Goal: Task Accomplishment & Management: Complete application form

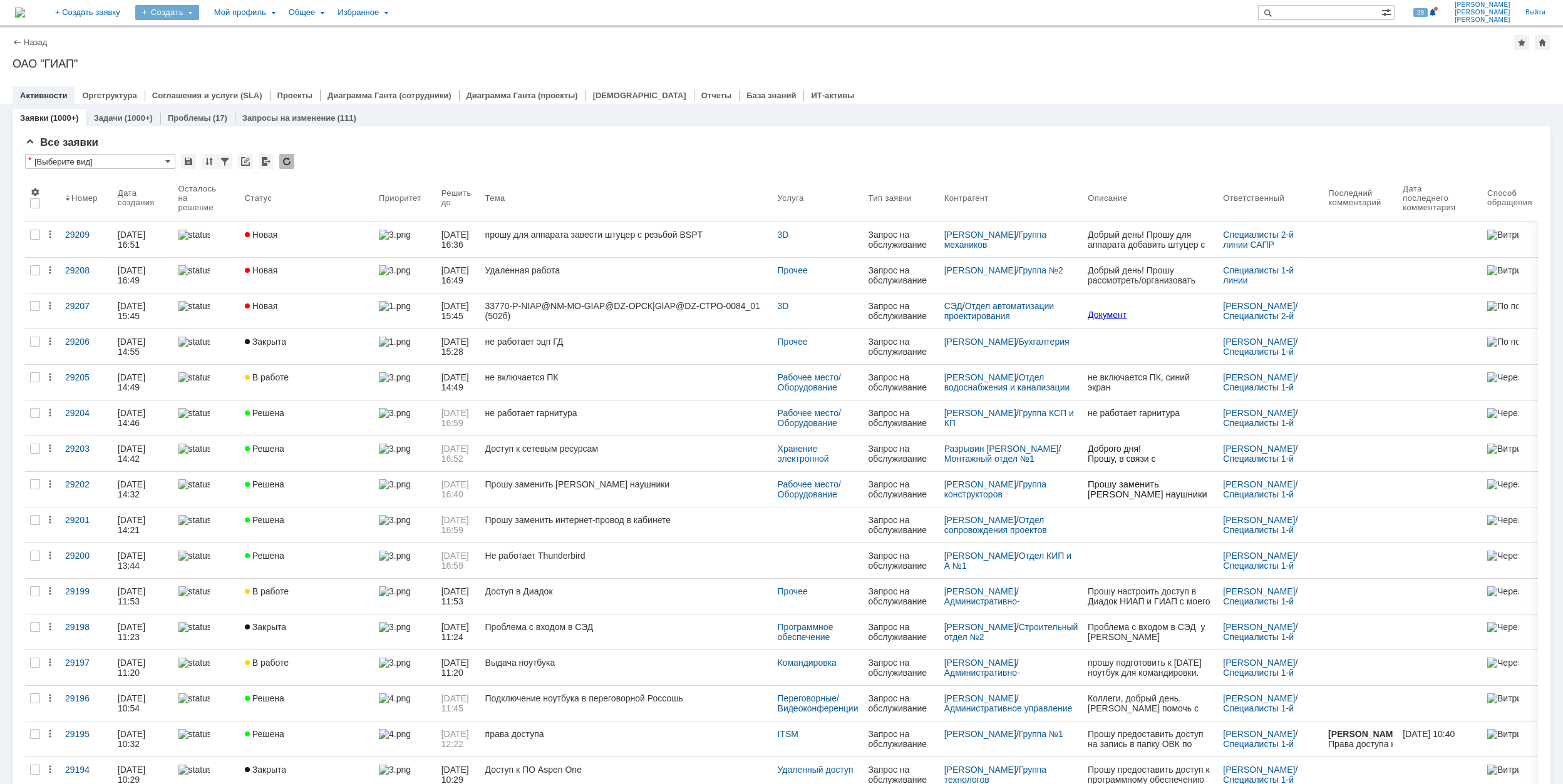
click at [199, 15] on div "Создать" at bounding box center [168, 12] width 64 height 15
drag, startPoint x: 246, startPoint y: 83, endPoint x: 271, endPoint y: 39, distance: 50.6
click at [233, 71] on link "Заявка" at bounding box center [185, 77] width 96 height 15
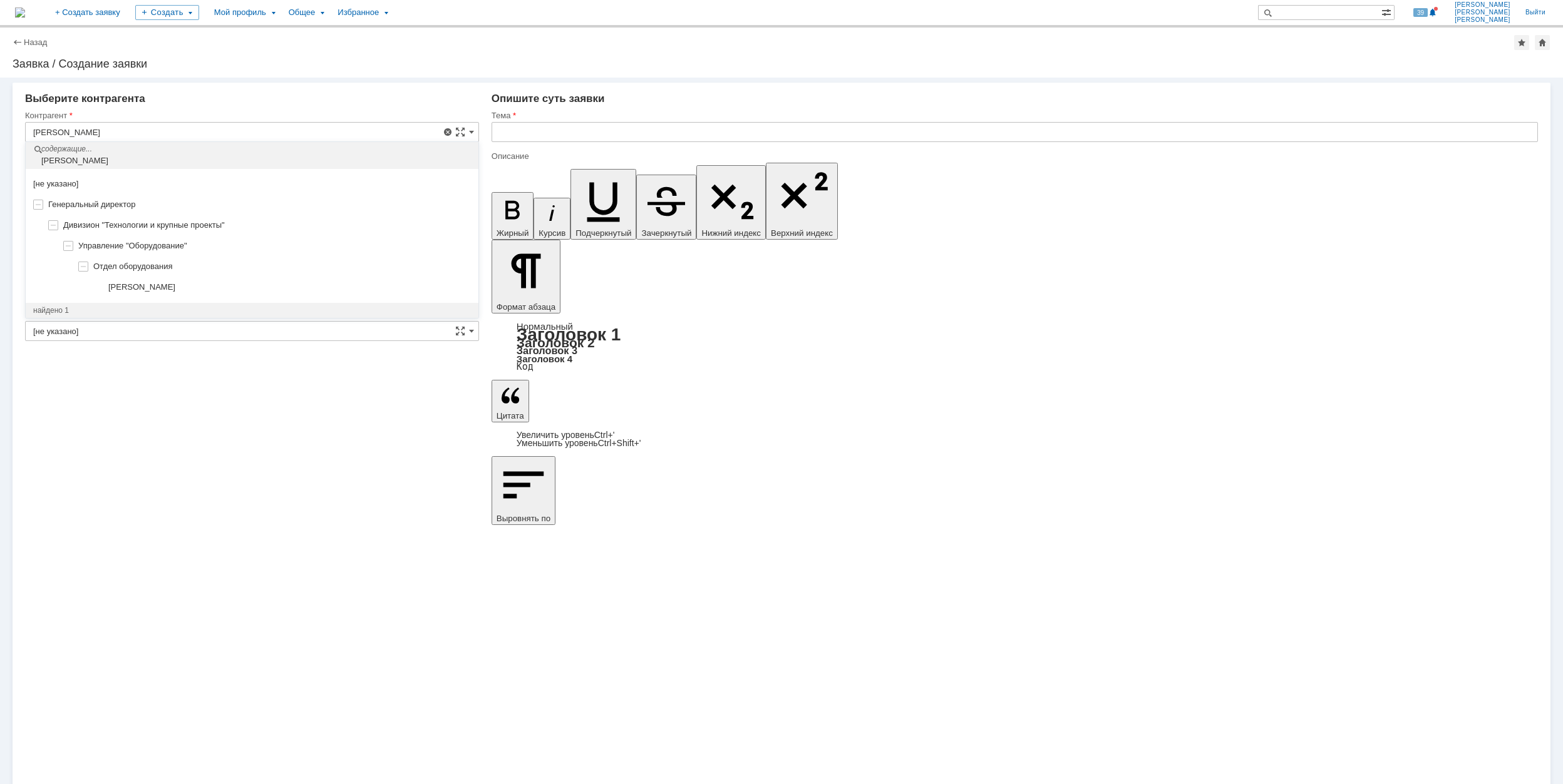
click at [196, 279] on div "[PERSON_NAME]" at bounding box center [252, 288] width 453 height 21
type input "[PERSON_NAME]"
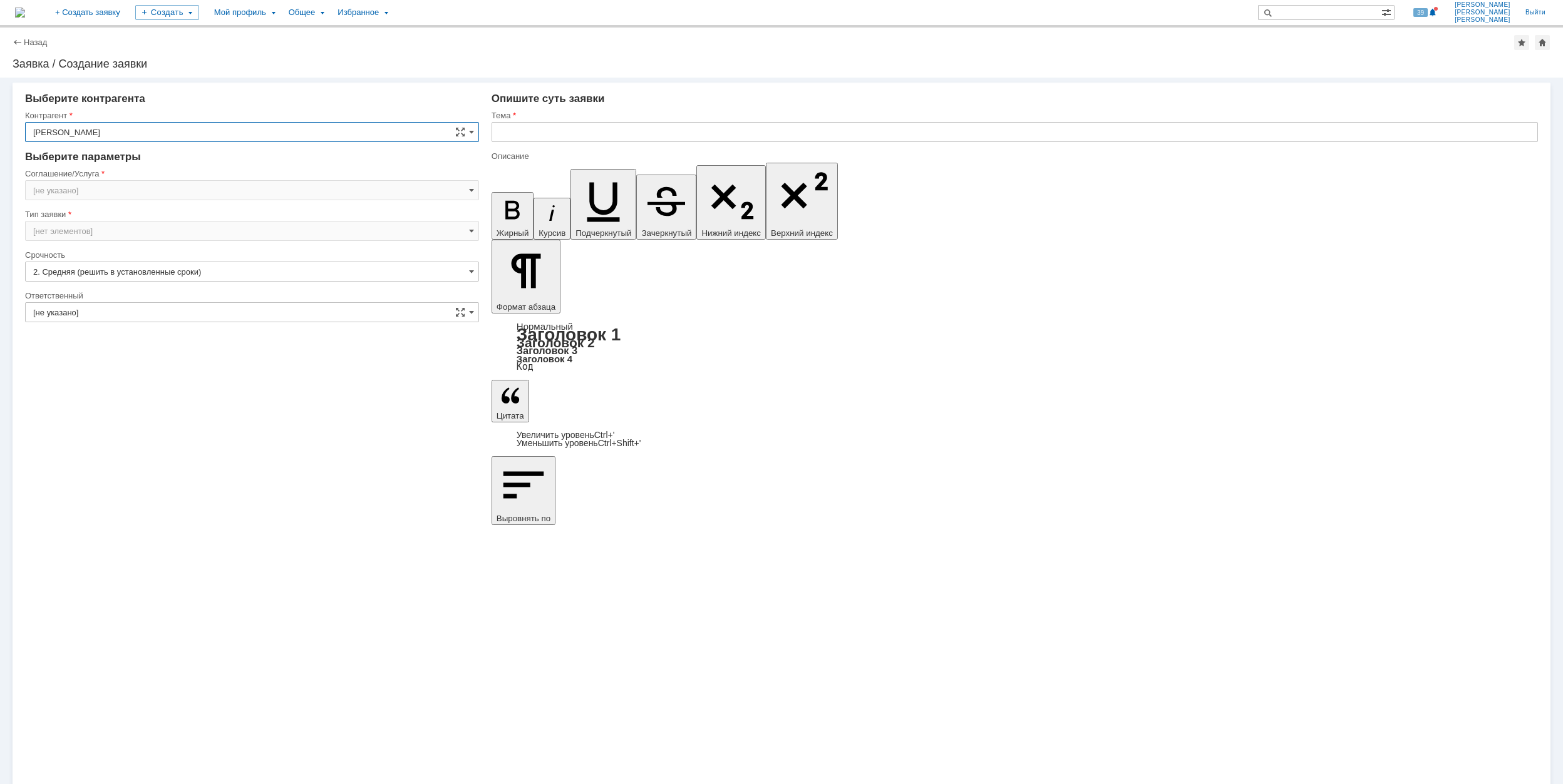
type input "[GEOGRAPHIC_DATA]"
click at [157, 185] on input "[GEOGRAPHIC_DATA]" at bounding box center [252, 190] width 454 height 20
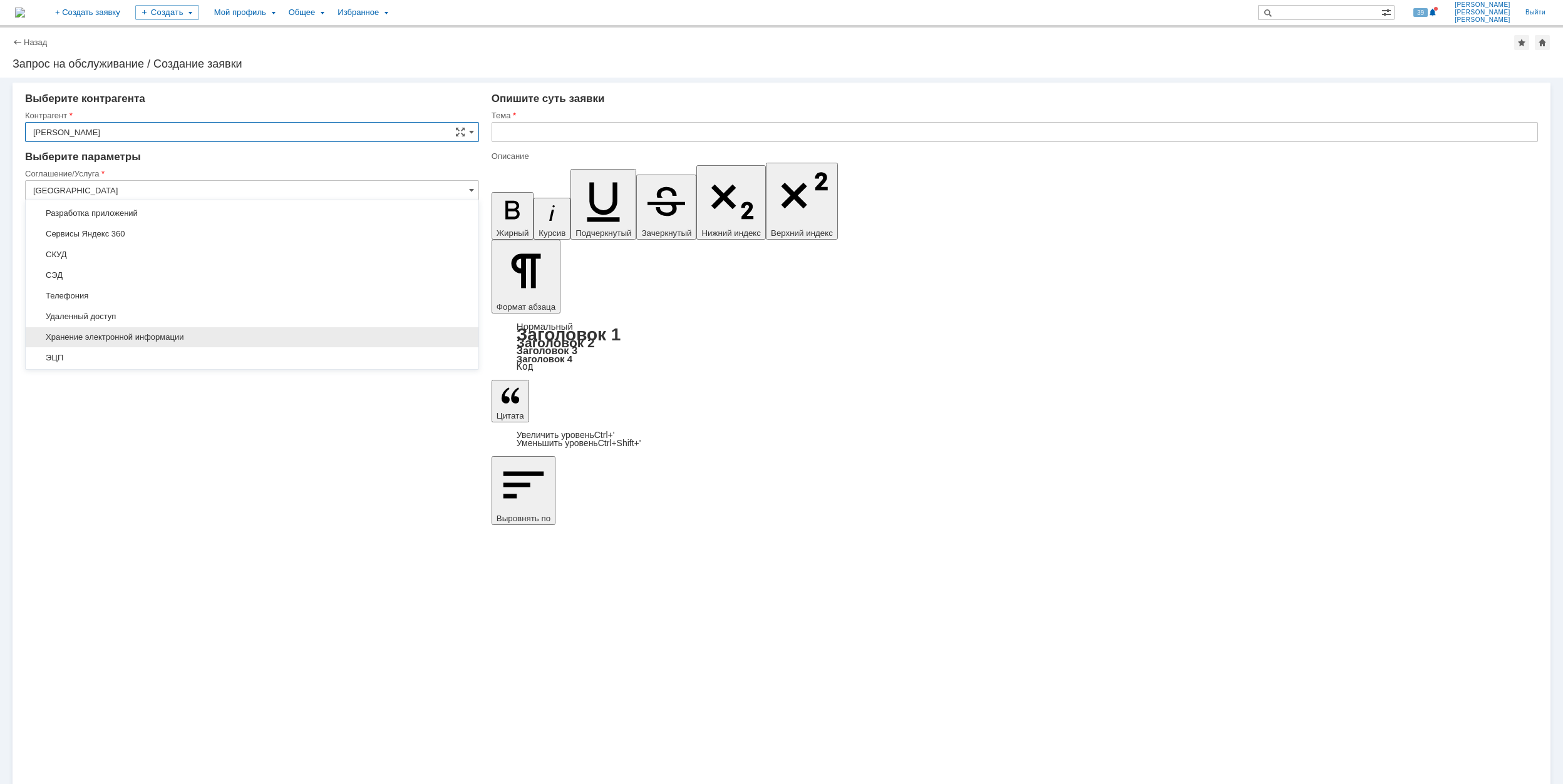
click at [233, 336] on div "Хранение электронной информации" at bounding box center [252, 337] width 453 height 20
type input "Хранение электронной информации"
click at [190, 266] on input "[не указано]" at bounding box center [252, 271] width 454 height 20
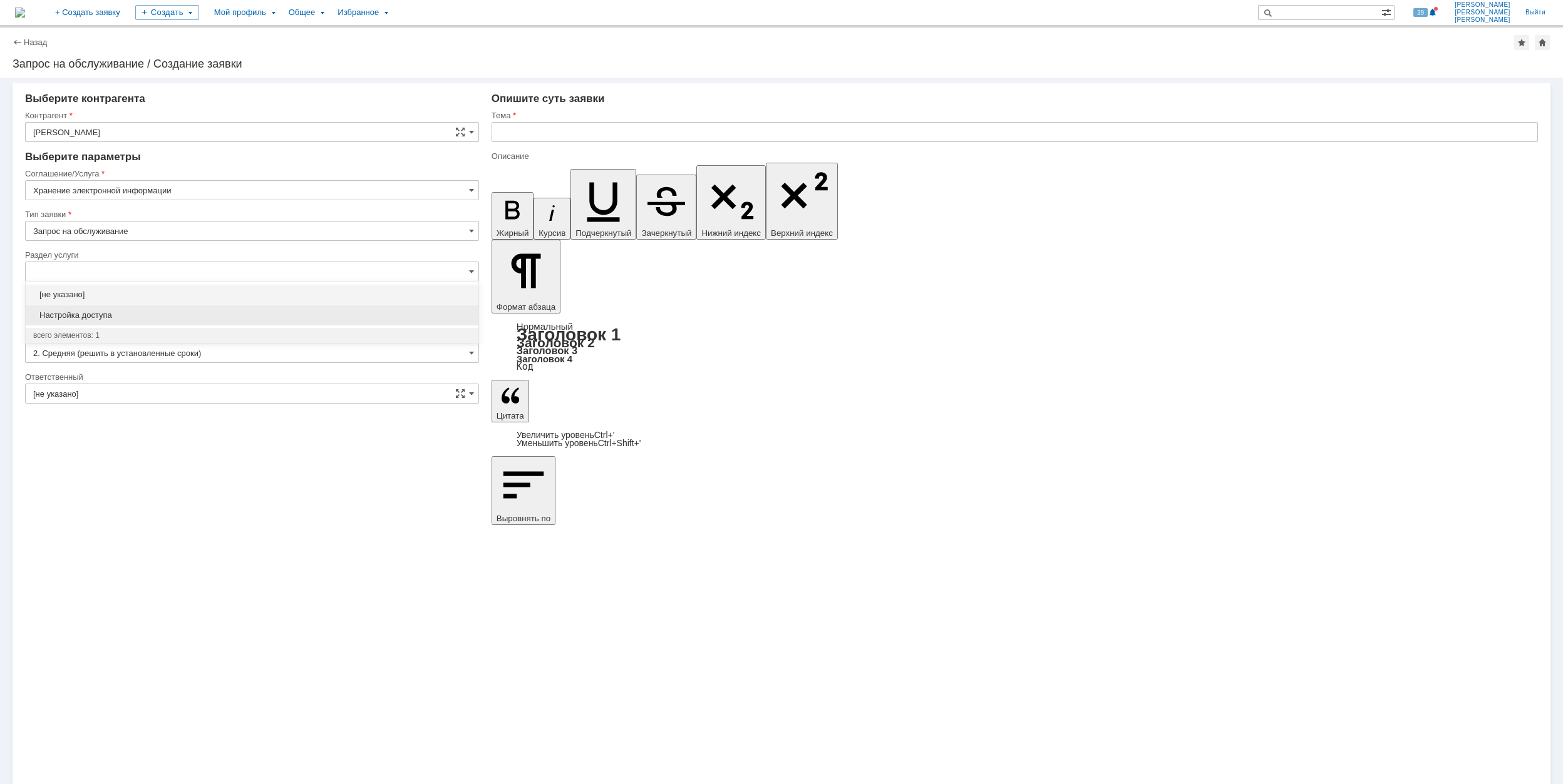
click at [201, 309] on div "Настройка доступа" at bounding box center [252, 315] width 453 height 20
type input "Настройка доступа"
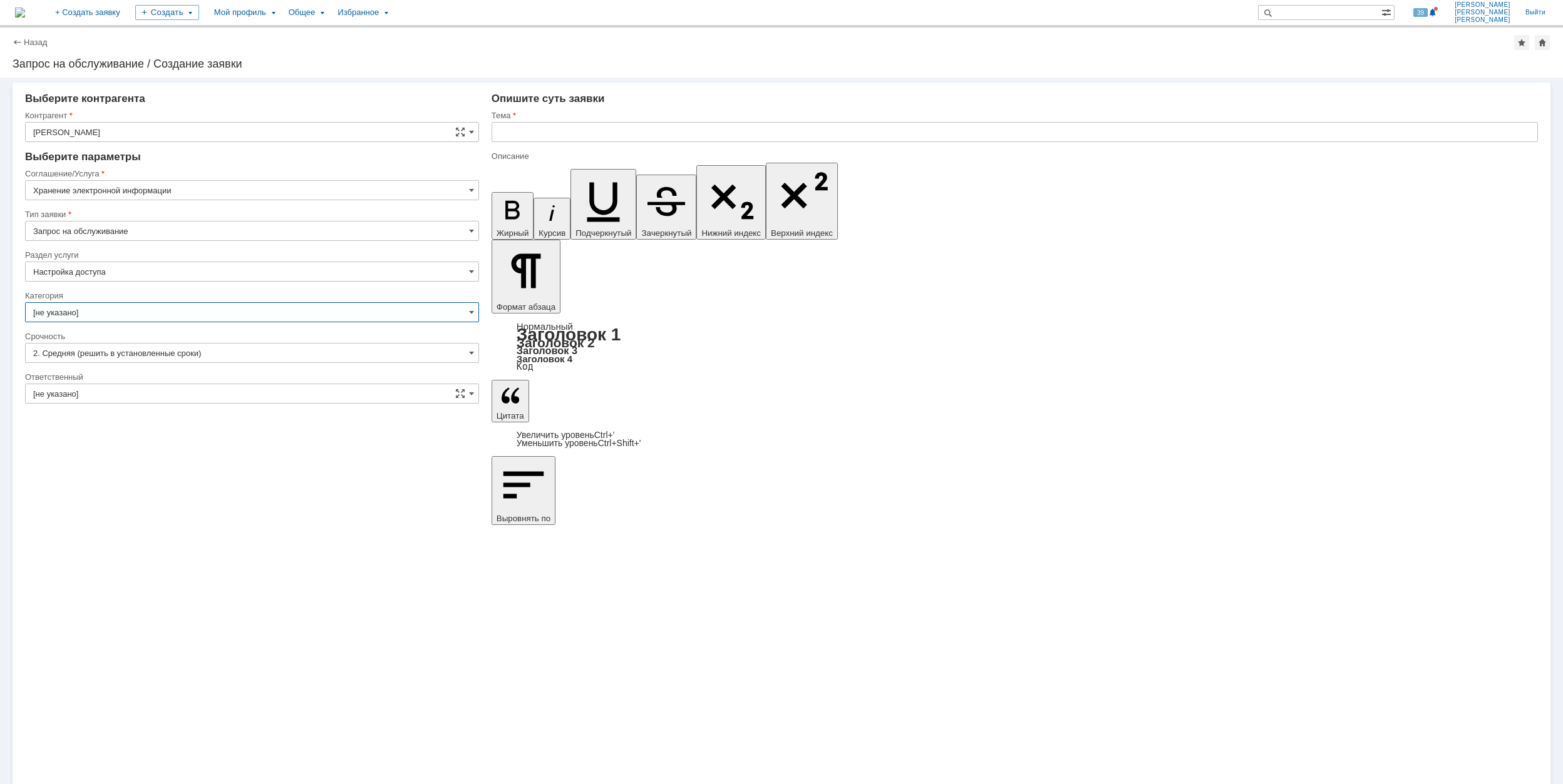
click at [197, 311] on input "[не указано]" at bounding box center [252, 312] width 454 height 20
type input "Настройка доступа"
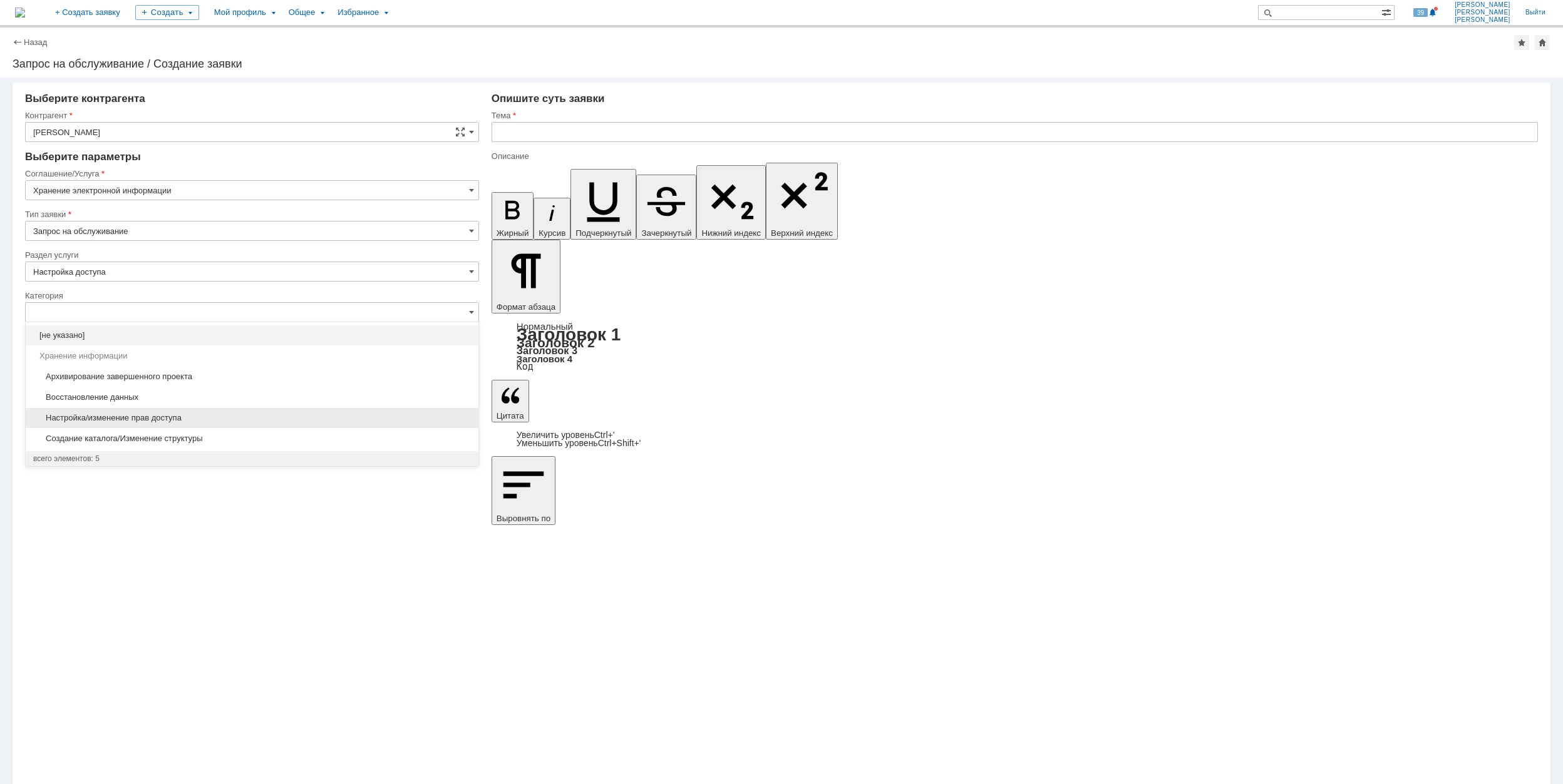
click at [293, 417] on span "Настройка/изменение прав доступа" at bounding box center [251, 418] width 438 height 10
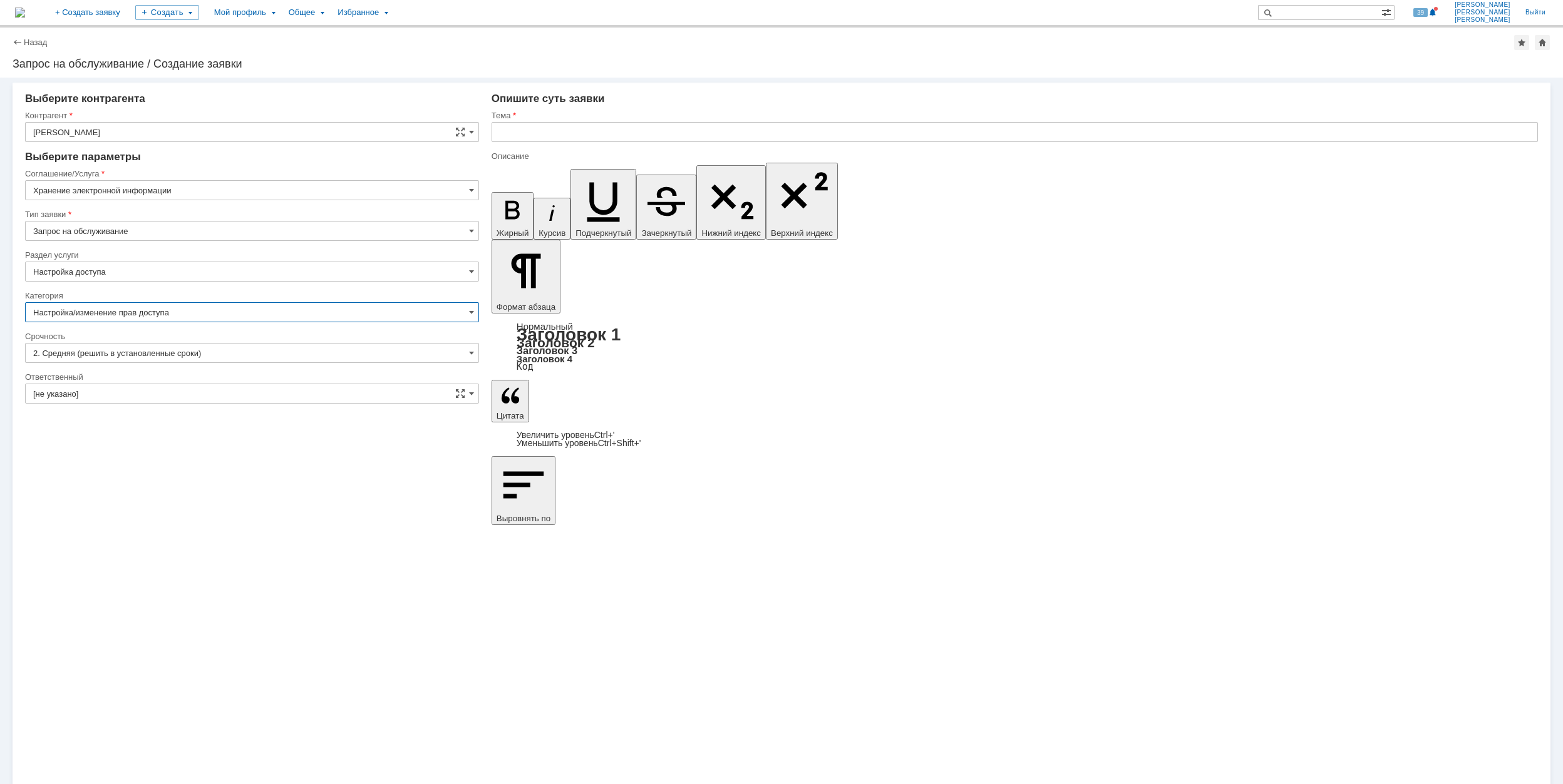
type input "Настройка/изменение прав доступа"
click at [132, 394] on input "[не указано]" at bounding box center [252, 393] width 454 height 20
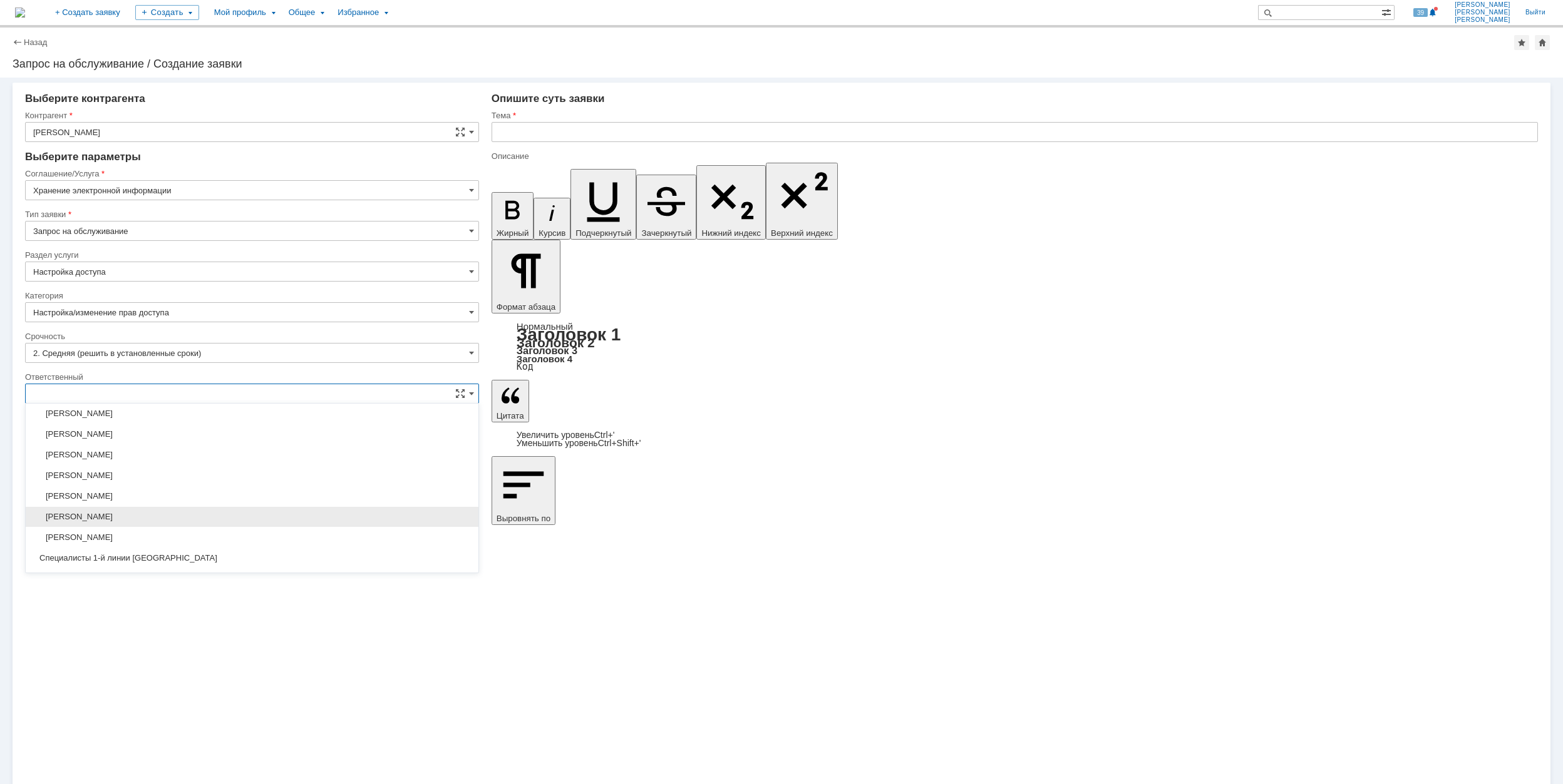
click at [224, 527] on div "[PERSON_NAME]" at bounding box center [252, 517] width 453 height 20
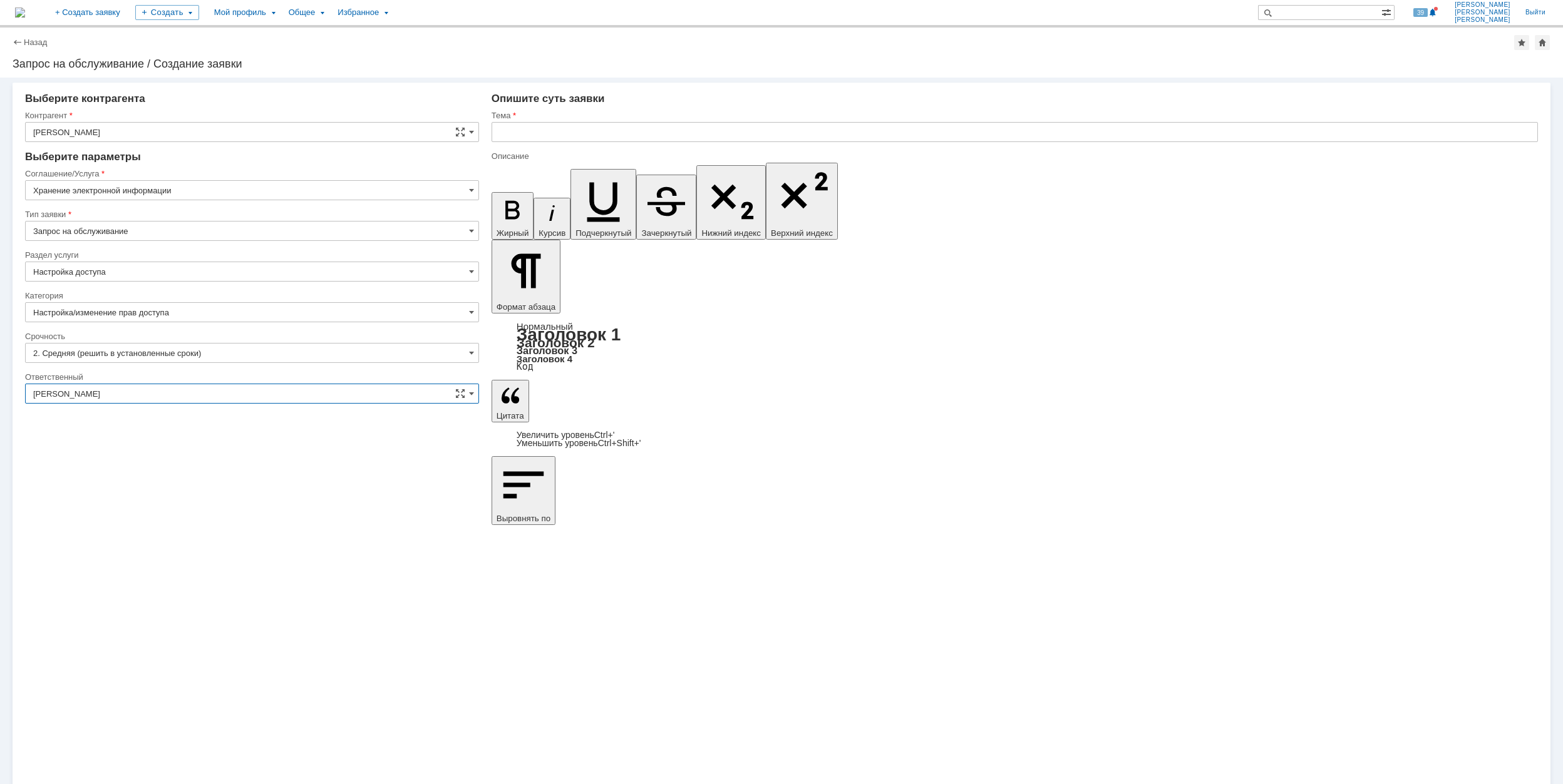
type input "[PERSON_NAME]"
click at [444, 510] on div "Внимание! Выберите контрагента Контрагент [PERSON_NAME] не найден Контрагент не…" at bounding box center [781, 431] width 1563 height 707
drag, startPoint x: 523, startPoint y: 5644, endPoint x: 802, endPoint y: 5644, distance: 279.0
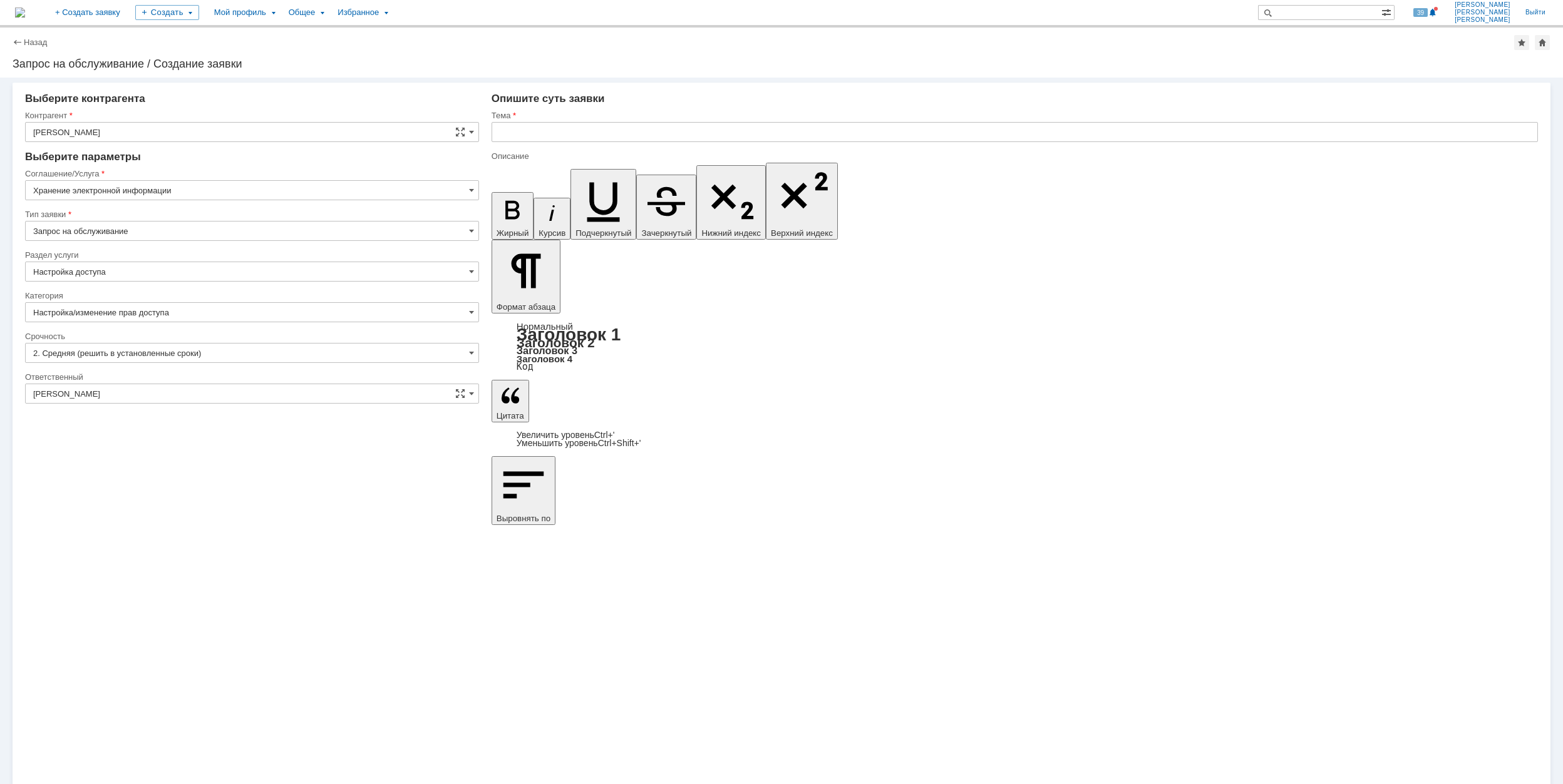
drag, startPoint x: 964, startPoint y: 5644, endPoint x: 527, endPoint y: 5647, distance: 437.0
copy div "\\Rumofsv0001\2073_п-25поставка_внутренних_устройств_и_катализатора_кса601апати…"
click at [584, 133] on input "text" at bounding box center [1015, 132] width 1047 height 20
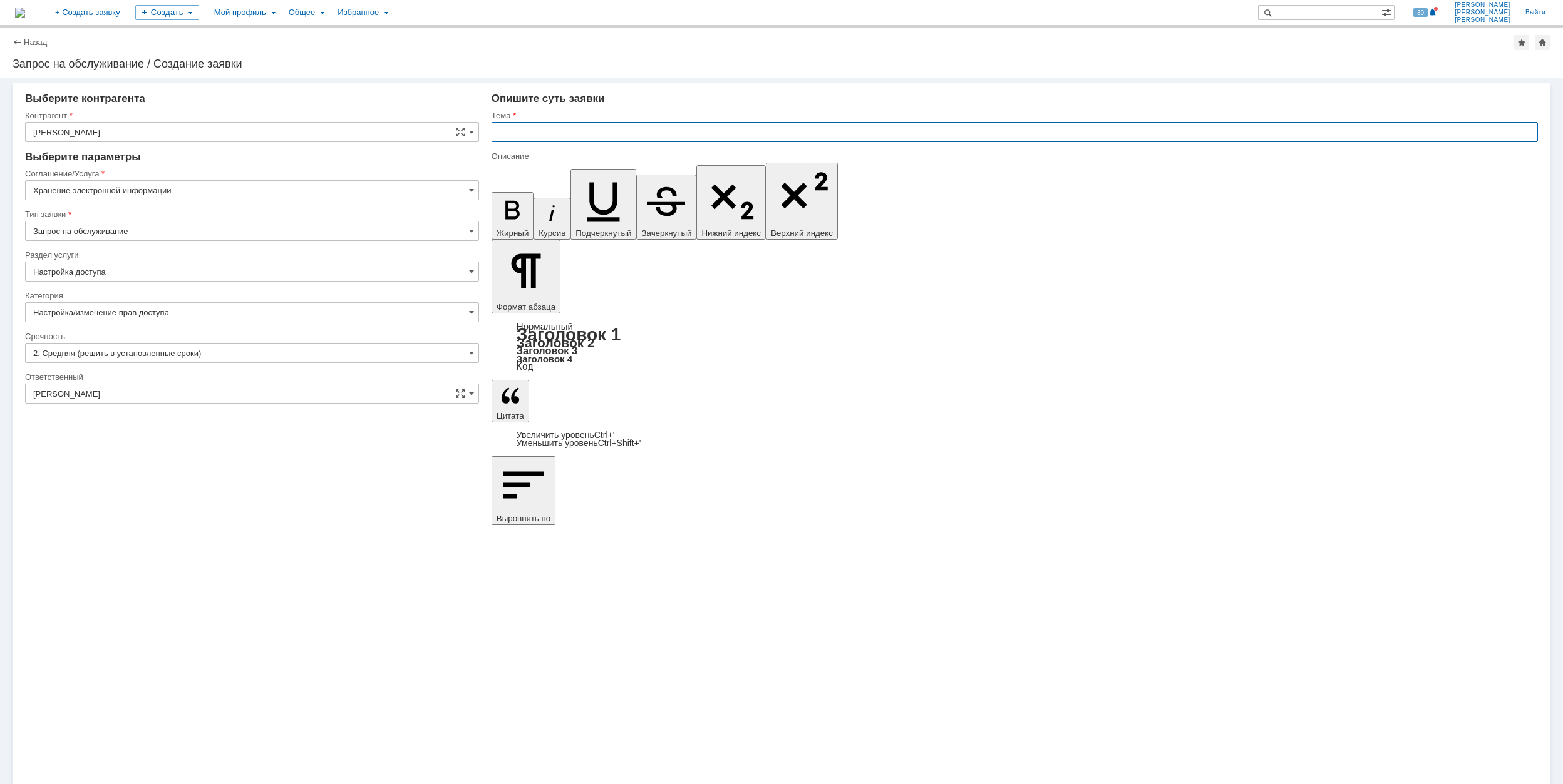
paste input "\\Rumofsv0001\2073_п-25поставка_внутренних_устройств_и_катализатора_кса601апати…"
type input "\\Rumofsv0001\2073_п-25поставка_внутренних_устройств_и_катализатора_кса601апати…"
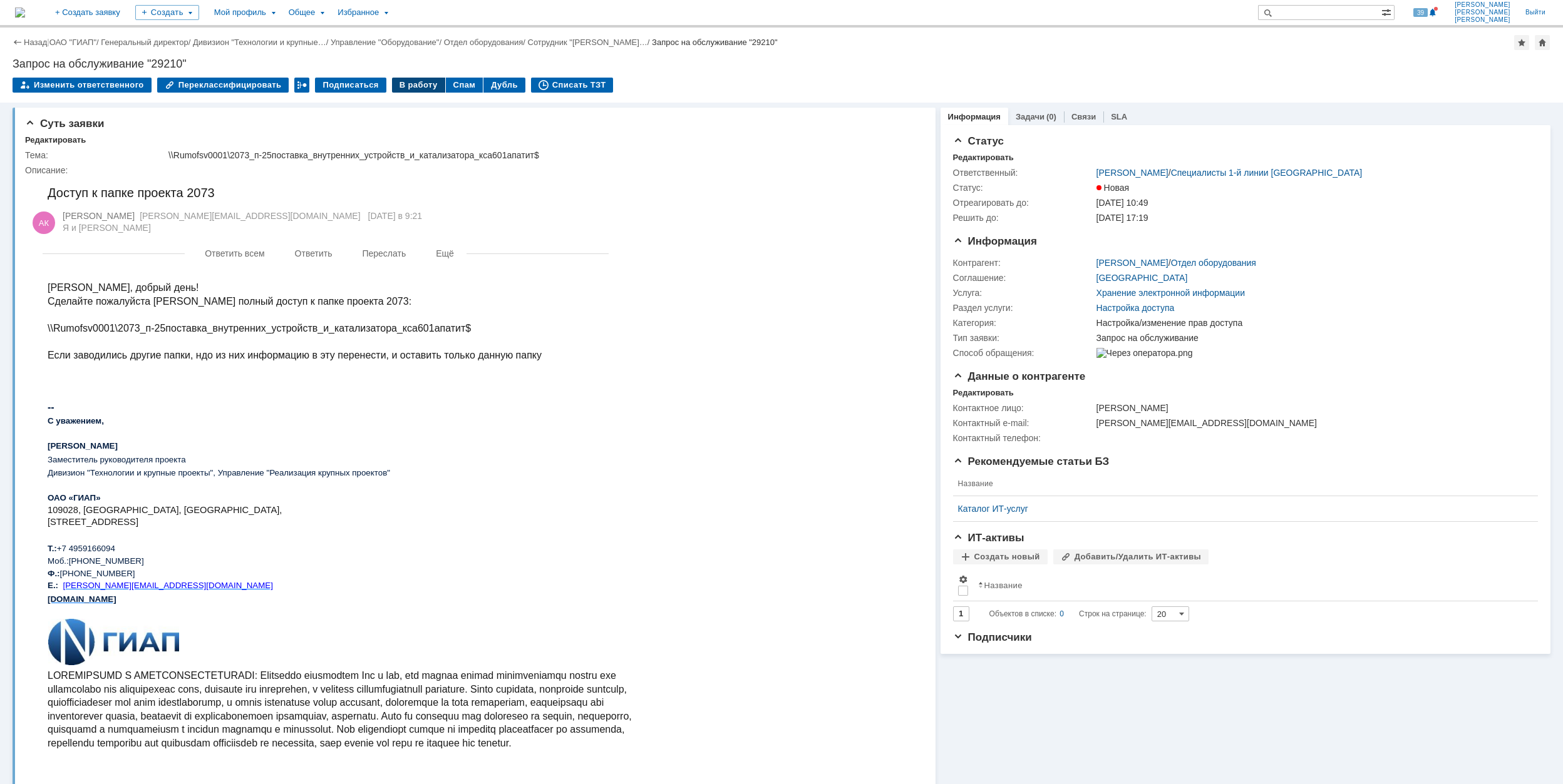
click at [406, 84] on div "В работу" at bounding box center [418, 85] width 53 height 15
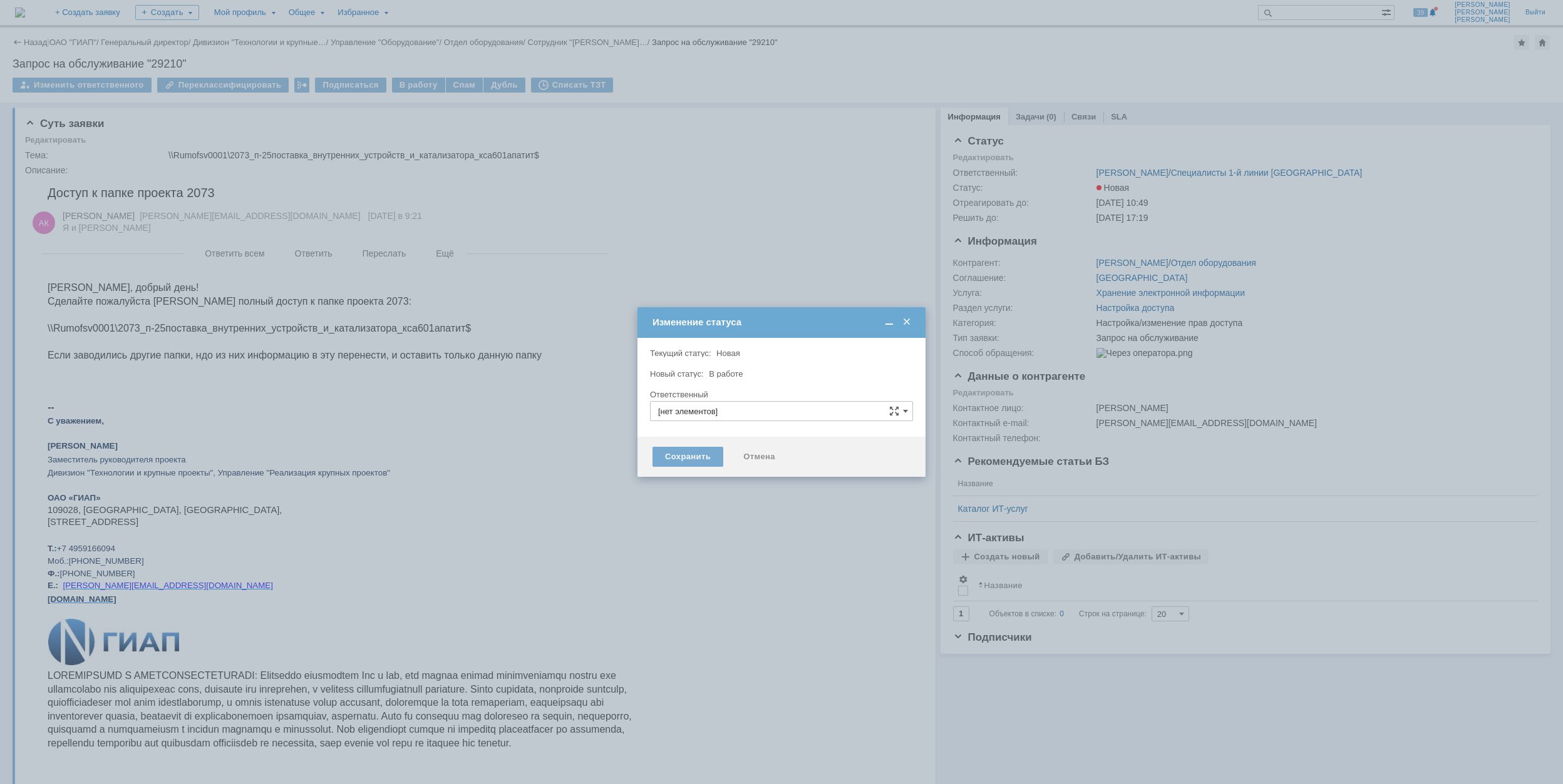
type input "Настройка/изменение прав доступа"
type input "[PERSON_NAME]"
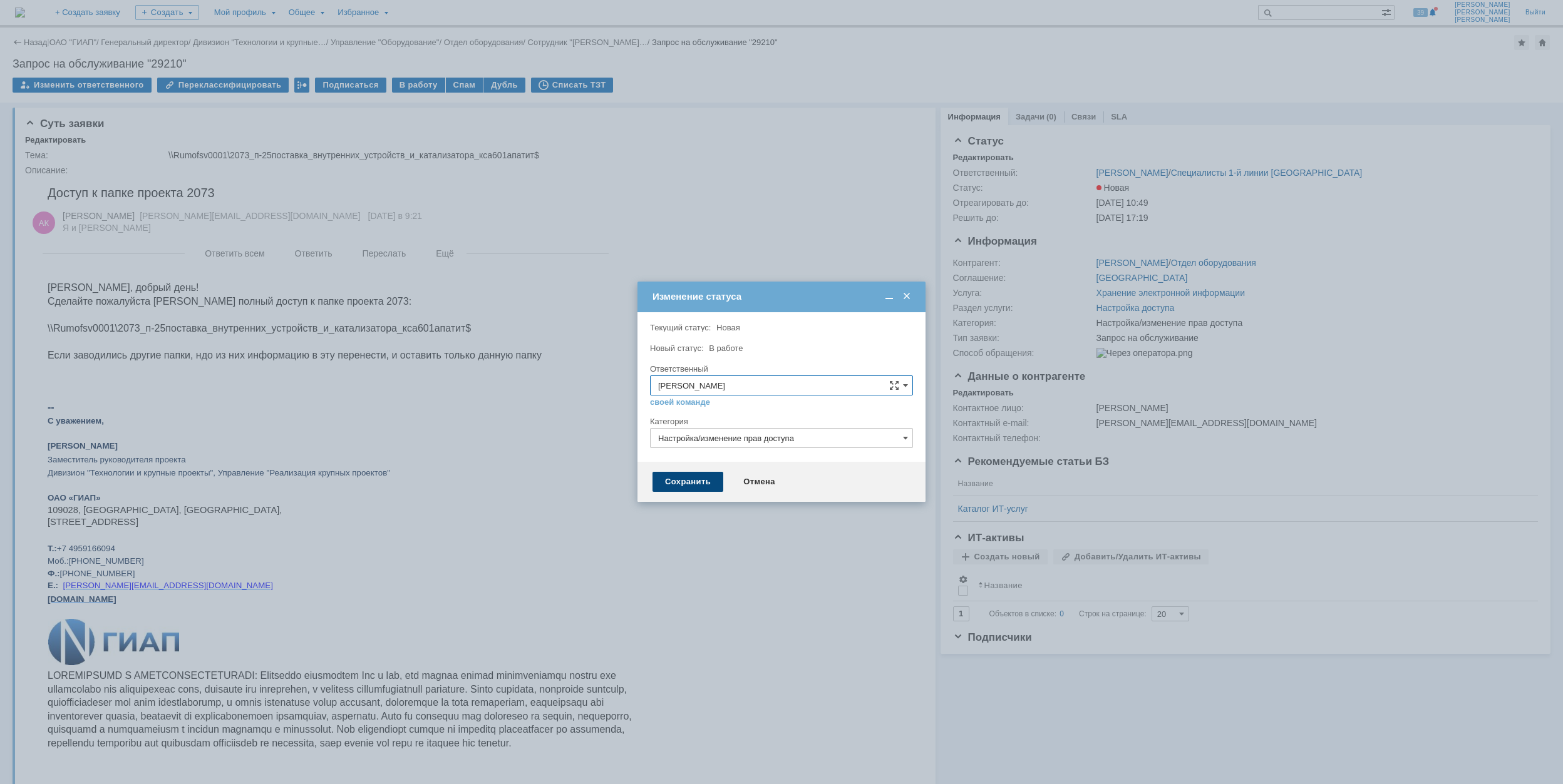
click at [699, 483] on div "Сохранить" at bounding box center [688, 481] width 71 height 20
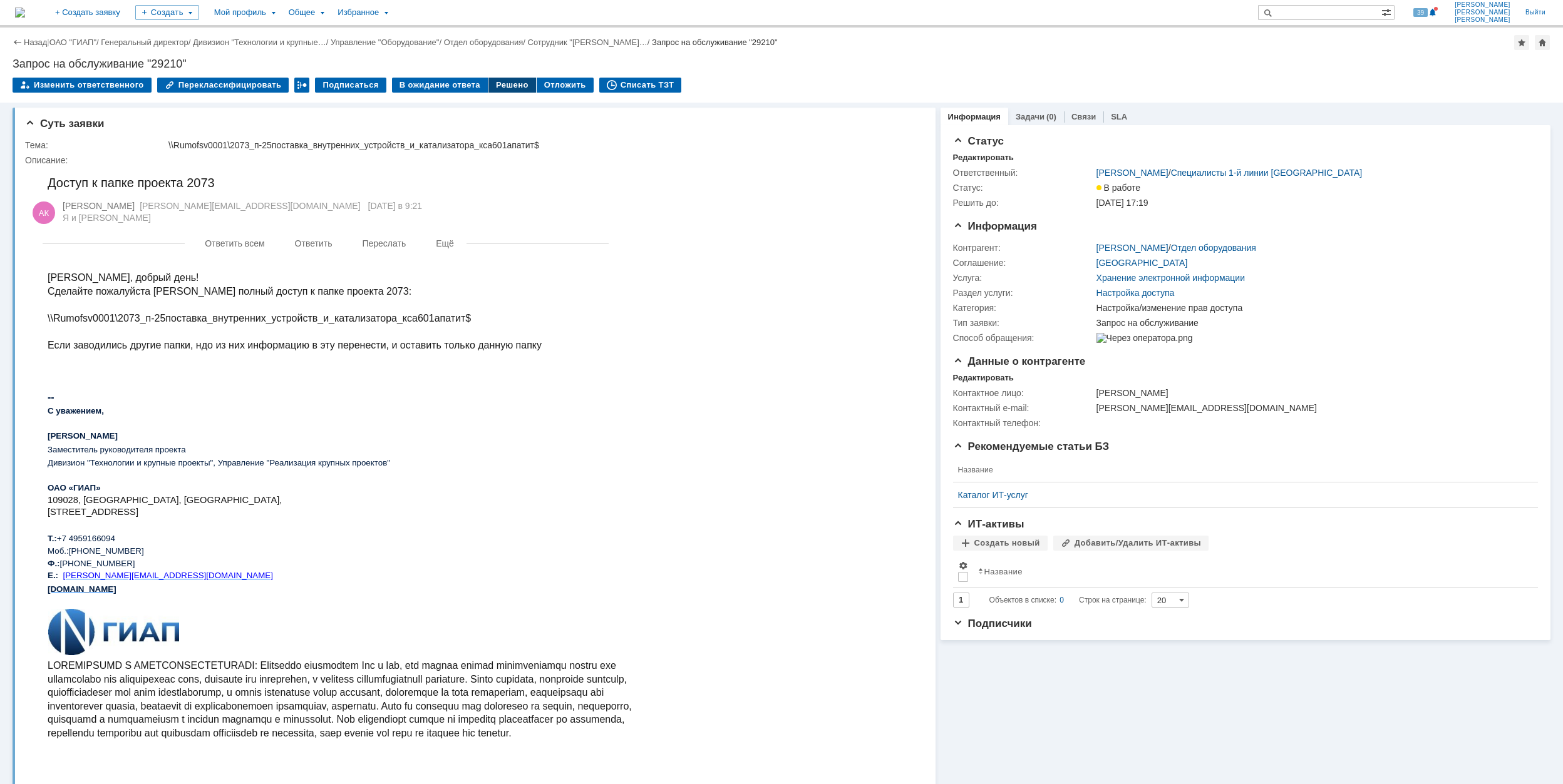
click at [491, 83] on div "Решено" at bounding box center [511, 85] width 47 height 15
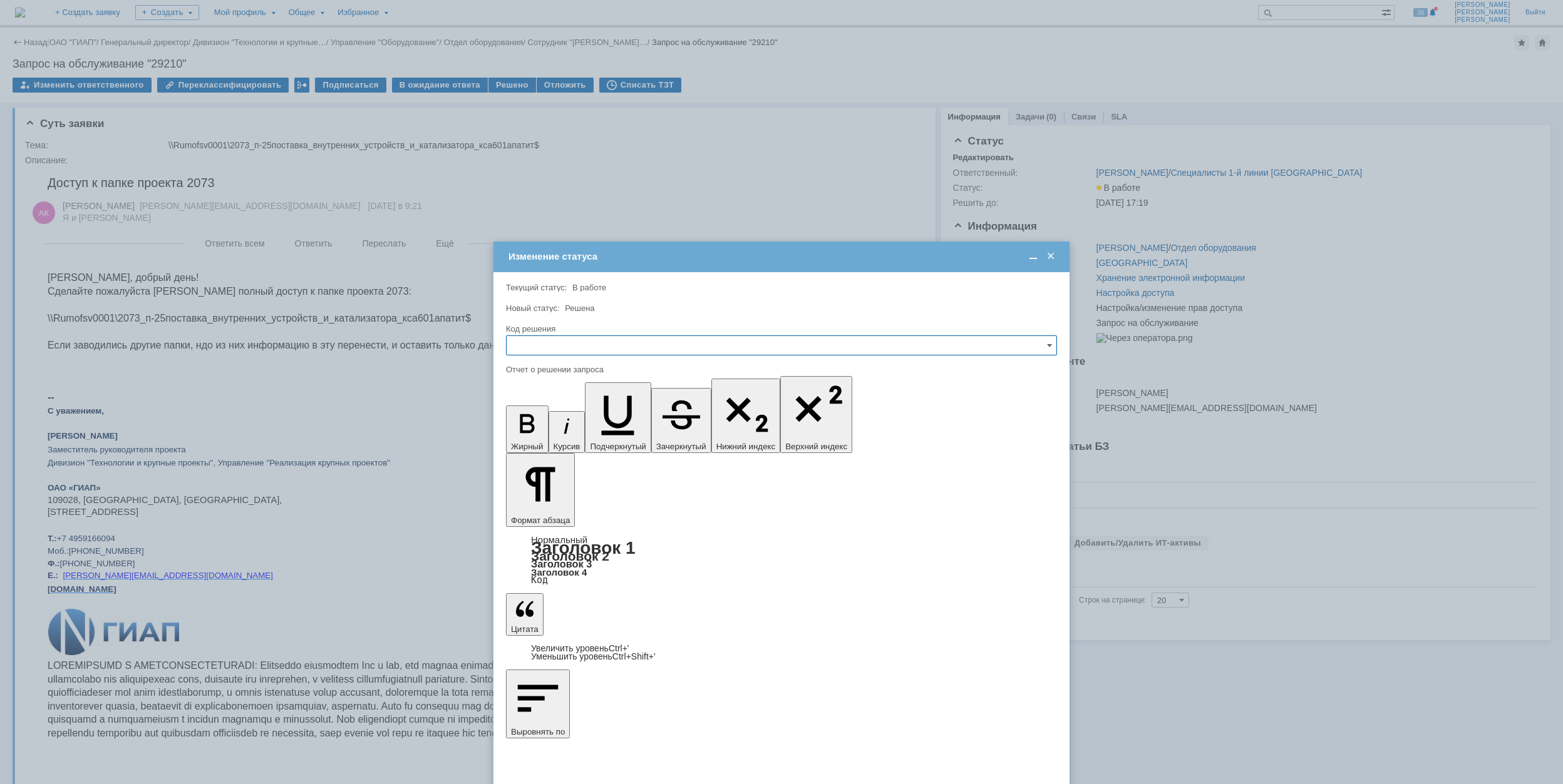
click at [604, 347] on input "text" at bounding box center [781, 345] width 551 height 20
drag, startPoint x: 585, startPoint y: 431, endPoint x: 63, endPoint y: 90, distance: 623.5
click at [585, 431] on span "Решено" at bounding box center [781, 430] width 535 height 10
type input "Решено"
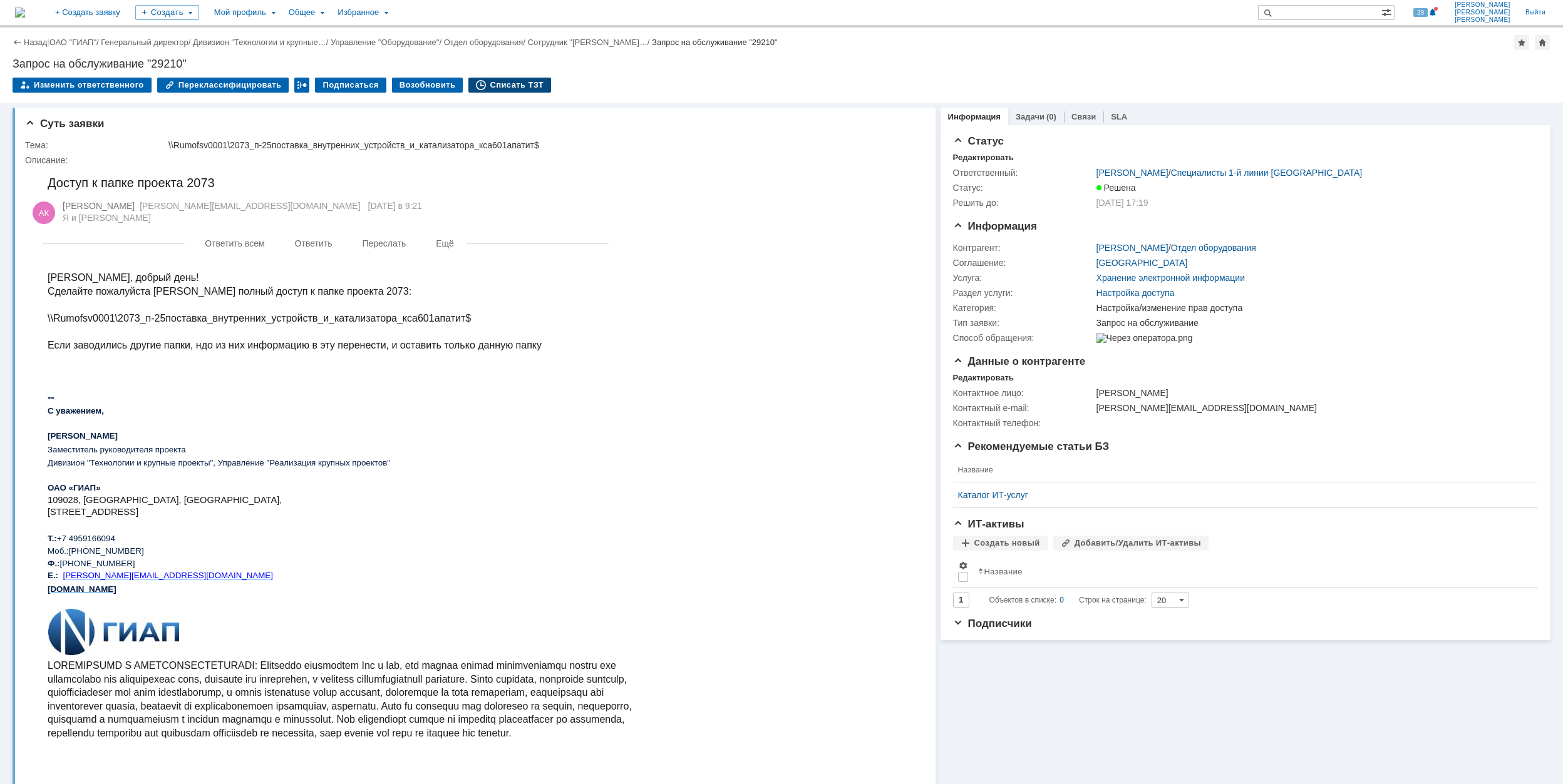
click at [479, 84] on div "Списать ТЗТ" at bounding box center [510, 85] width 83 height 15
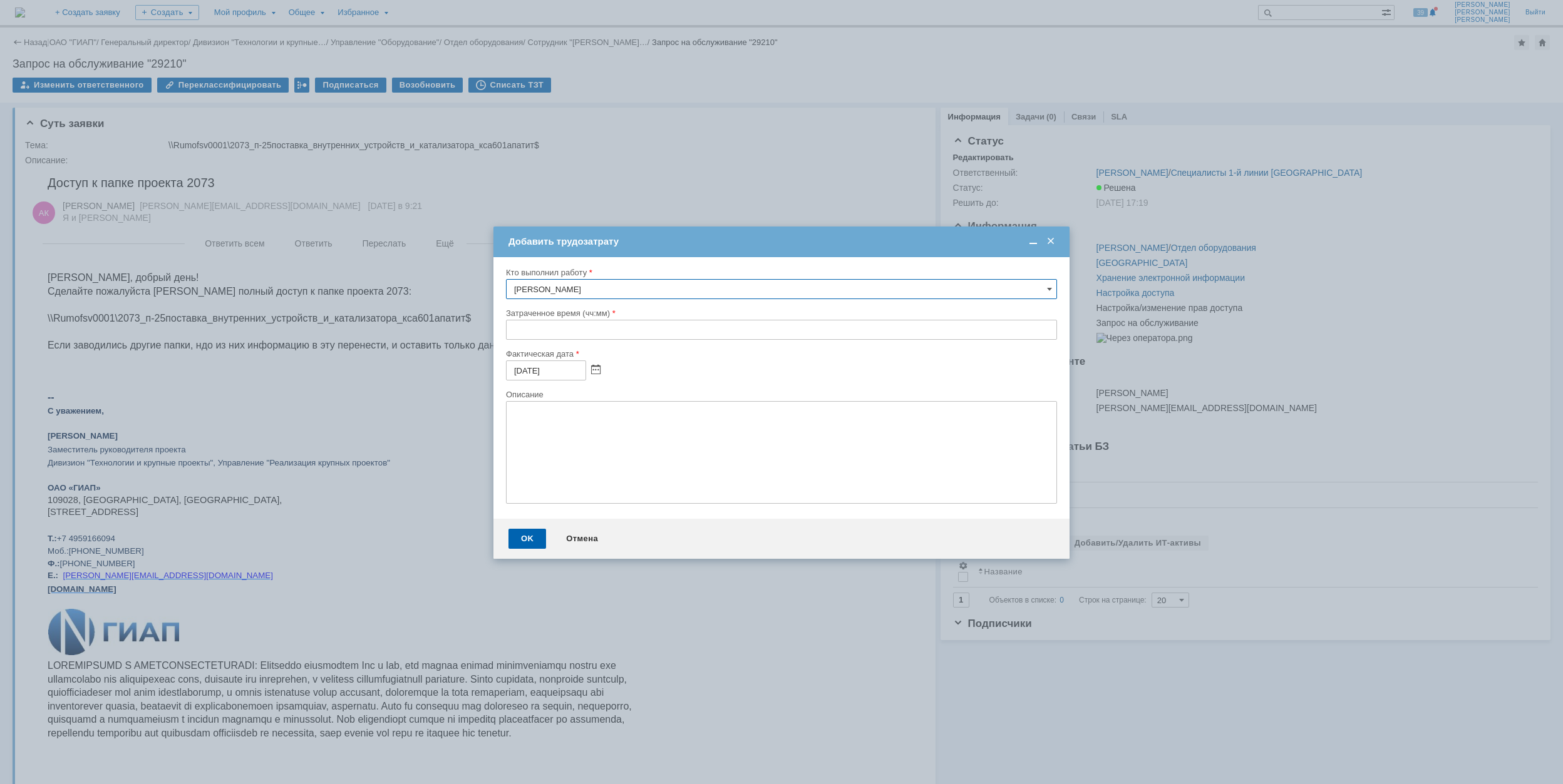
click at [508, 329] on input "text" at bounding box center [781, 330] width 551 height 20
type input "00:30"
click at [529, 534] on div "OK" at bounding box center [527, 538] width 38 height 20
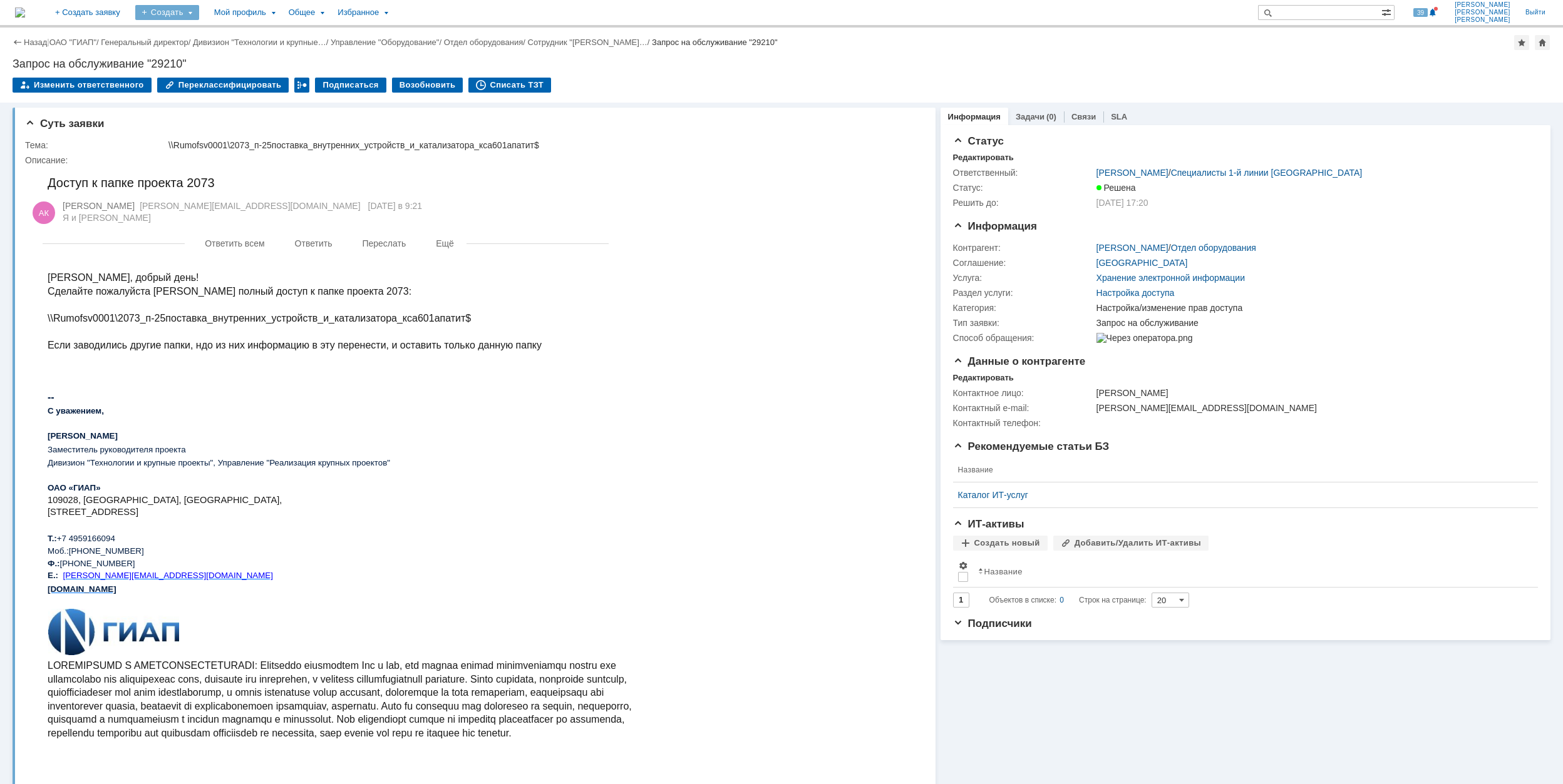
click at [199, 13] on div "Создать" at bounding box center [168, 12] width 64 height 15
click at [233, 73] on link "Заявка" at bounding box center [185, 77] width 96 height 15
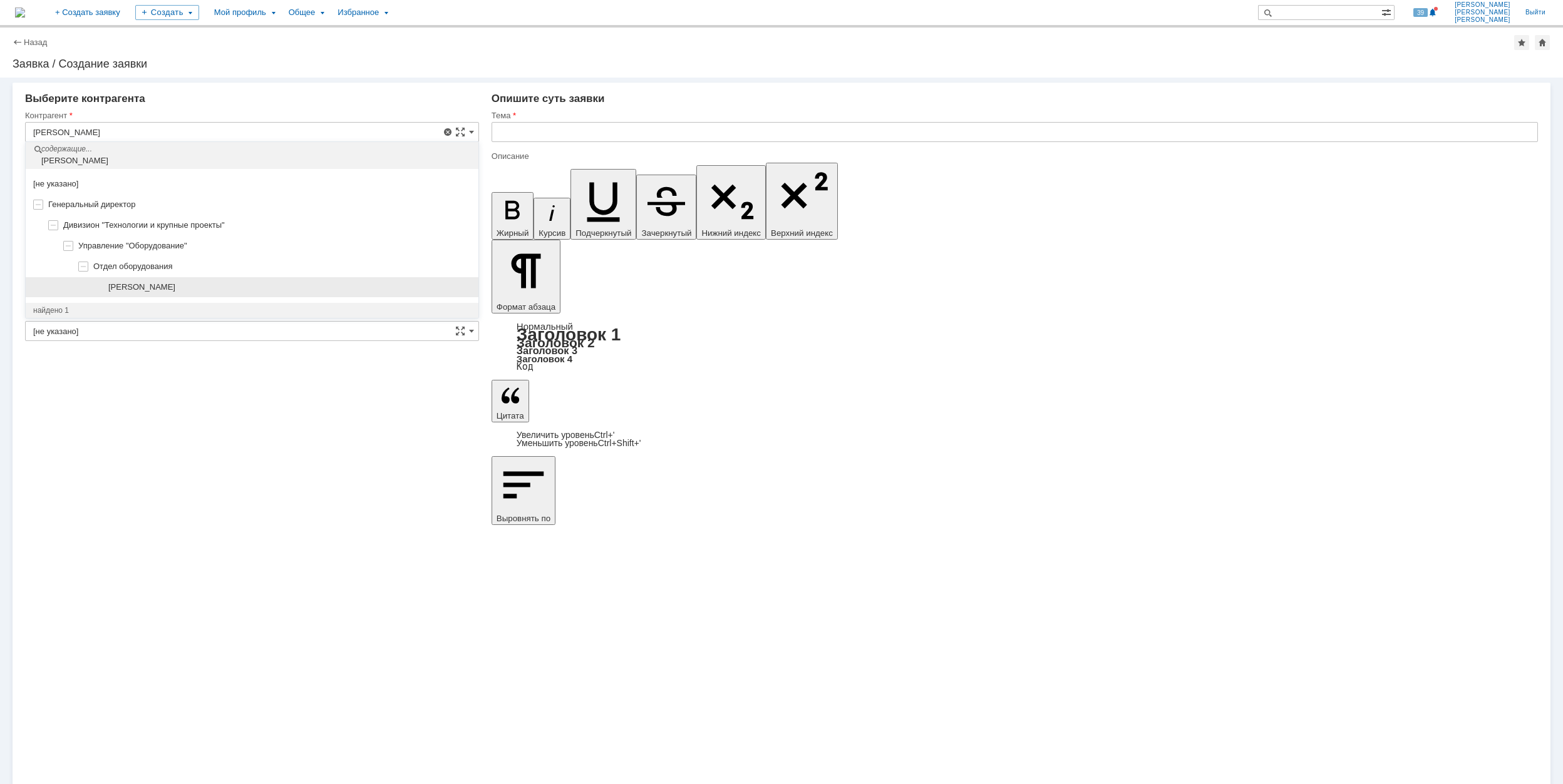
click at [328, 283] on div "[PERSON_NAME]" at bounding box center [290, 287] width 363 height 10
type input "[PERSON_NAME]"
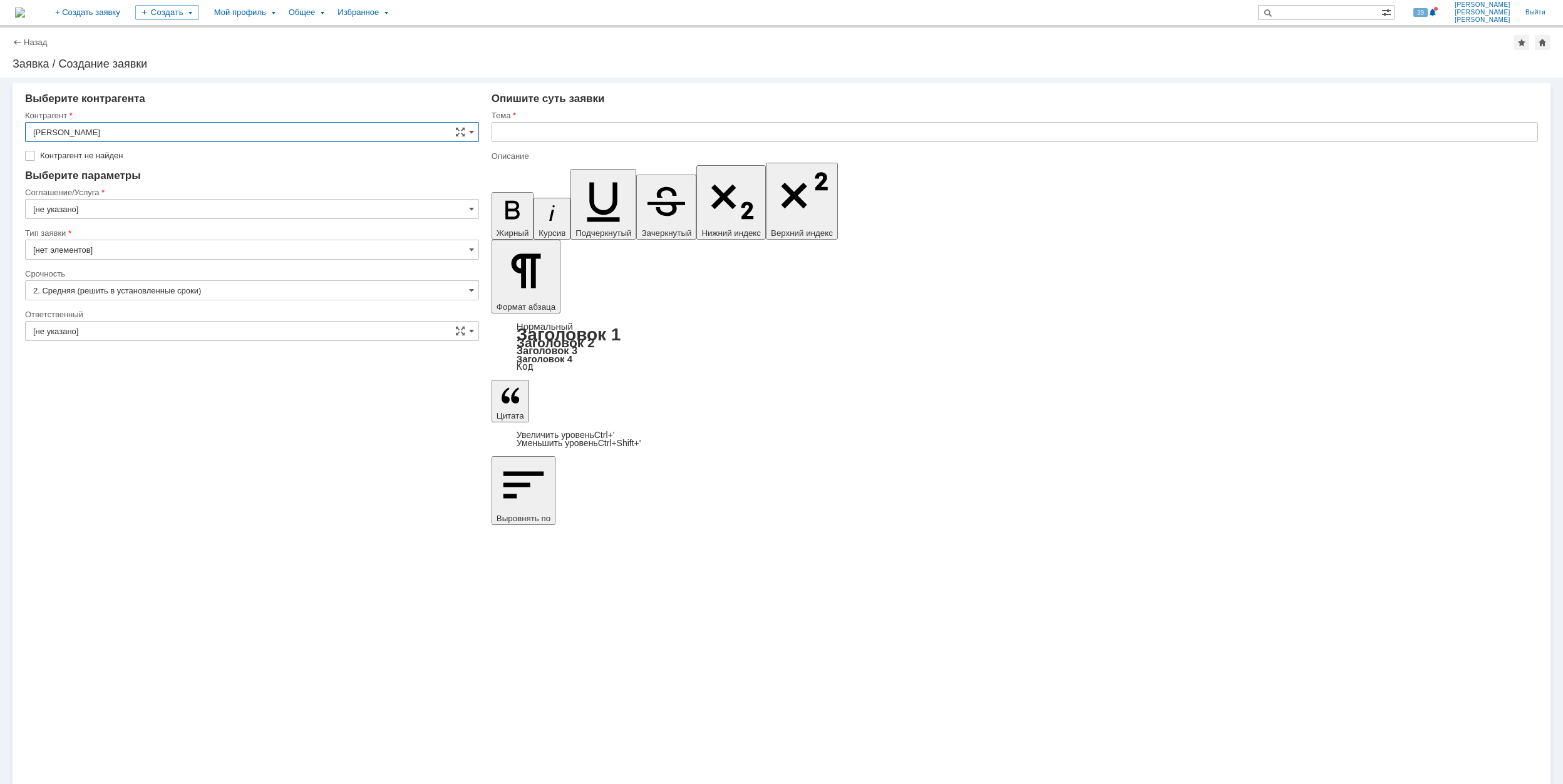
type input "[GEOGRAPHIC_DATA]"
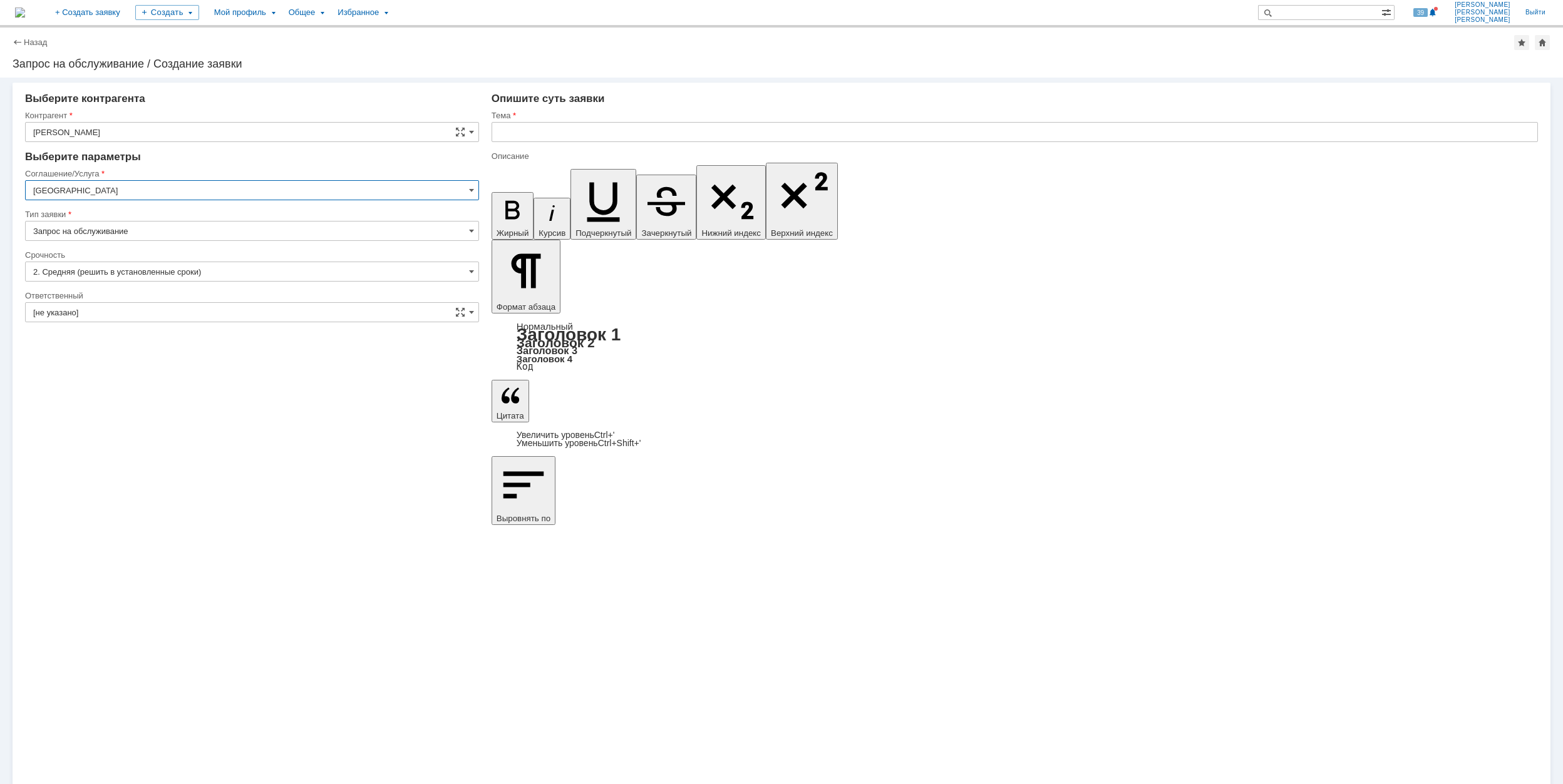
click at [153, 195] on input "[GEOGRAPHIC_DATA]" at bounding box center [252, 190] width 454 height 20
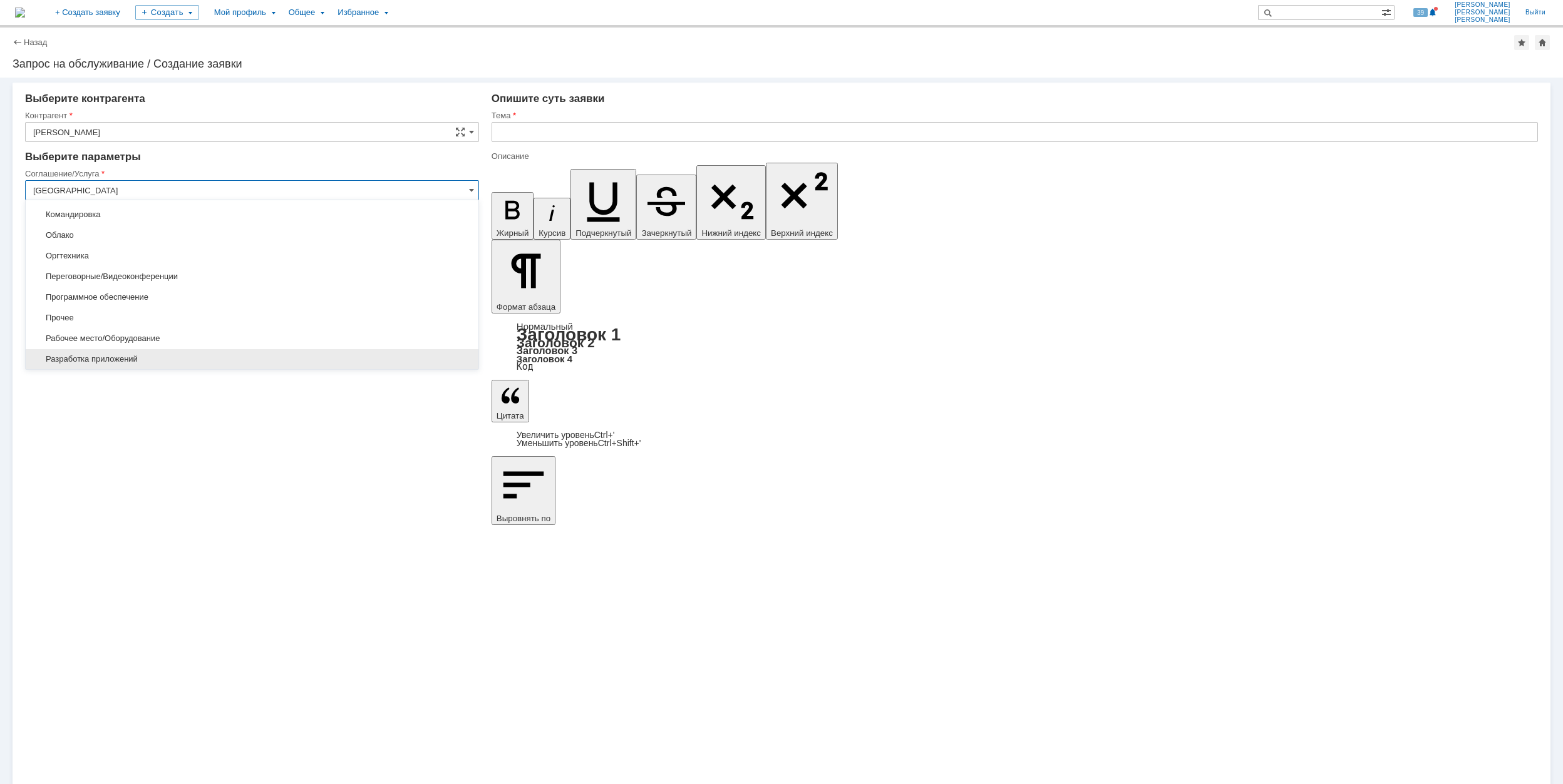
scroll to position [143, 0]
click at [226, 342] on span "Оргтехника" at bounding box center [251, 339] width 438 height 10
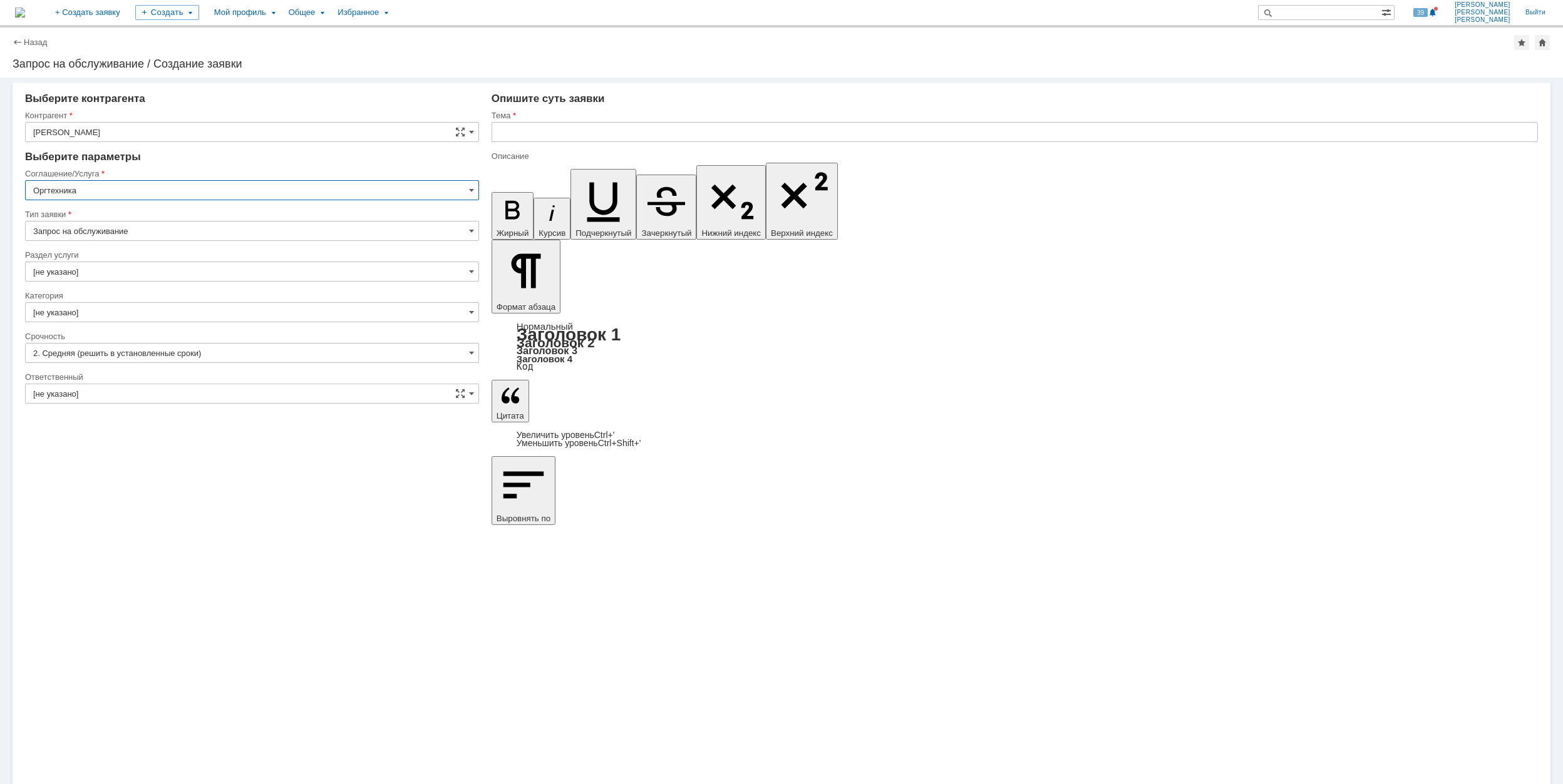
type input "Оргтехника"
click at [156, 263] on input "[не указано]" at bounding box center [252, 271] width 454 height 20
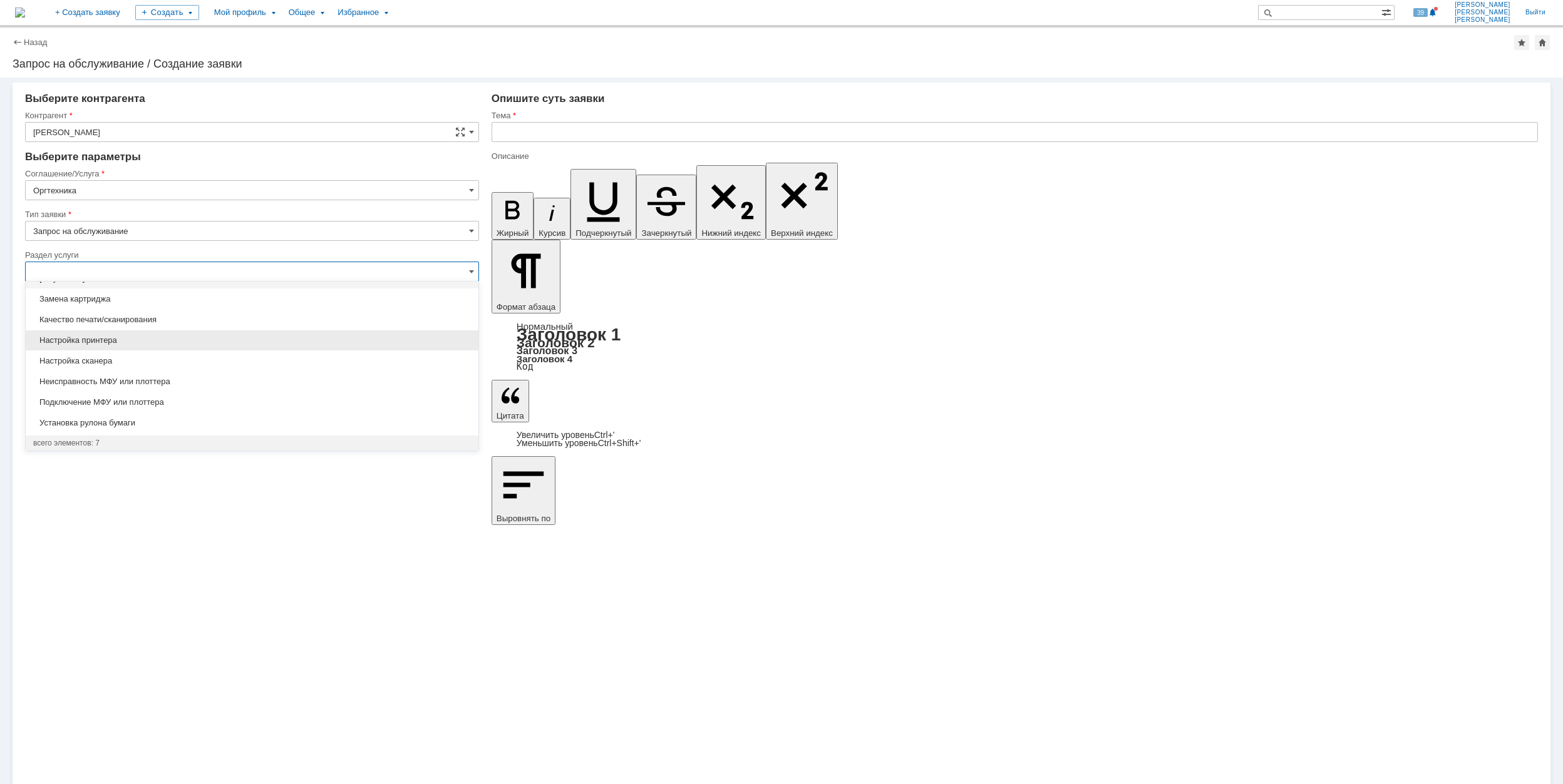
click at [201, 339] on span "Настройка принтера" at bounding box center [251, 340] width 438 height 10
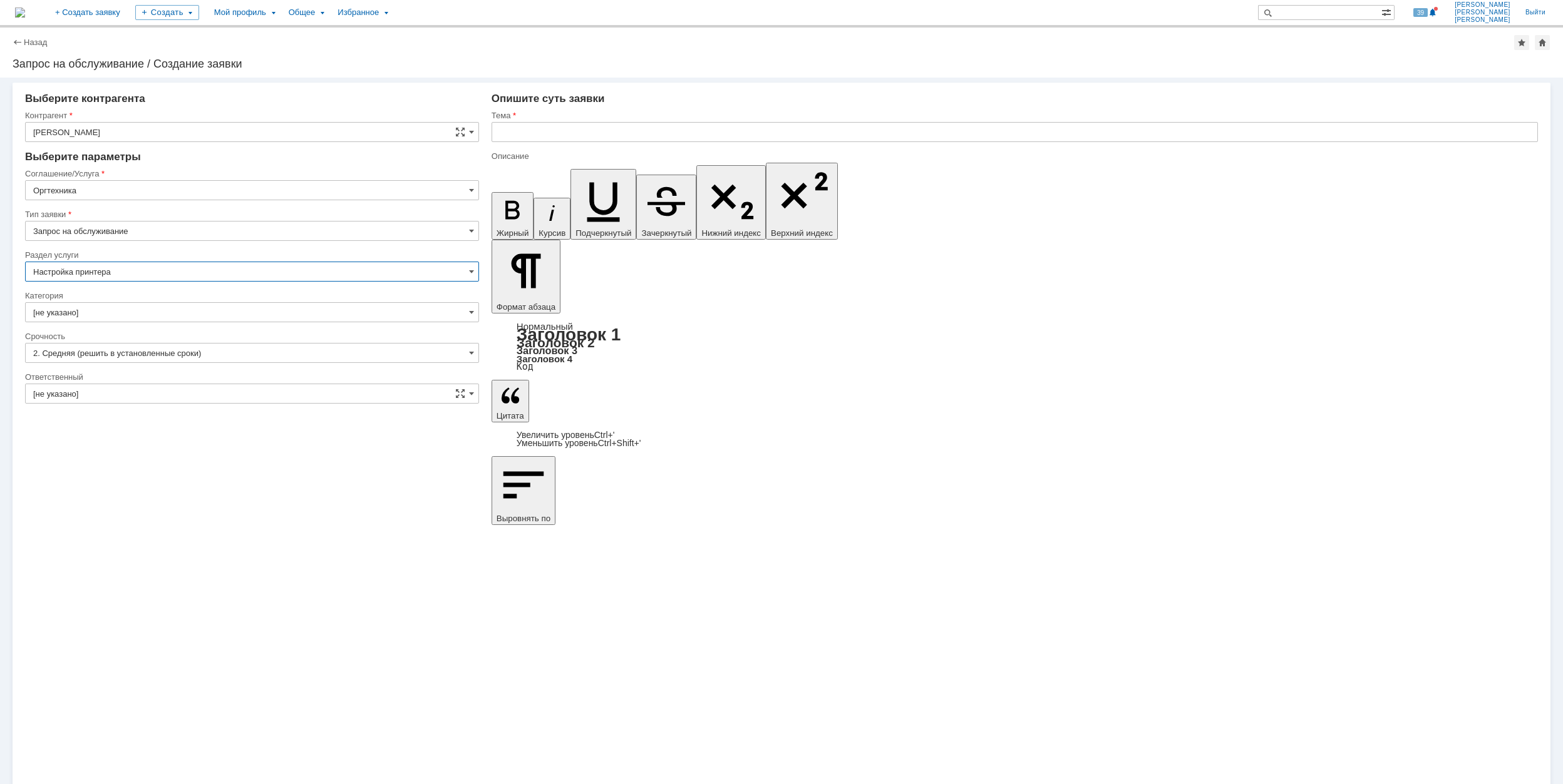
type input "Настройка принтера"
click at [178, 315] on input "[не указано]" at bounding box center [252, 312] width 454 height 20
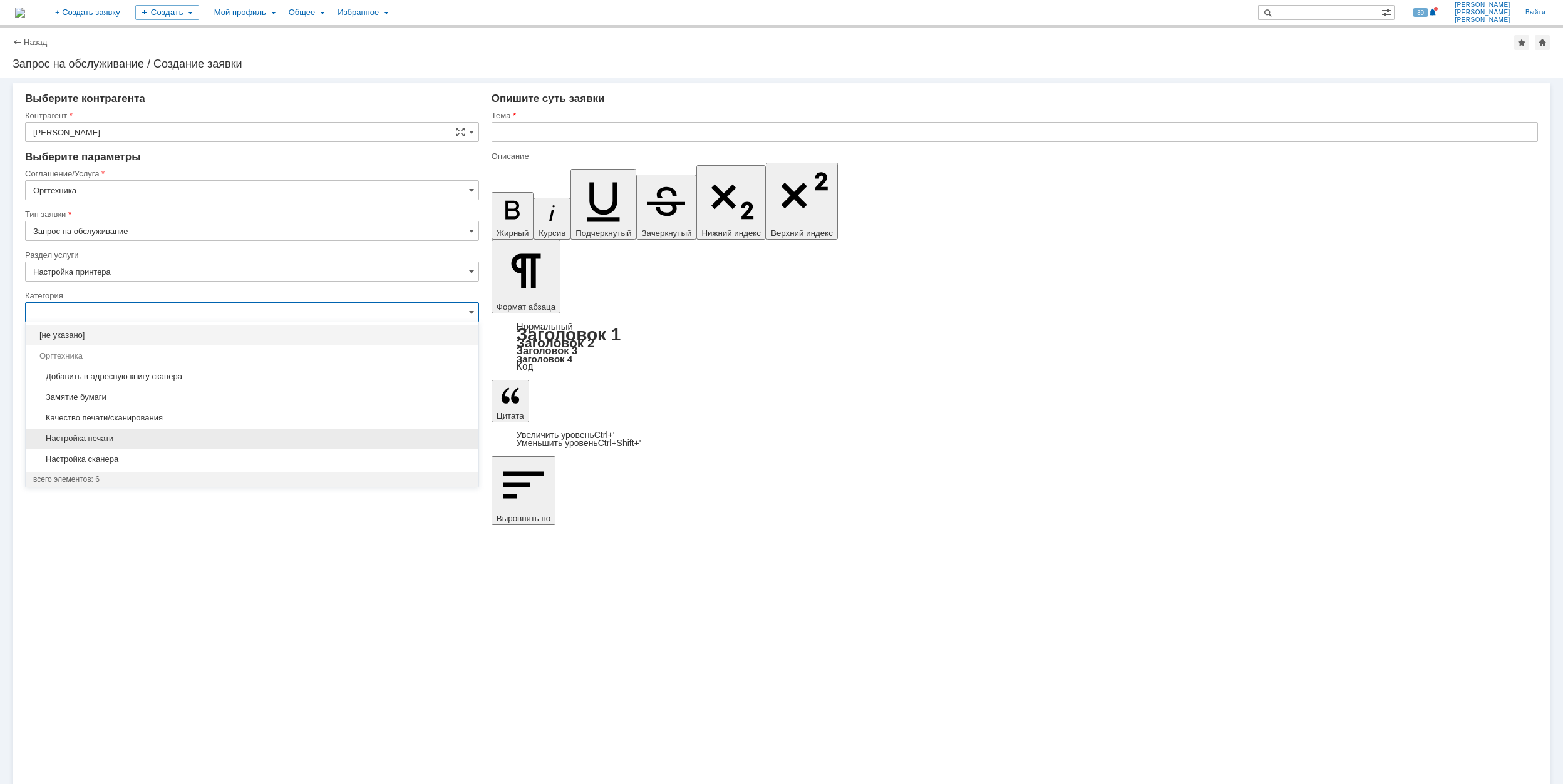
click at [250, 444] on span "Настройка печати" at bounding box center [251, 439] width 438 height 10
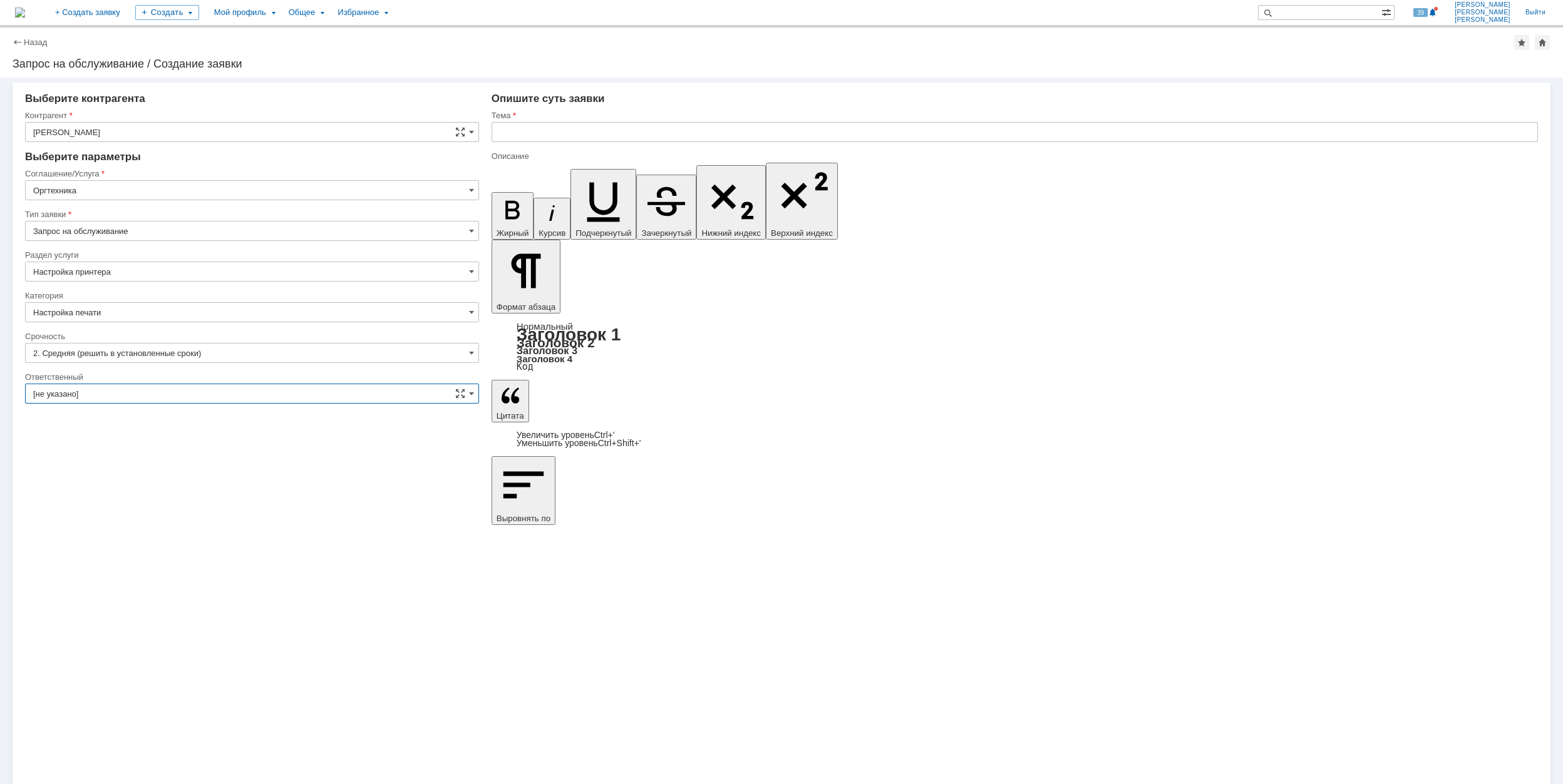
type input "Настройка печати"
click at [217, 394] on input "[не указано]" at bounding box center [252, 393] width 454 height 20
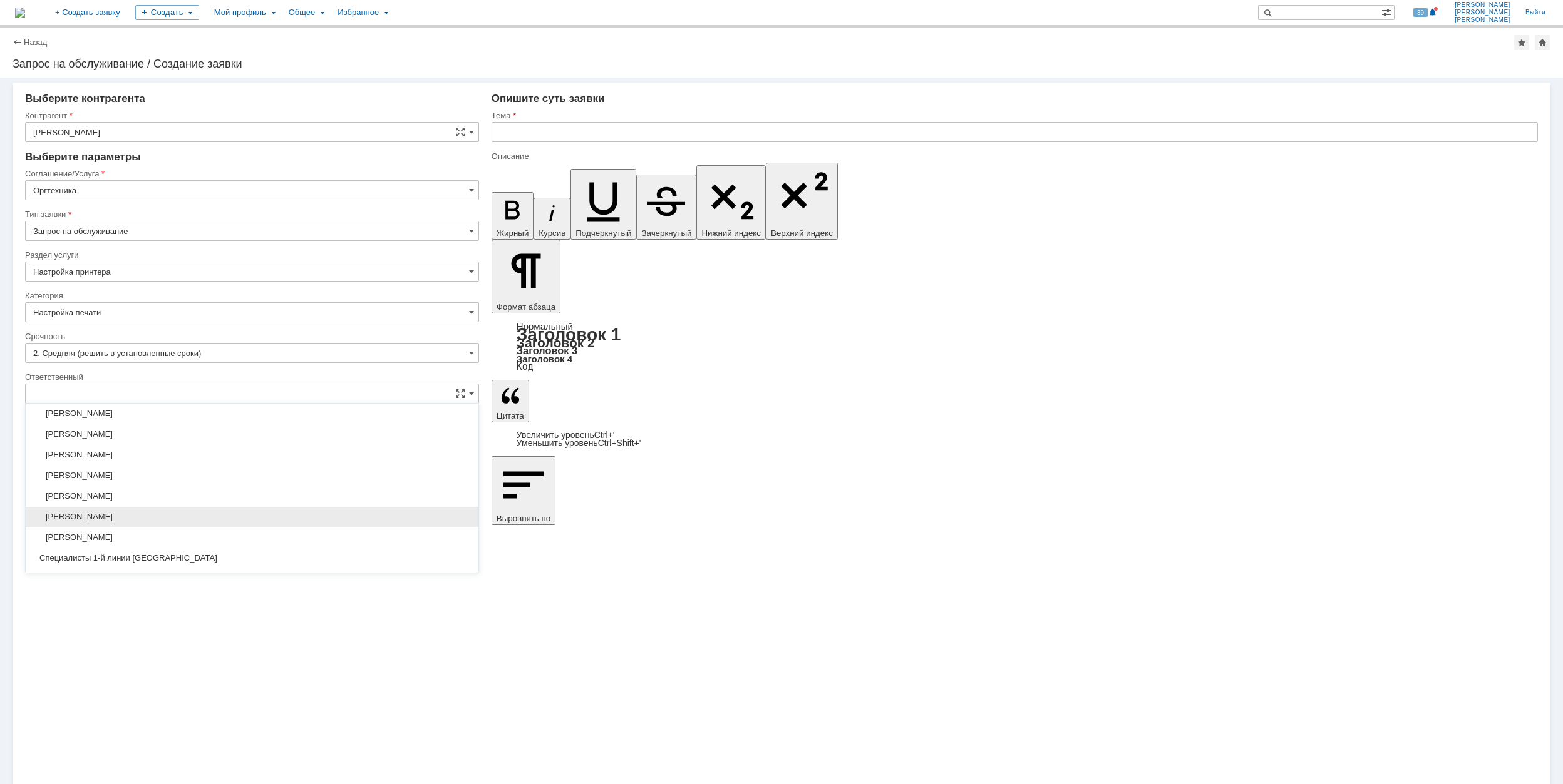
click at [262, 512] on div "[PERSON_NAME]" at bounding box center [252, 517] width 453 height 20
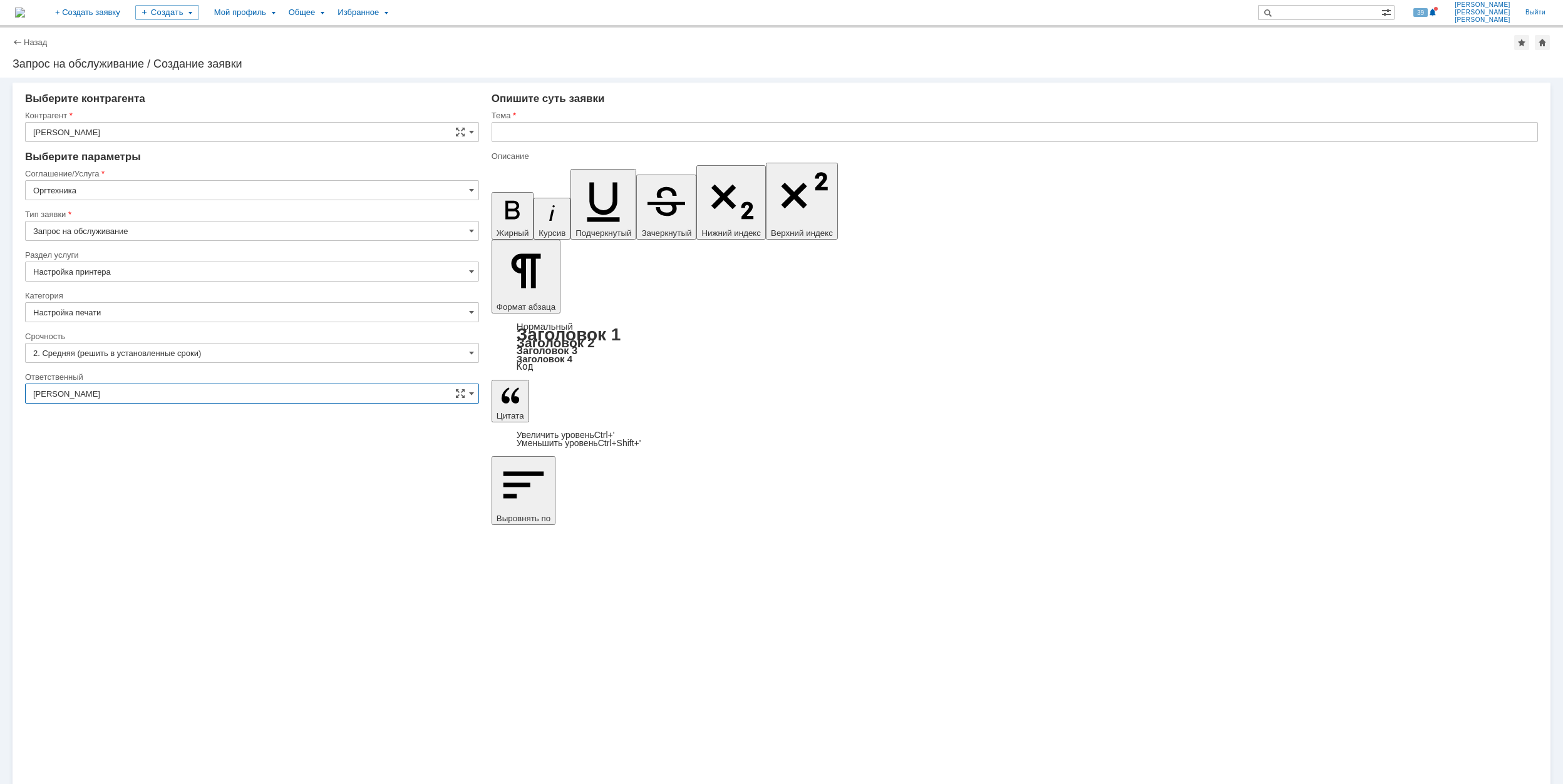
type input "[PERSON_NAME]"
click at [637, 132] on input "text" at bounding box center [1015, 132] width 1047 height 20
drag, startPoint x: 635, startPoint y: 132, endPoint x: 500, endPoint y: 140, distance: 135.2
click at [500, 140] on input "Настройка МФУ" at bounding box center [1015, 132] width 1047 height 20
type input "Настройка МФУ"
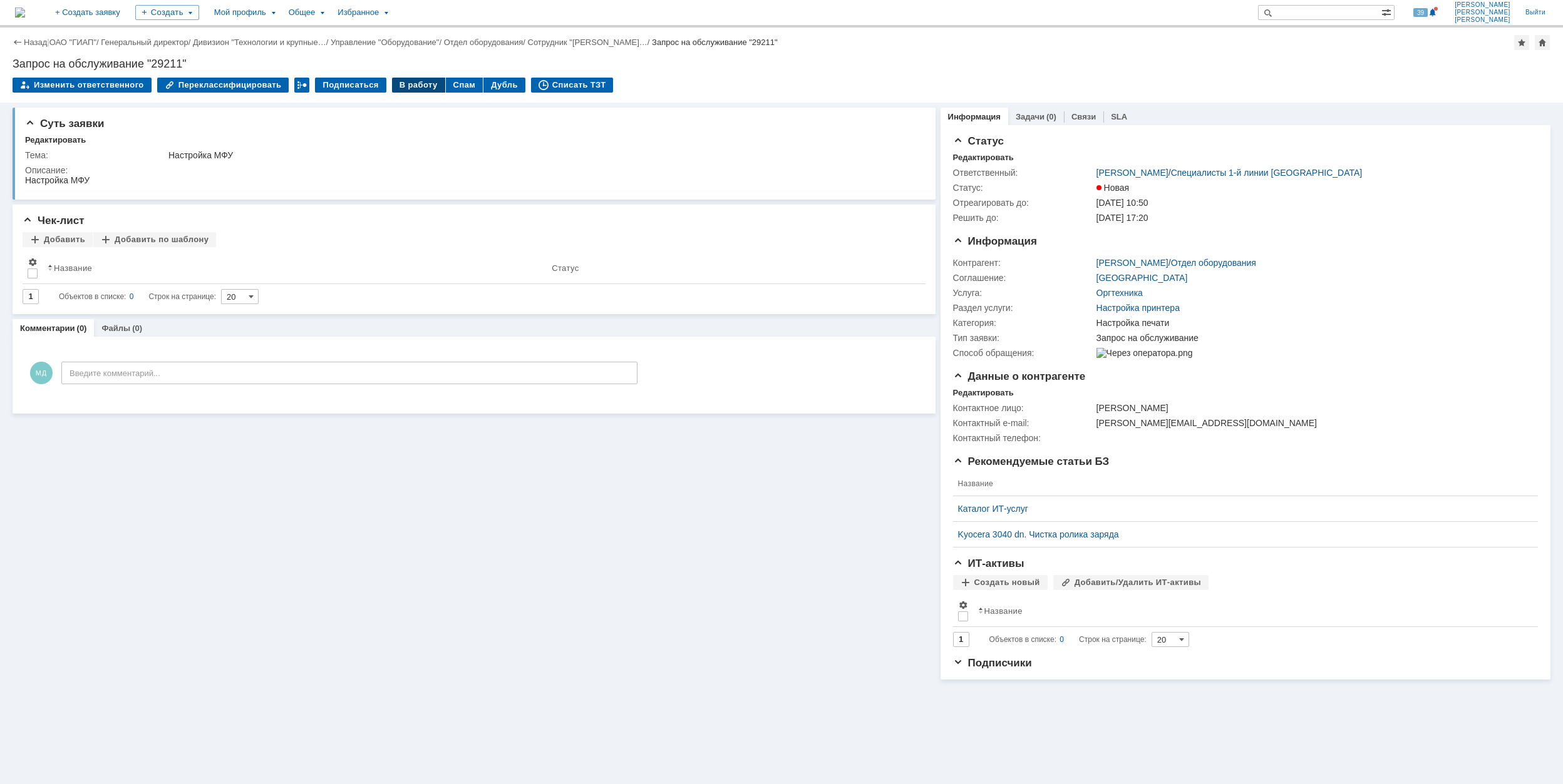
click at [394, 84] on div "В работу" at bounding box center [418, 85] width 53 height 15
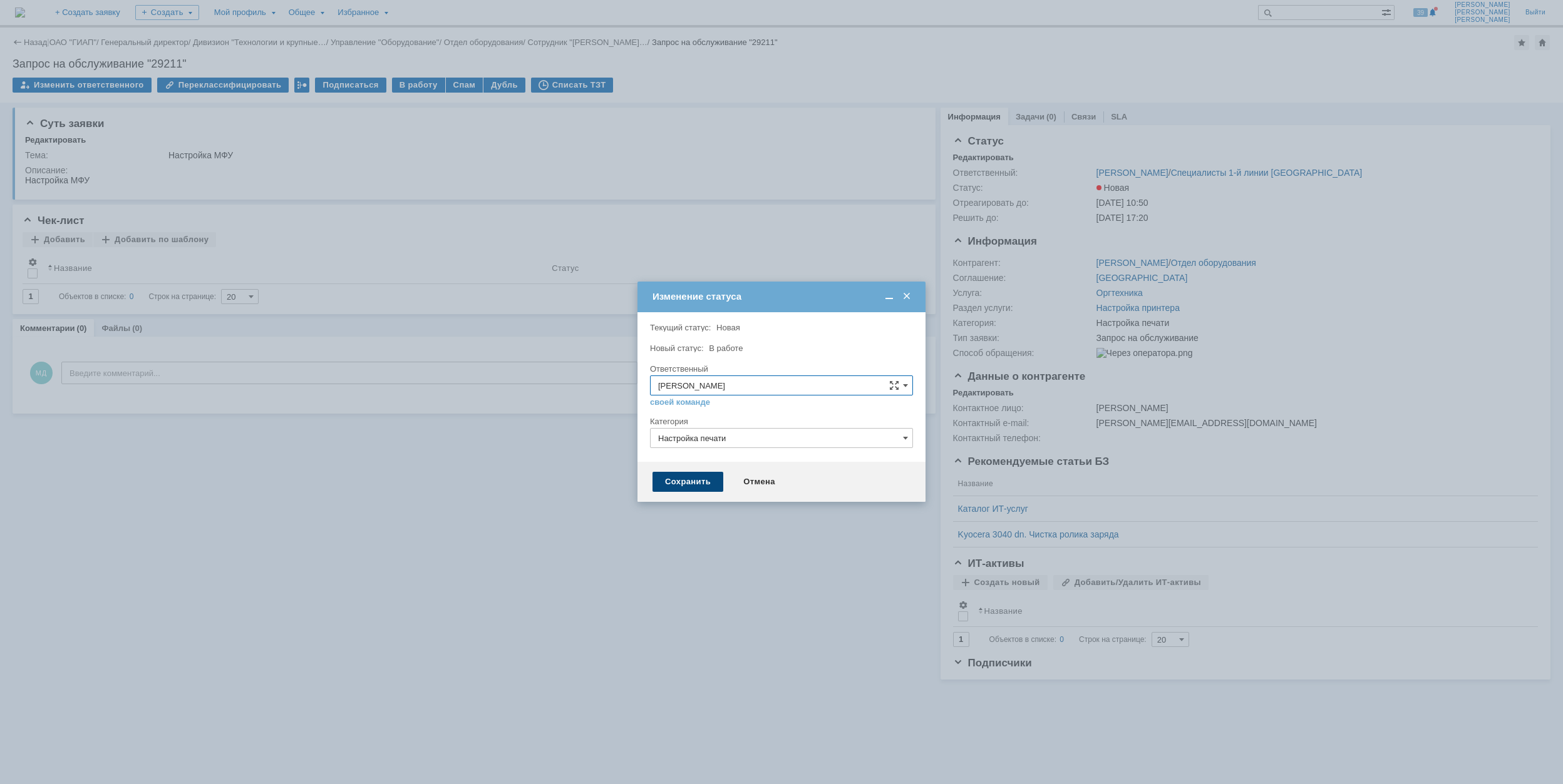
click at [682, 484] on div "Сохранить" at bounding box center [688, 481] width 71 height 20
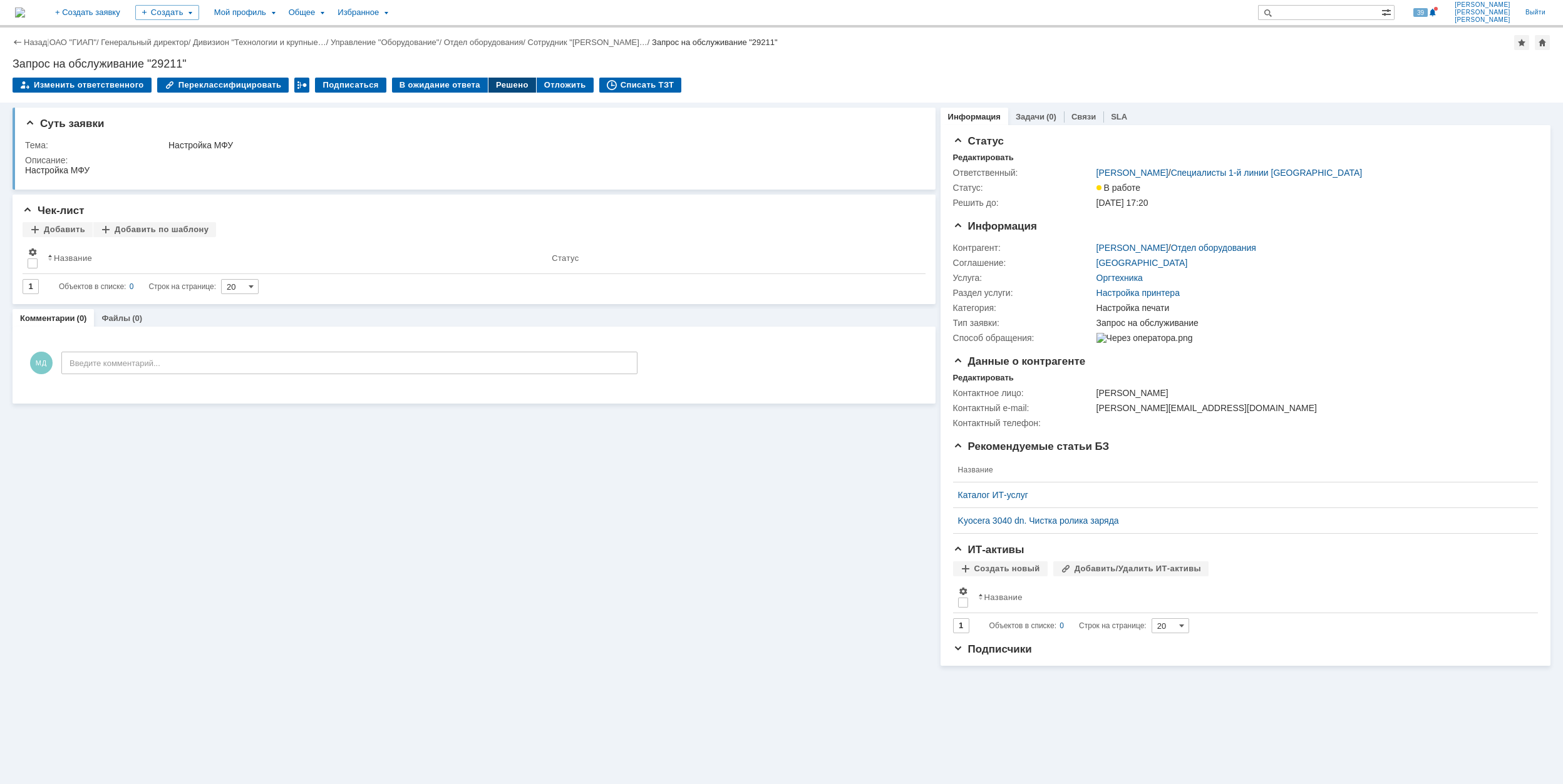
click at [488, 87] on div "Решено" at bounding box center [511, 85] width 47 height 15
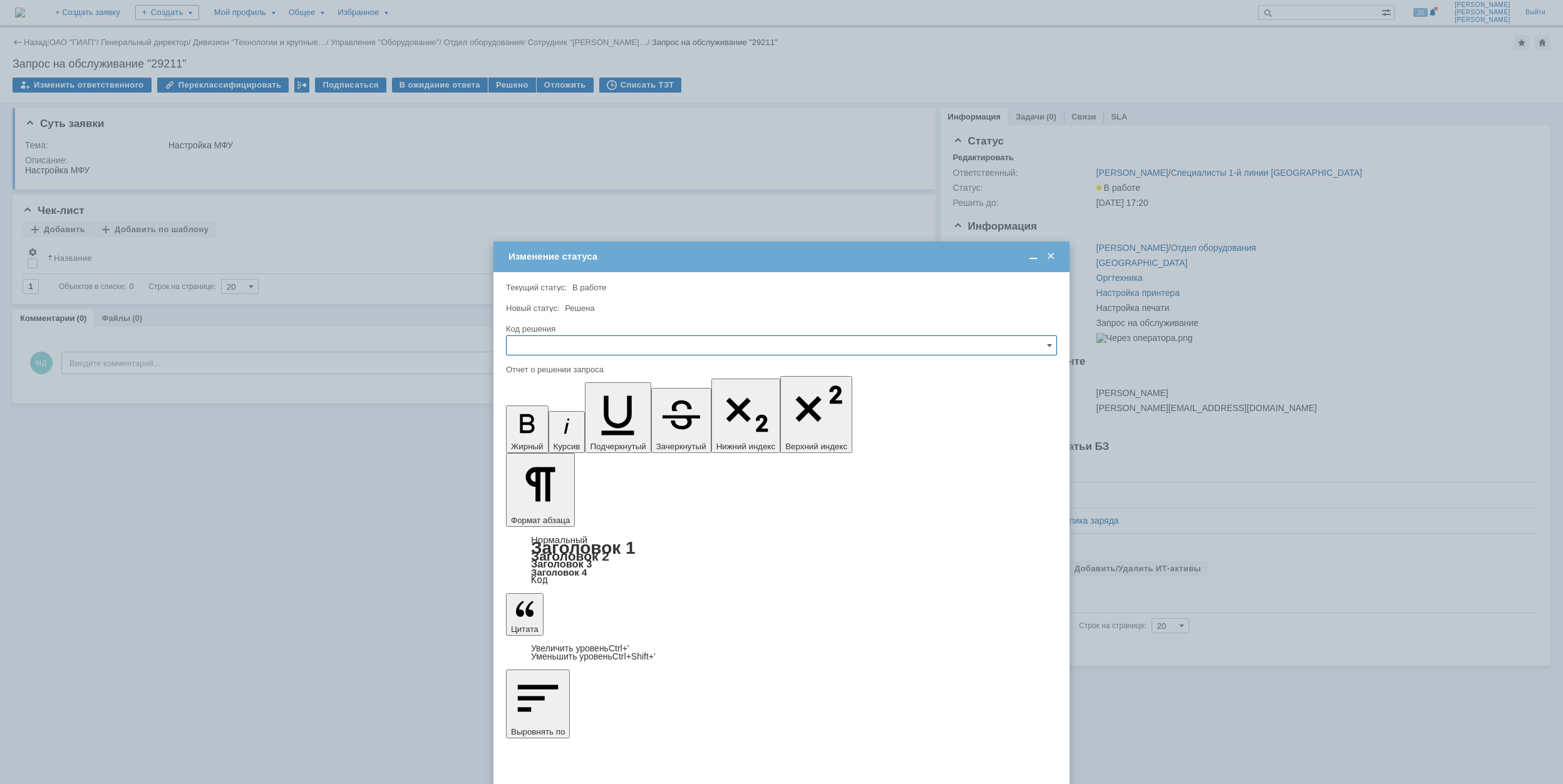
click at [574, 346] on input "text" at bounding box center [781, 345] width 551 height 20
click at [574, 427] on span "Решено" at bounding box center [781, 430] width 535 height 10
type input "Решено"
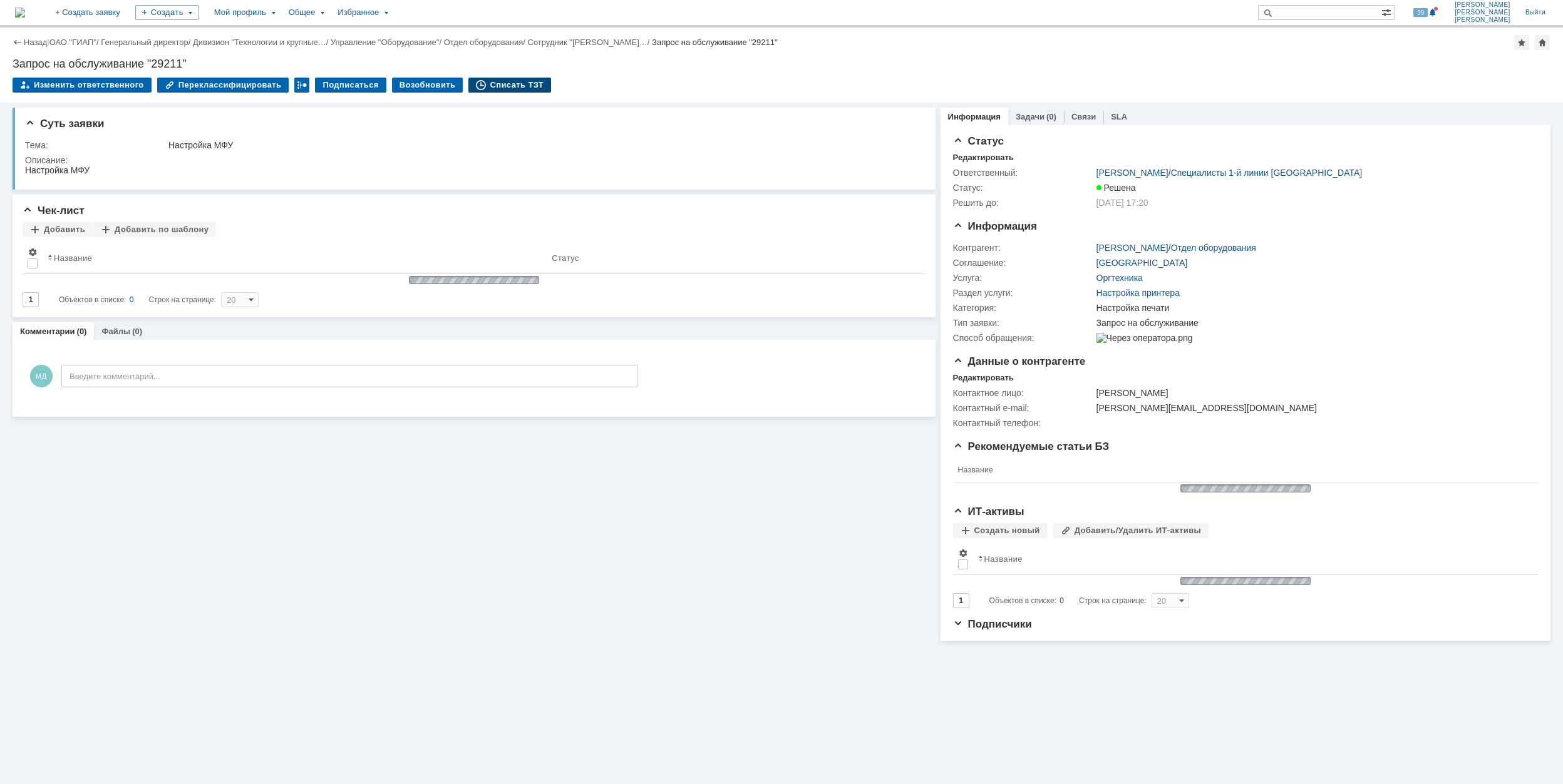
click at [516, 87] on div "Списать ТЗТ" at bounding box center [510, 85] width 83 height 15
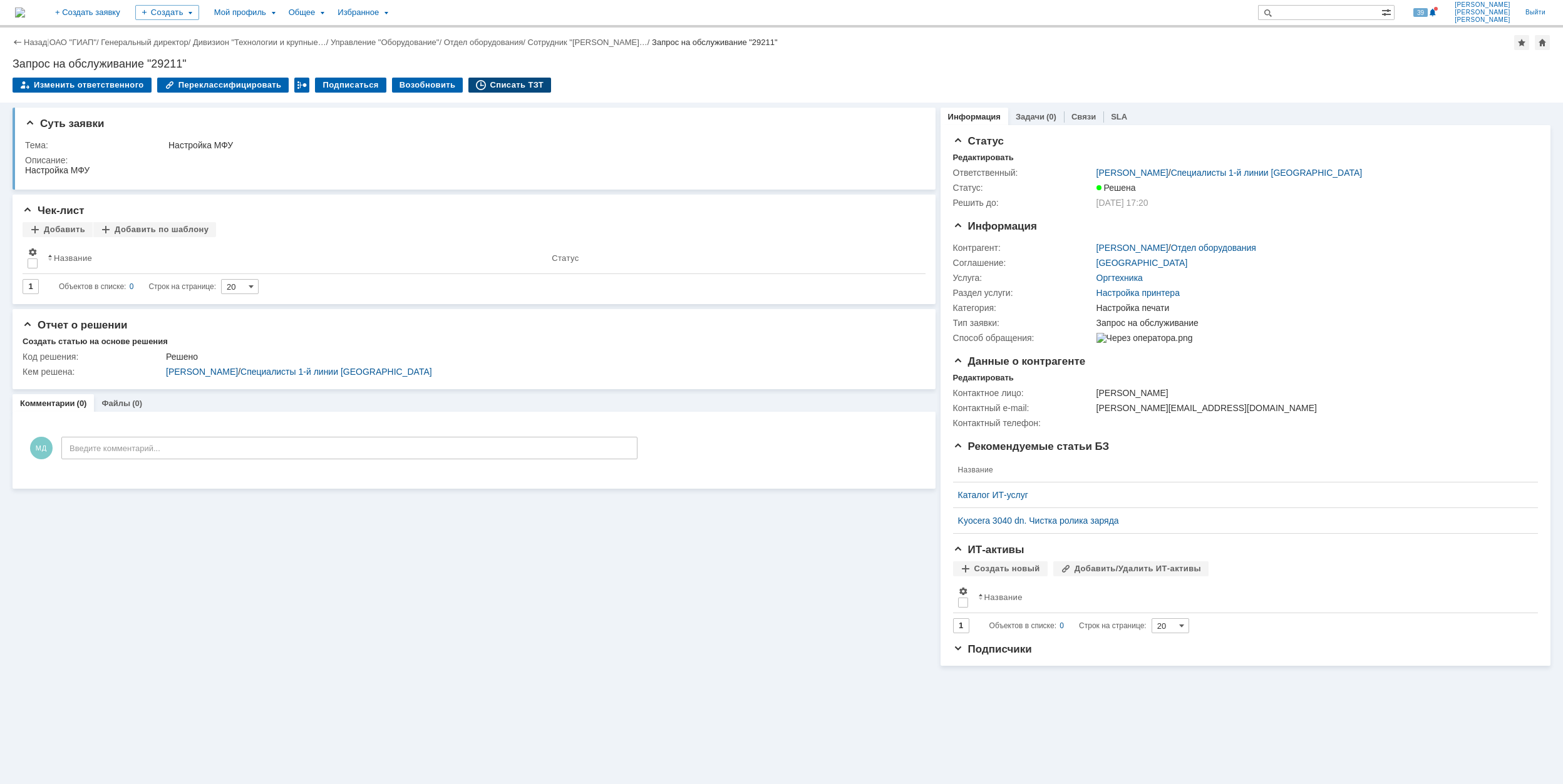
click at [486, 86] on div "Списать ТЗТ" at bounding box center [510, 85] width 83 height 15
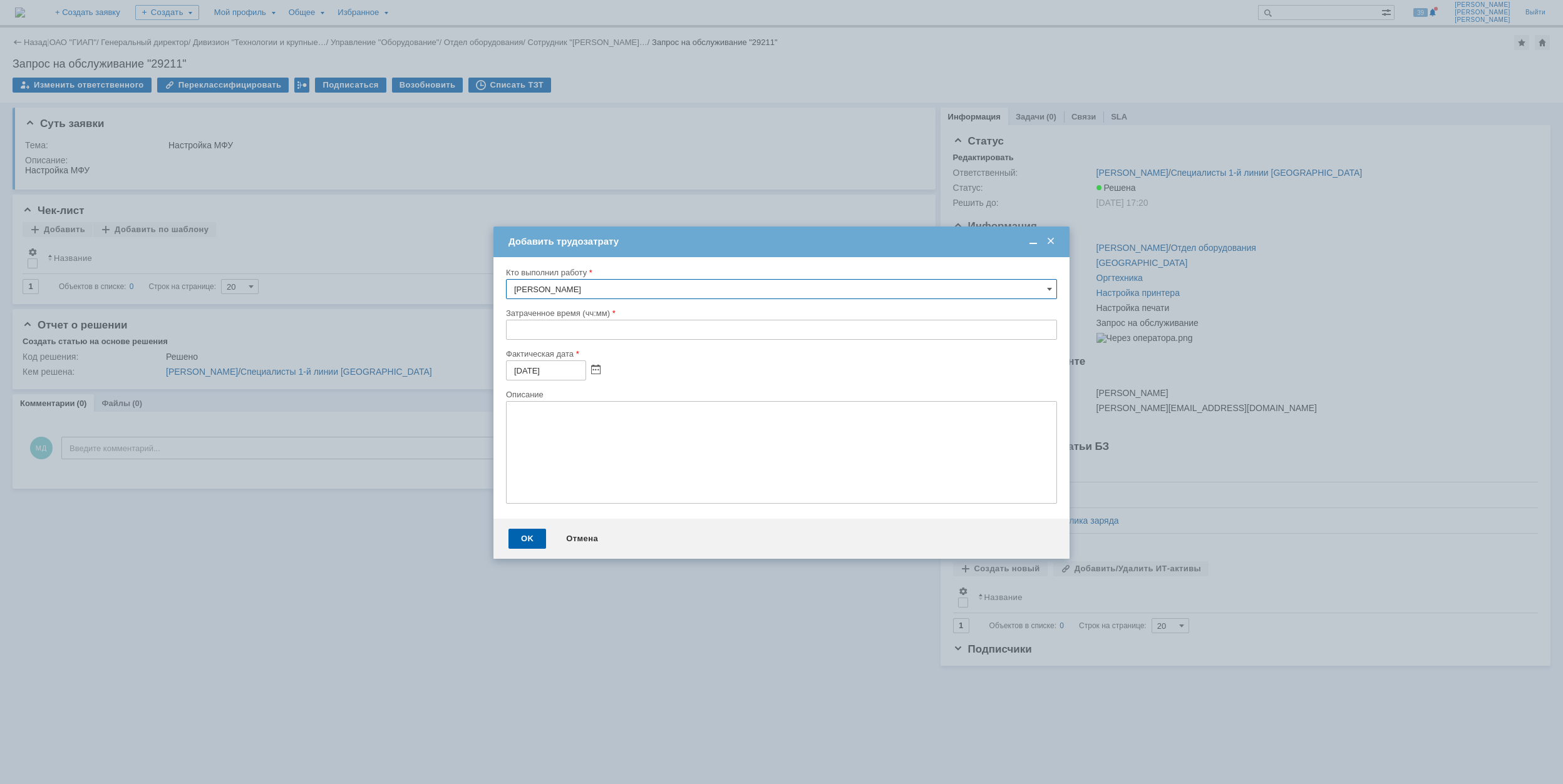
click at [512, 331] on input "text" at bounding box center [781, 330] width 551 height 20
type input "00:30"
click at [523, 542] on div "OK" at bounding box center [527, 538] width 38 height 20
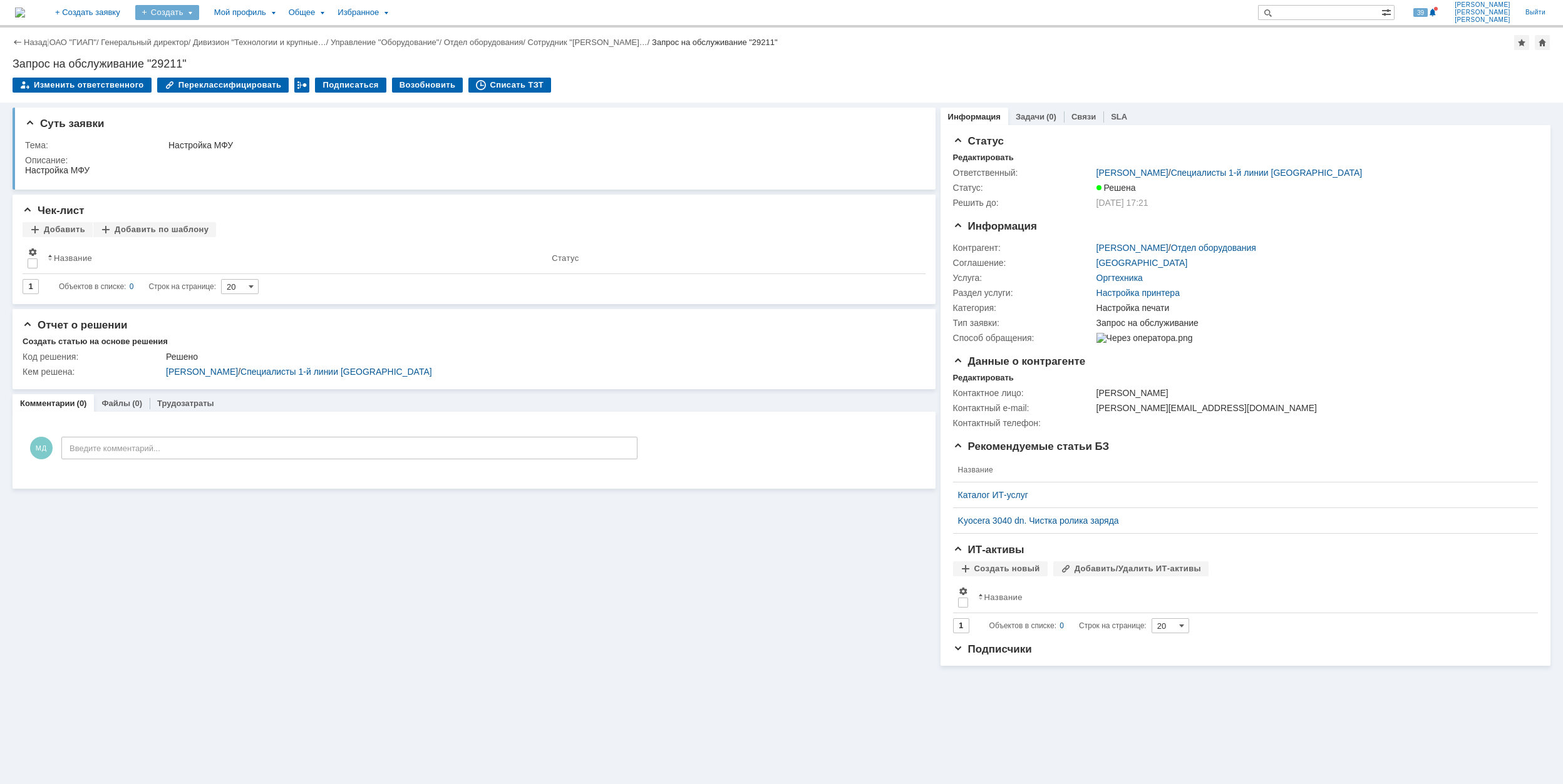
click at [199, 7] on div "Создать" at bounding box center [168, 12] width 64 height 15
click at [233, 73] on link "Заявка" at bounding box center [185, 77] width 96 height 15
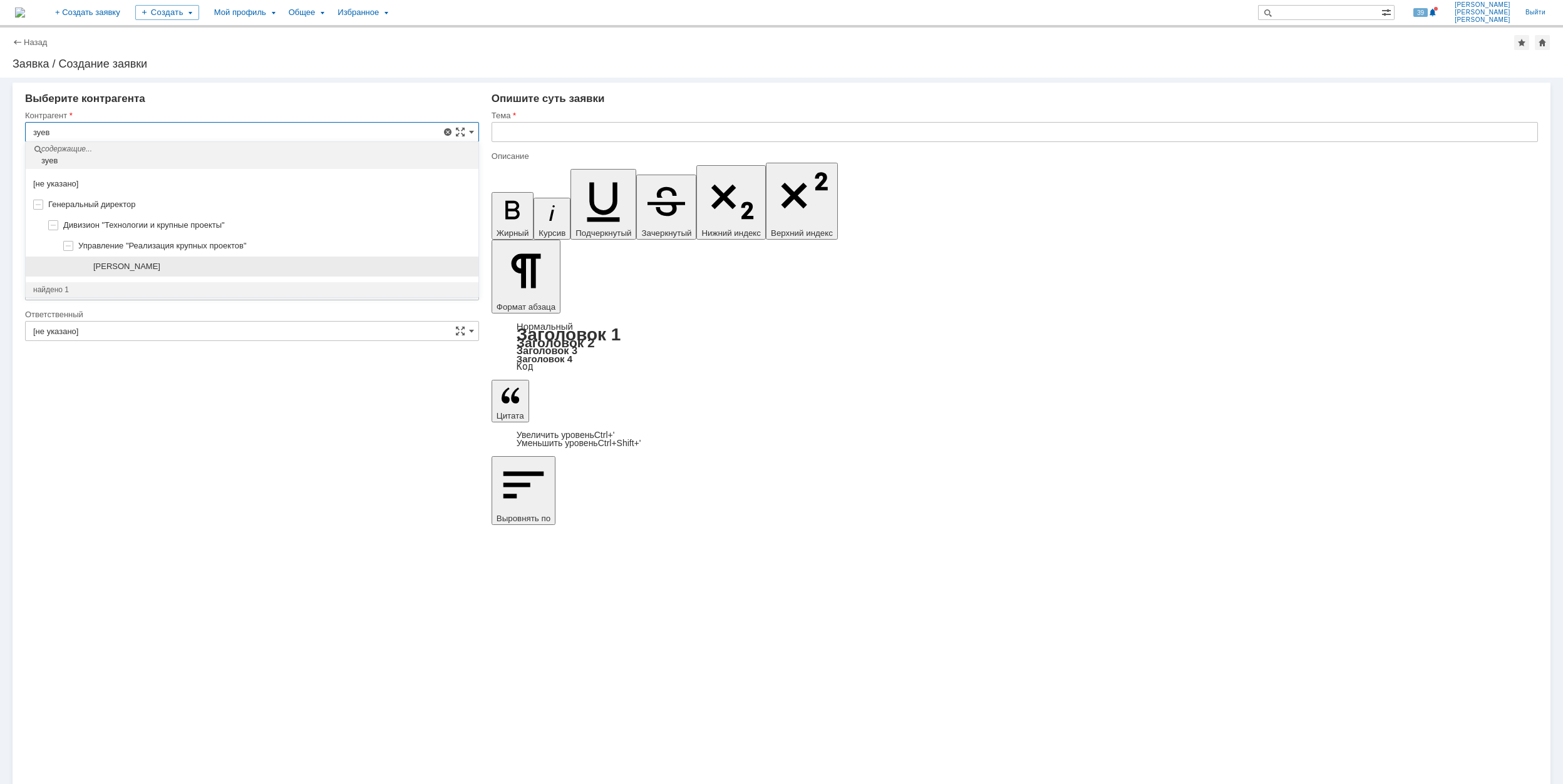
click at [284, 268] on div "[PERSON_NAME]" at bounding box center [282, 266] width 377 height 10
type input "[PERSON_NAME]"
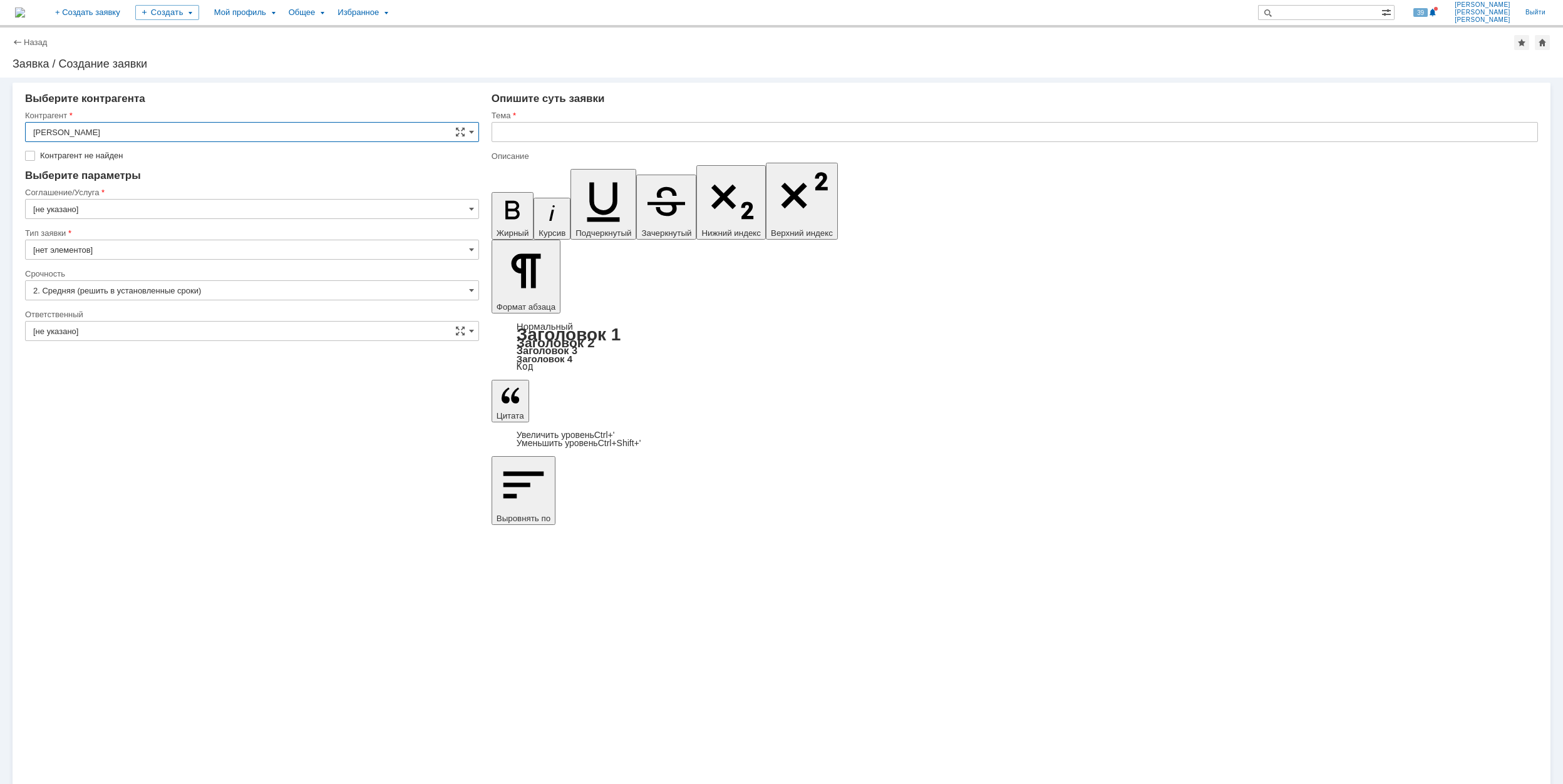
type input "[GEOGRAPHIC_DATA]"
click at [193, 189] on input "[GEOGRAPHIC_DATA]" at bounding box center [252, 190] width 454 height 20
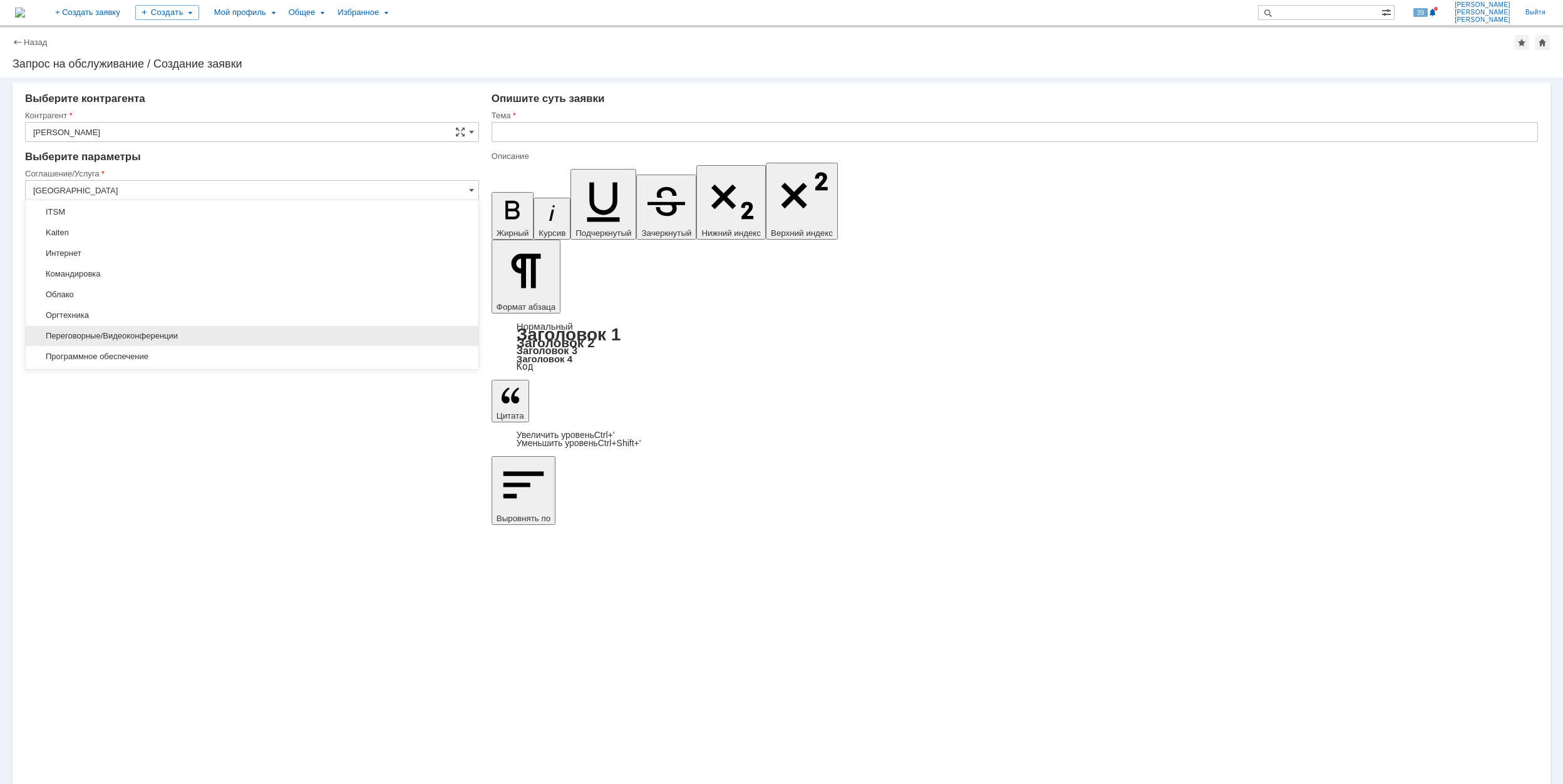
click at [258, 335] on span "Переговорные/Видеоконференции" at bounding box center [251, 336] width 438 height 10
type input "Переговорные/Видеоконференции"
click at [183, 226] on input "Запрос на обслуживание" at bounding box center [252, 230] width 454 height 20
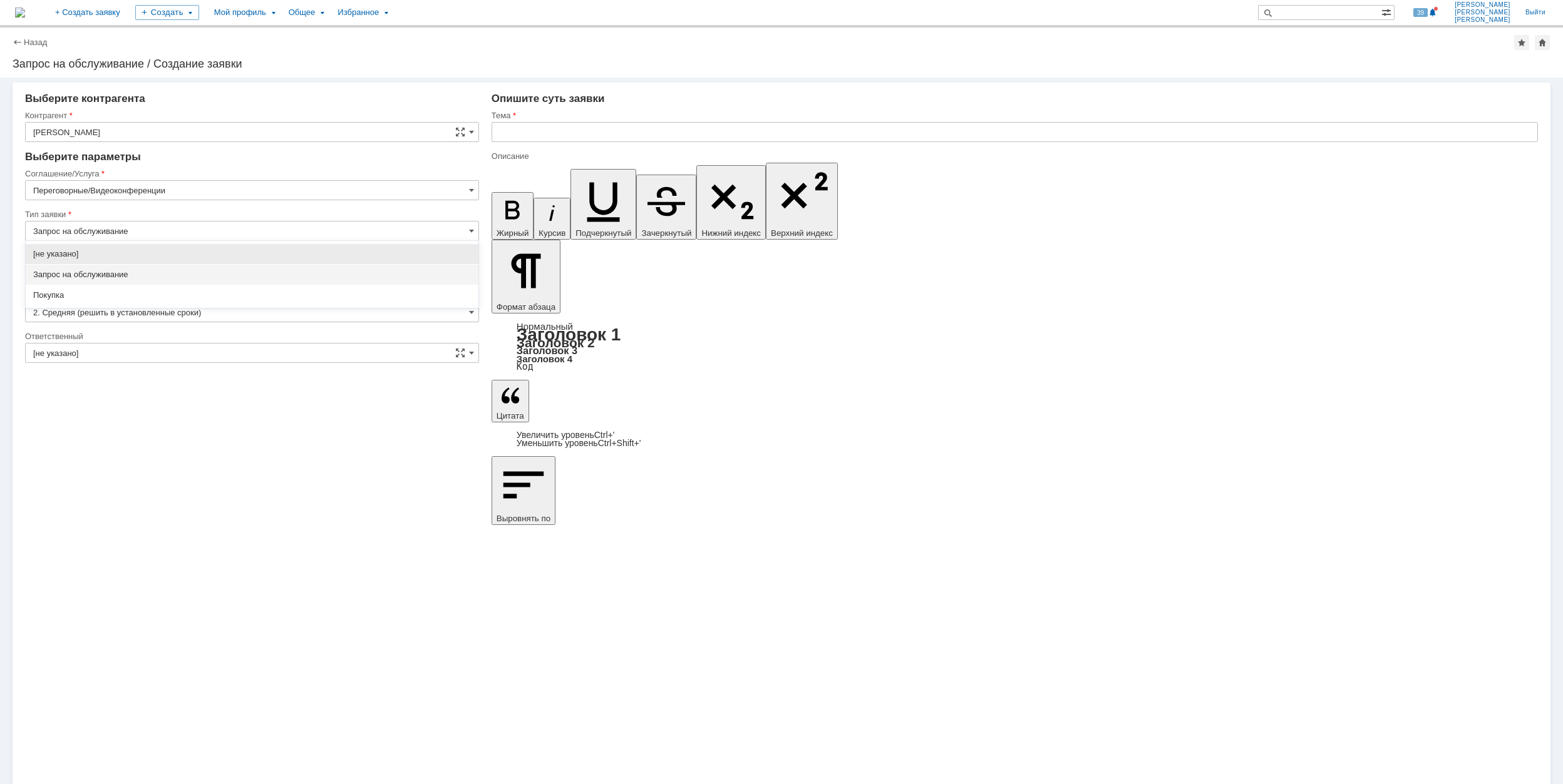
click at [217, 276] on span "Запрос на обслуживание" at bounding box center [251, 274] width 438 height 10
click at [196, 275] on input "[не указано]" at bounding box center [252, 271] width 454 height 20
type input "Запрос на обслуживание"
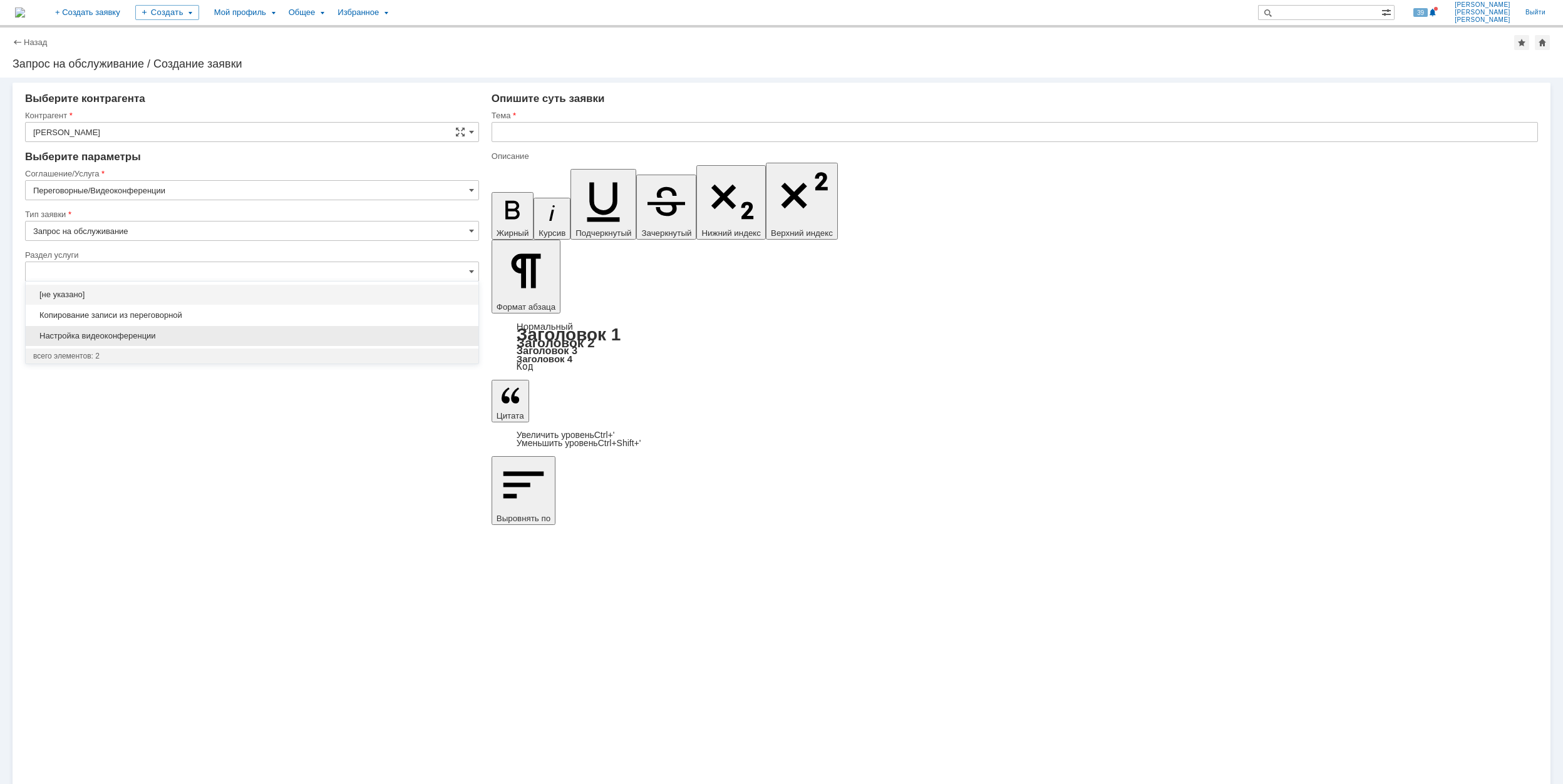
click at [246, 335] on span "Настройка видеоконференции" at bounding box center [251, 336] width 438 height 10
type input "Настройка видеоконференции"
click at [221, 361] on input "[не указано]" at bounding box center [252, 353] width 454 height 20
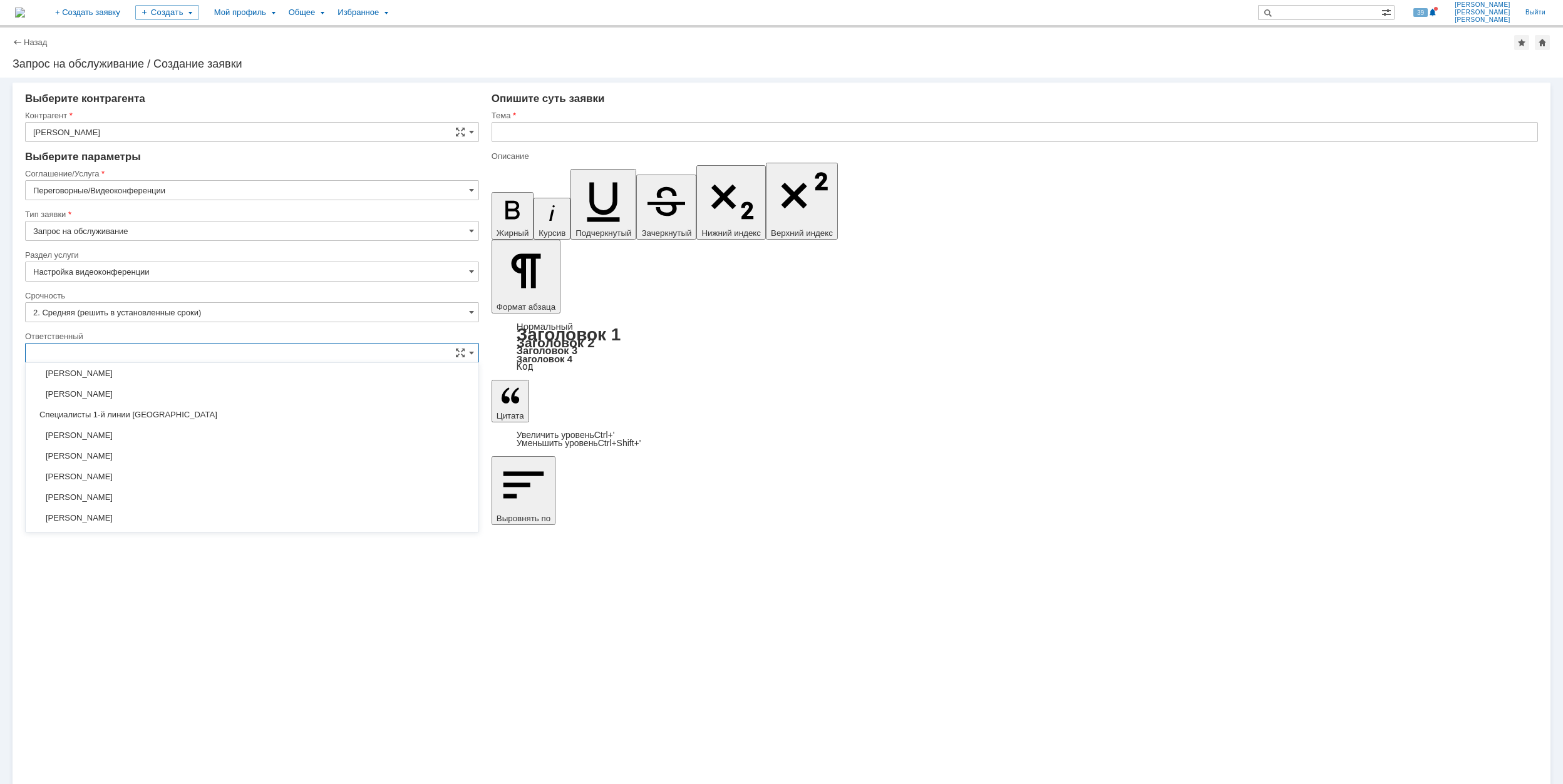
scroll to position [334, 0]
click at [179, 481] on span "[PERSON_NAME]" at bounding box center [251, 476] width 438 height 10
type input "[PERSON_NAME]"
click at [580, 125] on input "text" at bounding box center [1015, 132] width 1047 height 20
drag, startPoint x: 580, startPoint y: 124, endPoint x: 461, endPoint y: 134, distance: 119.4
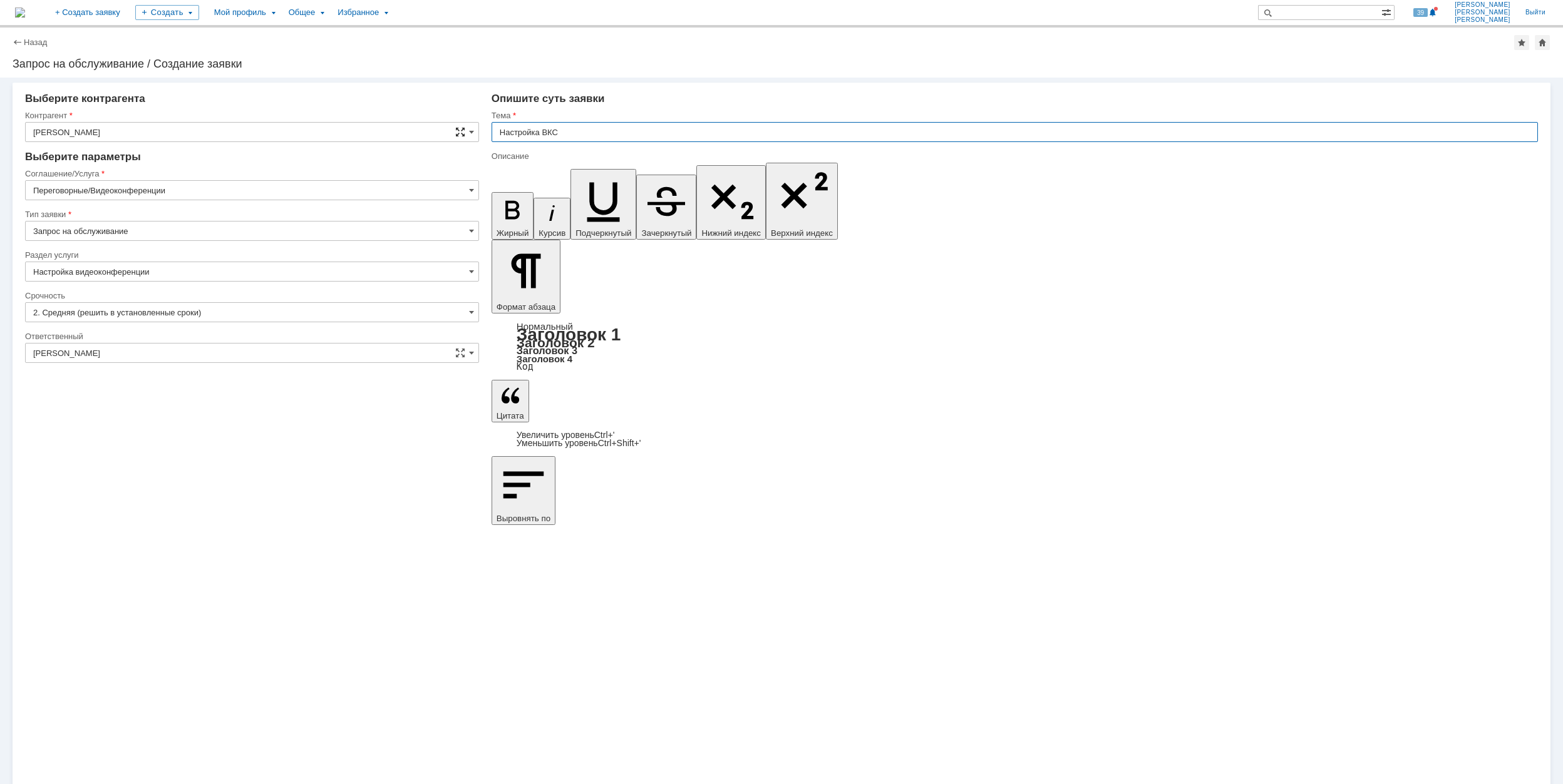
type input "Настройка ВКС"
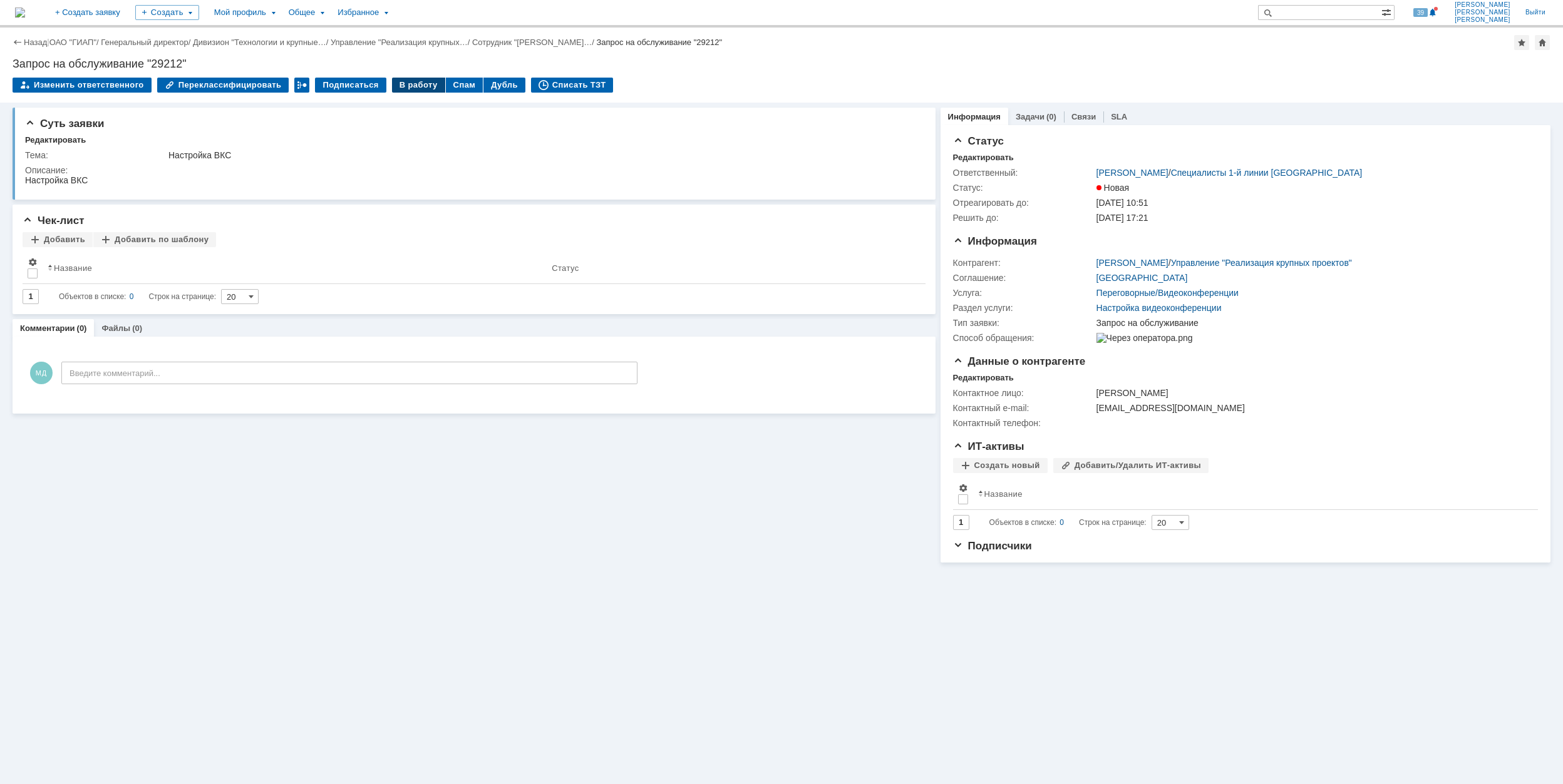
click at [413, 89] on div "В работу" at bounding box center [418, 85] width 53 height 15
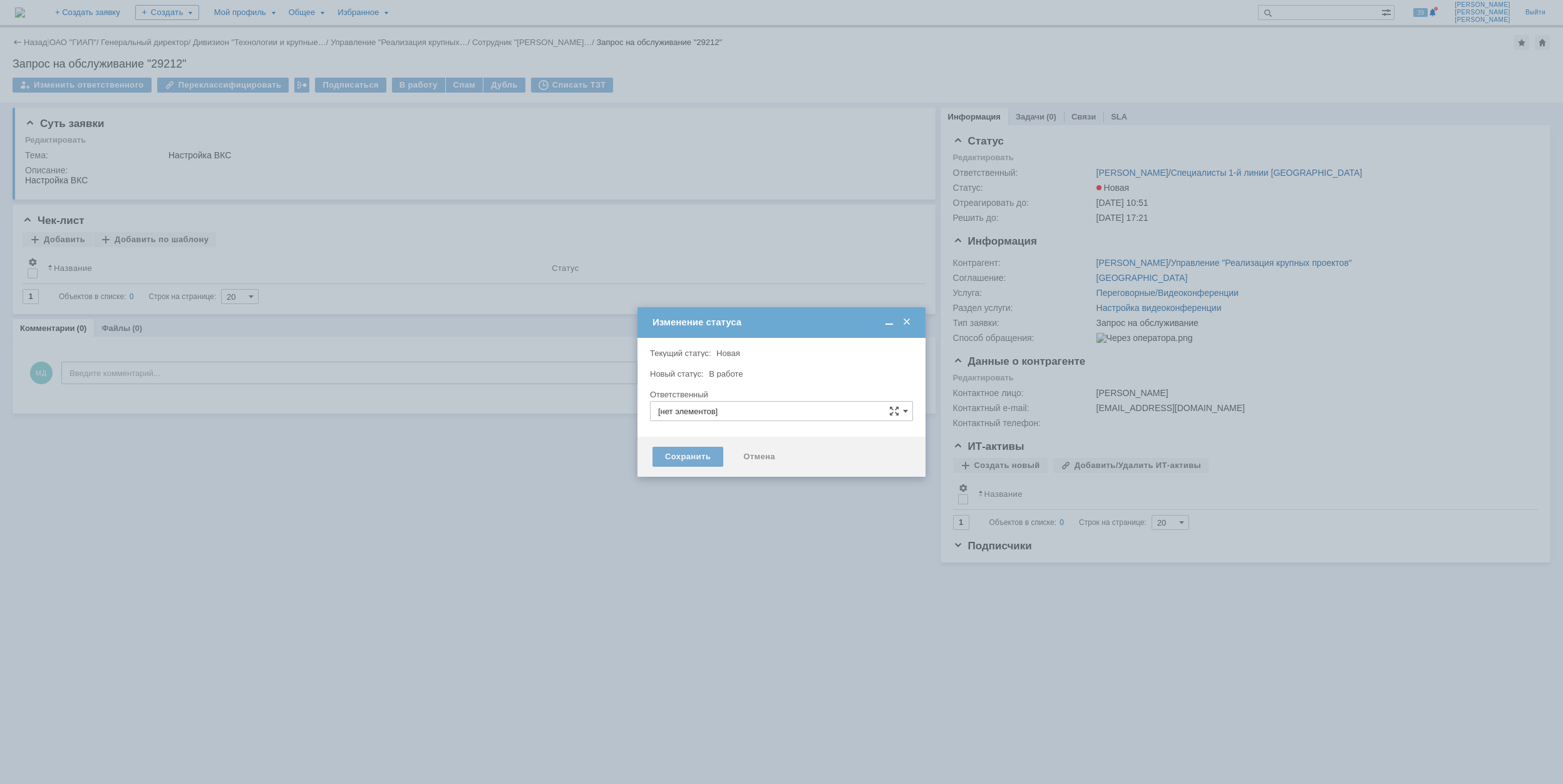
type input "[PERSON_NAME]"
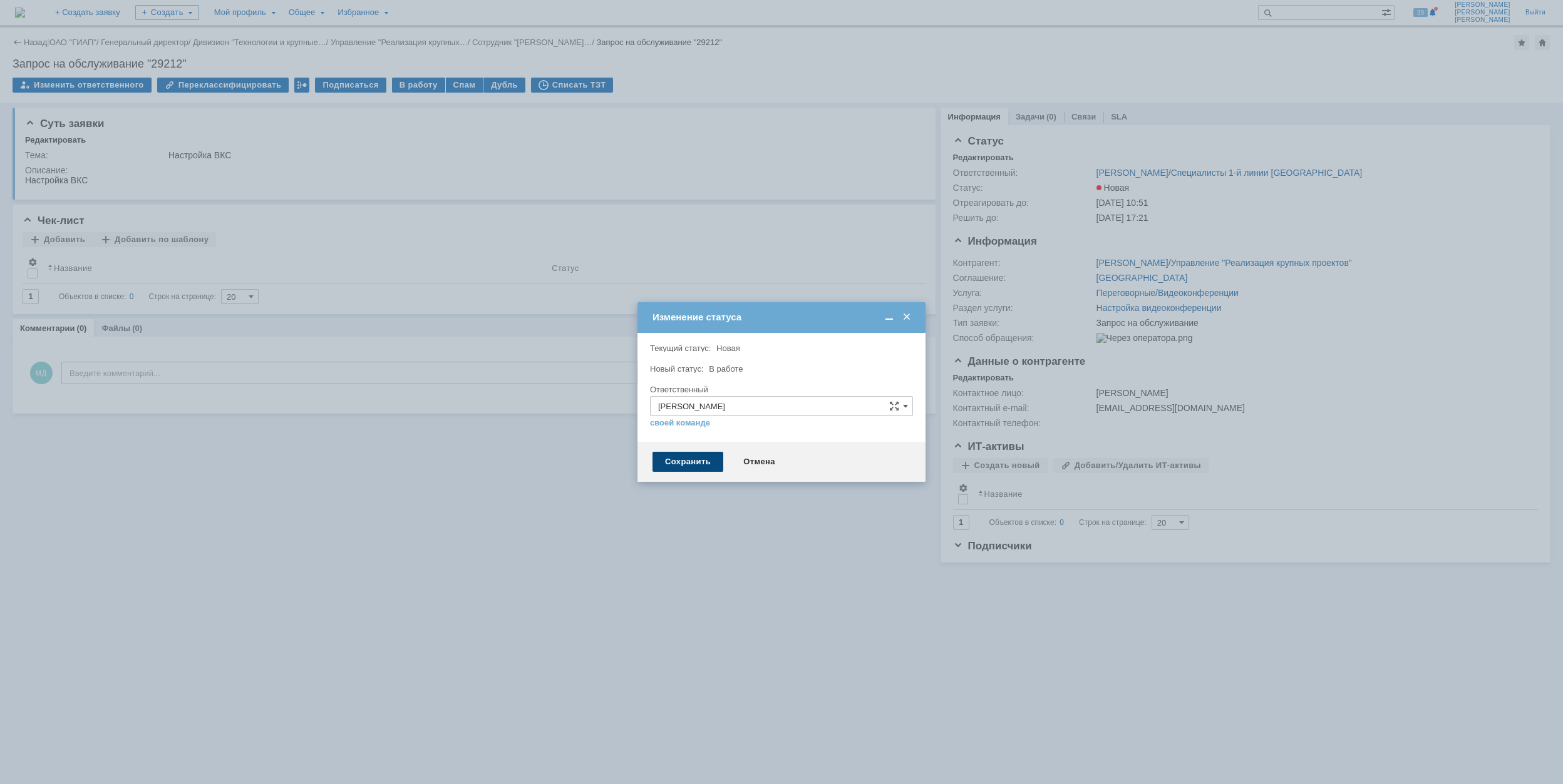
click at [689, 452] on div "Сохранить" at bounding box center [688, 461] width 71 height 20
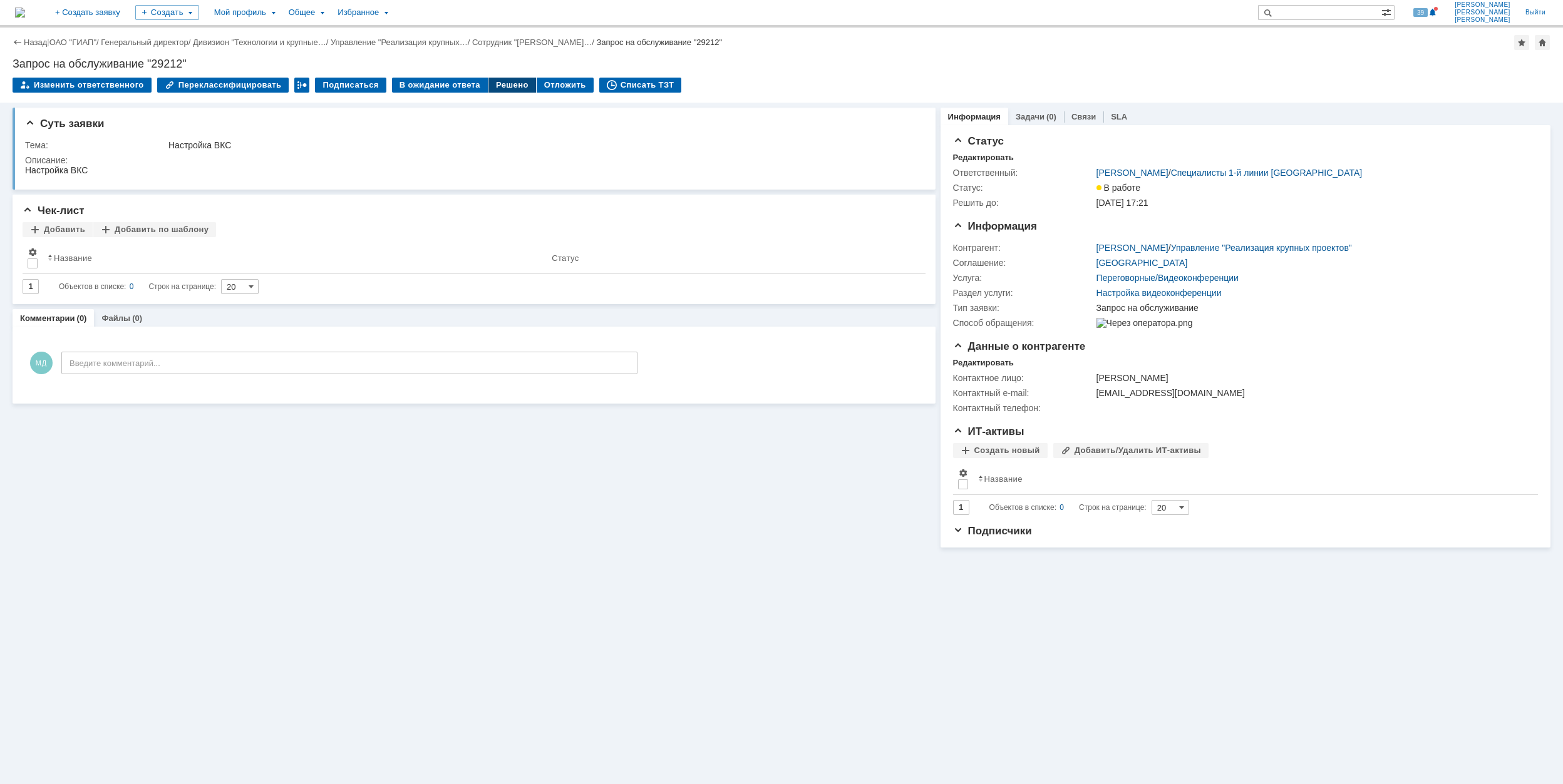
click at [489, 89] on div "Решено" at bounding box center [511, 85] width 47 height 15
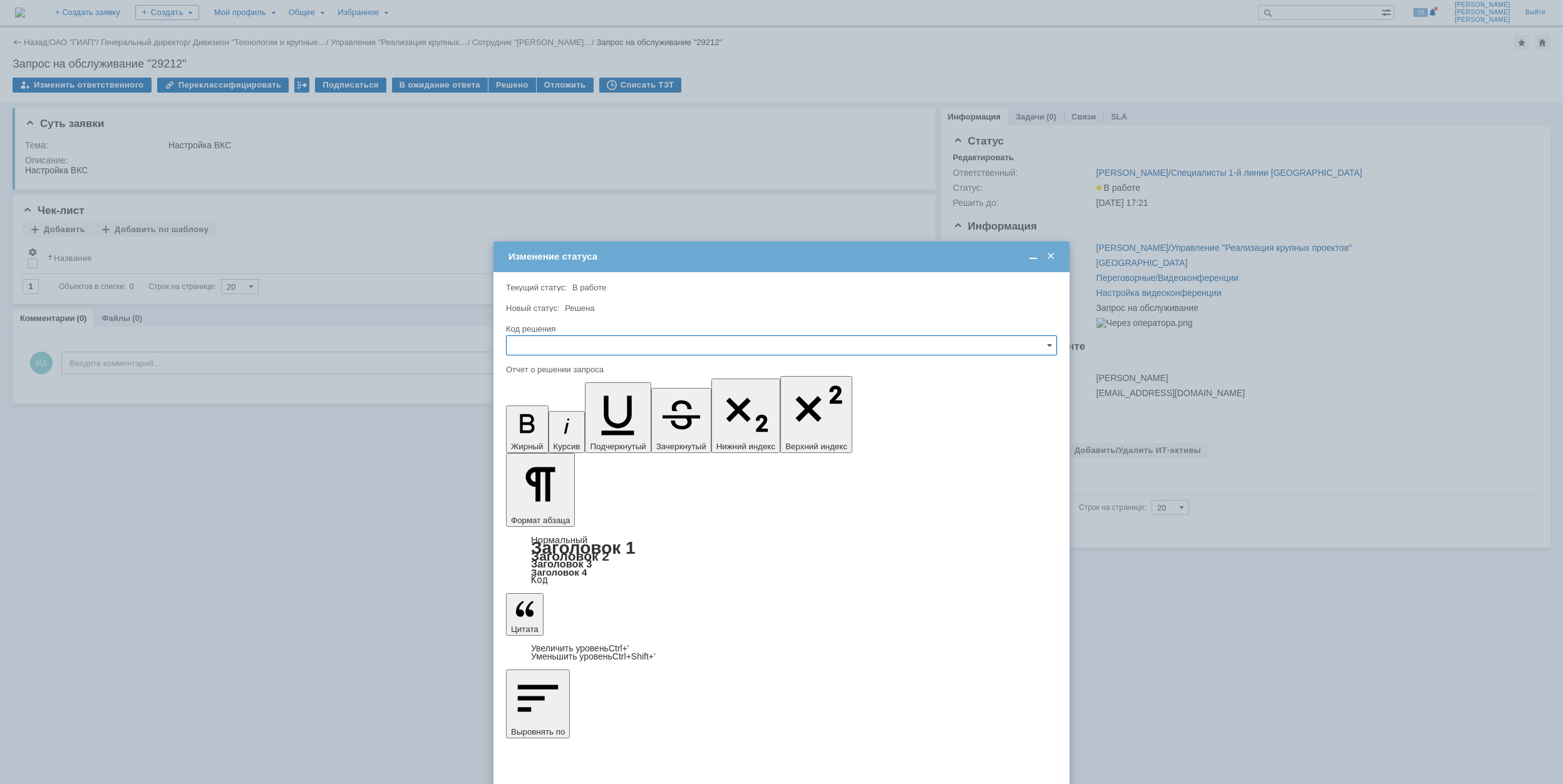
click at [575, 344] on input "text" at bounding box center [781, 345] width 551 height 20
click at [571, 434] on span "Решено" at bounding box center [781, 430] width 535 height 10
type input "Решено"
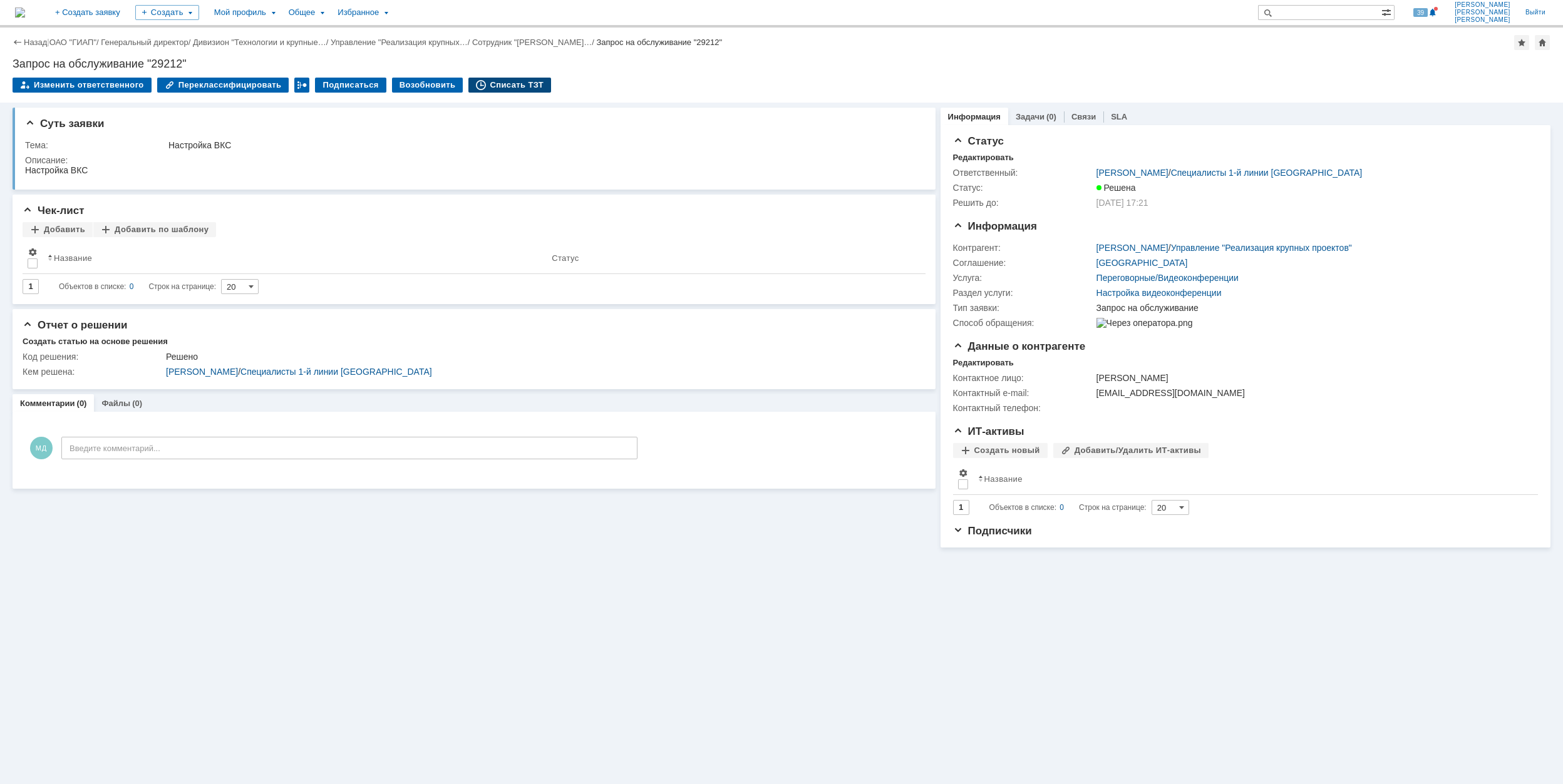
click at [503, 91] on div "Списать ТЗТ" at bounding box center [510, 85] width 83 height 15
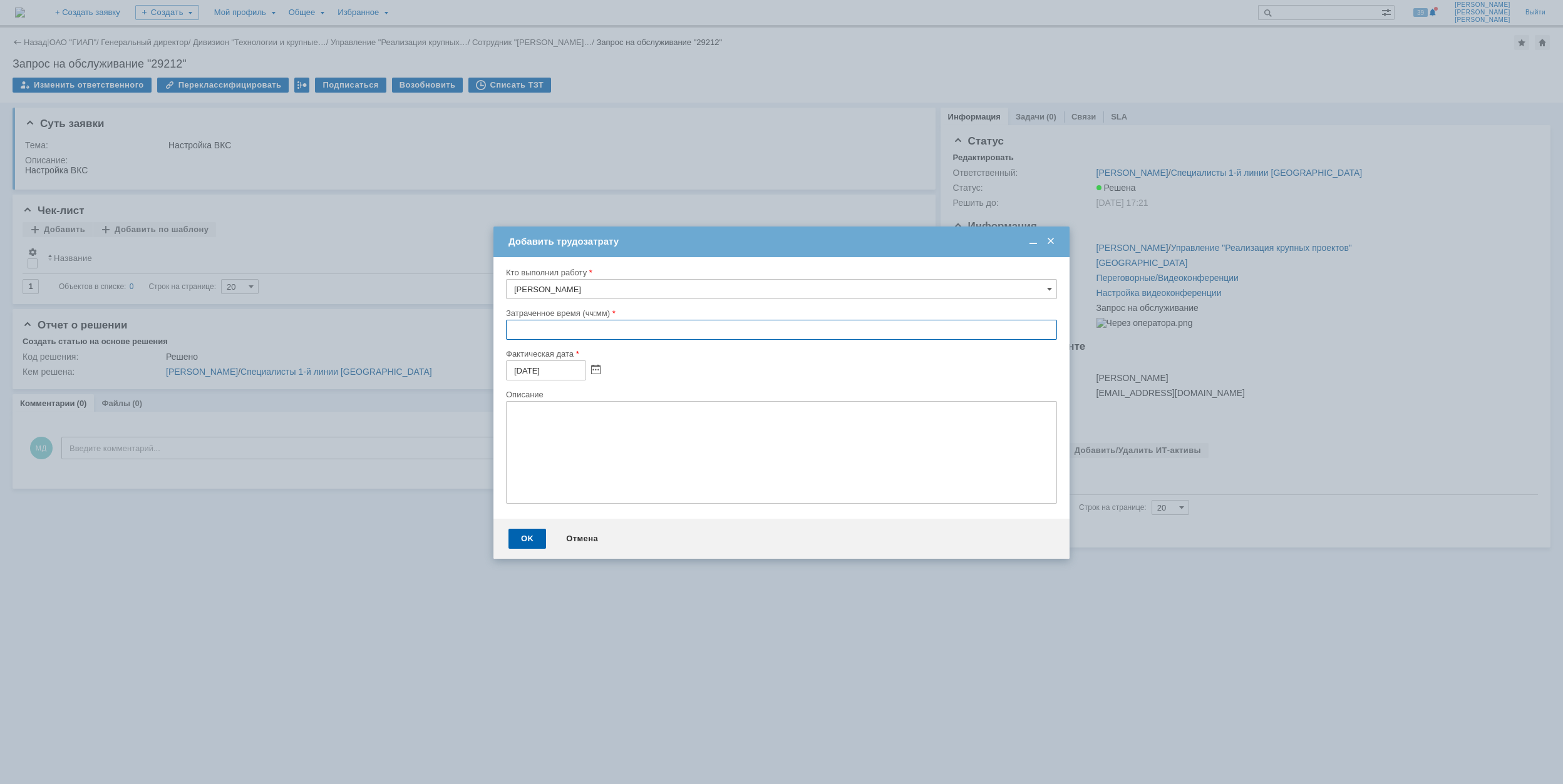
click at [507, 331] on input "text" at bounding box center [781, 330] width 551 height 20
type input "00:30"
click at [531, 541] on div "OK" at bounding box center [527, 538] width 38 height 20
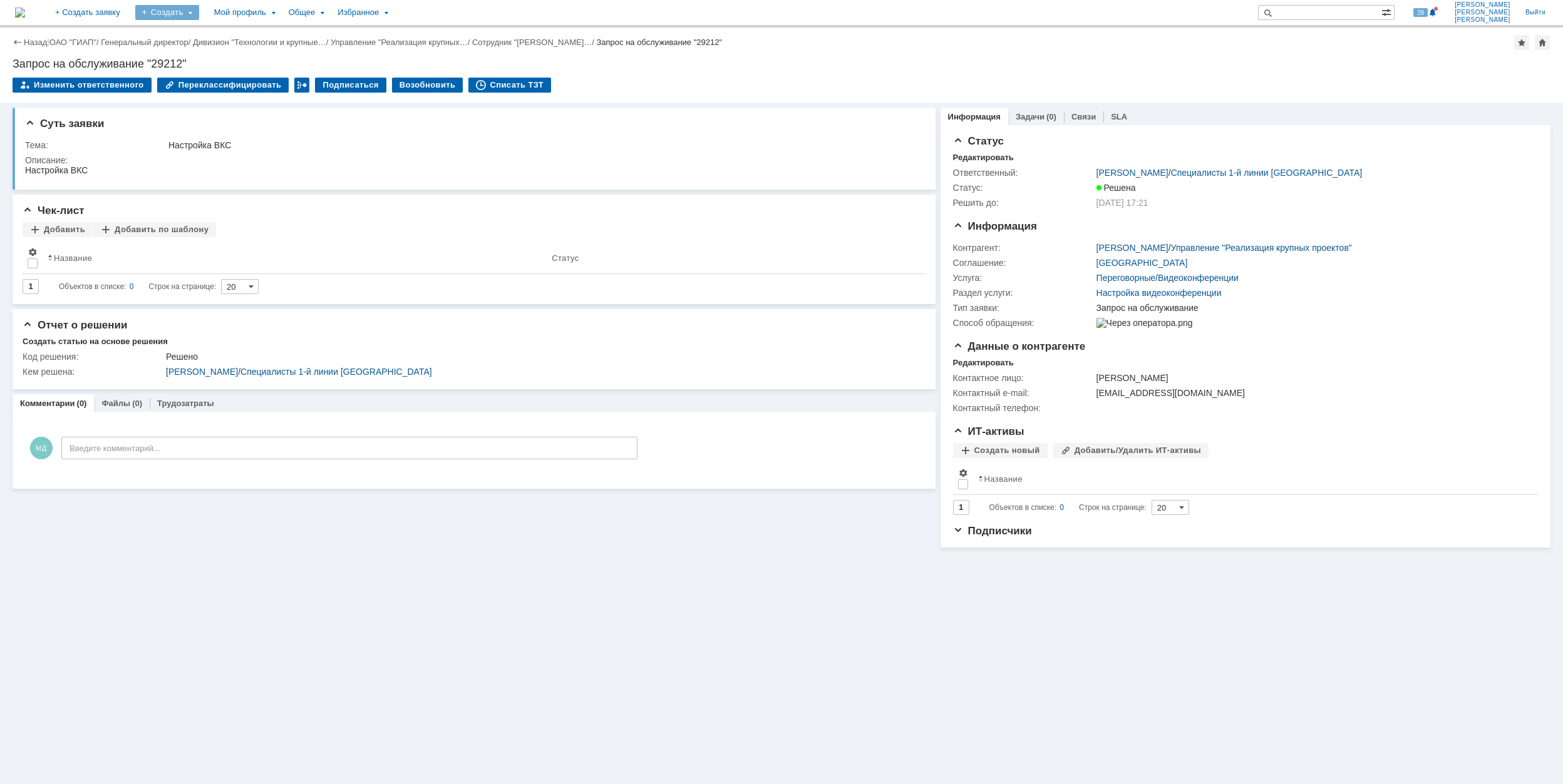
click at [199, 13] on div "Создать" at bounding box center [168, 12] width 64 height 15
click at [233, 81] on link "Заявка" at bounding box center [185, 77] width 96 height 15
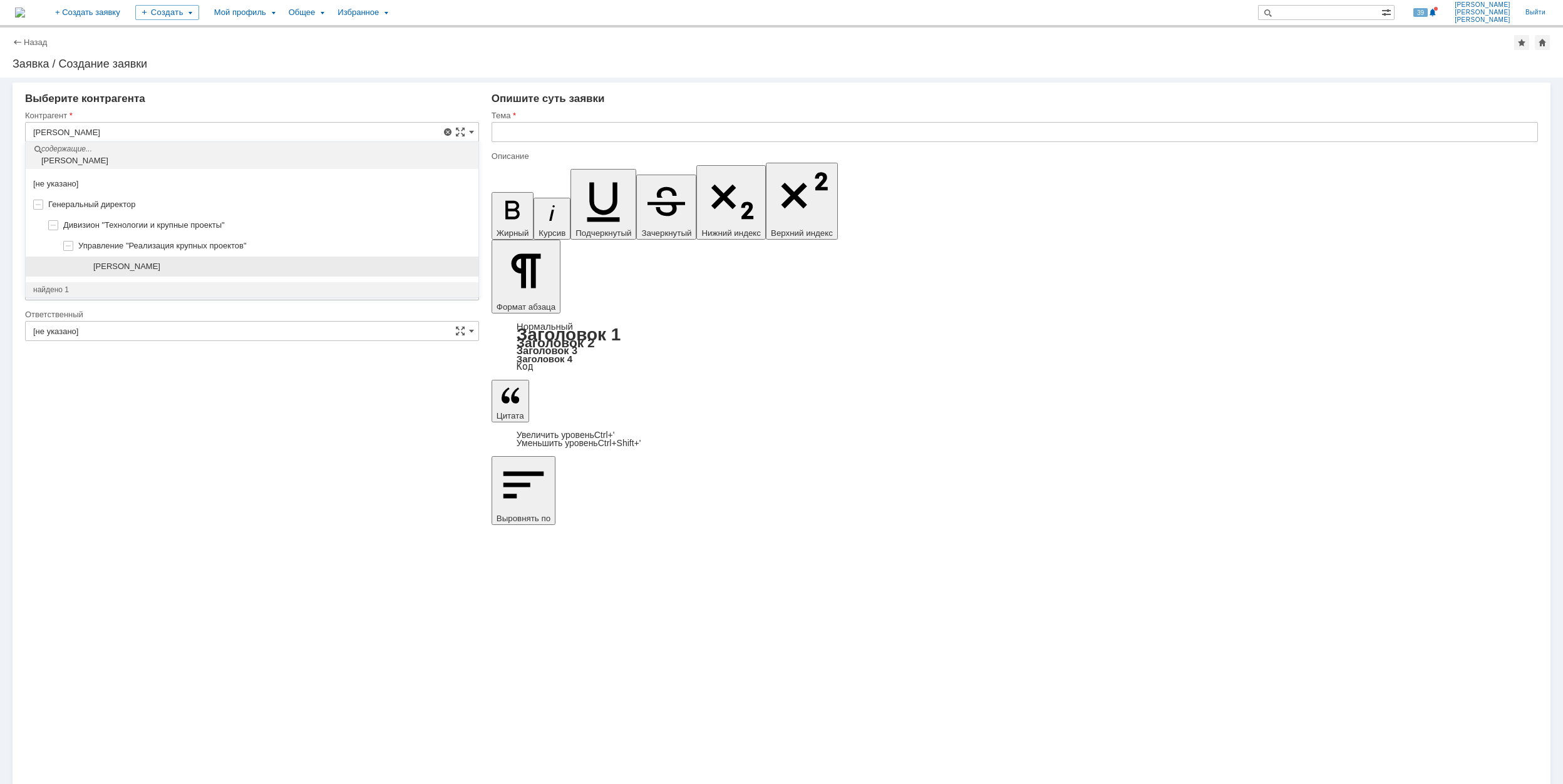
click at [254, 266] on div "[PERSON_NAME]" at bounding box center [282, 266] width 377 height 10
type input "[PERSON_NAME]"
type input "[GEOGRAPHIC_DATA]"
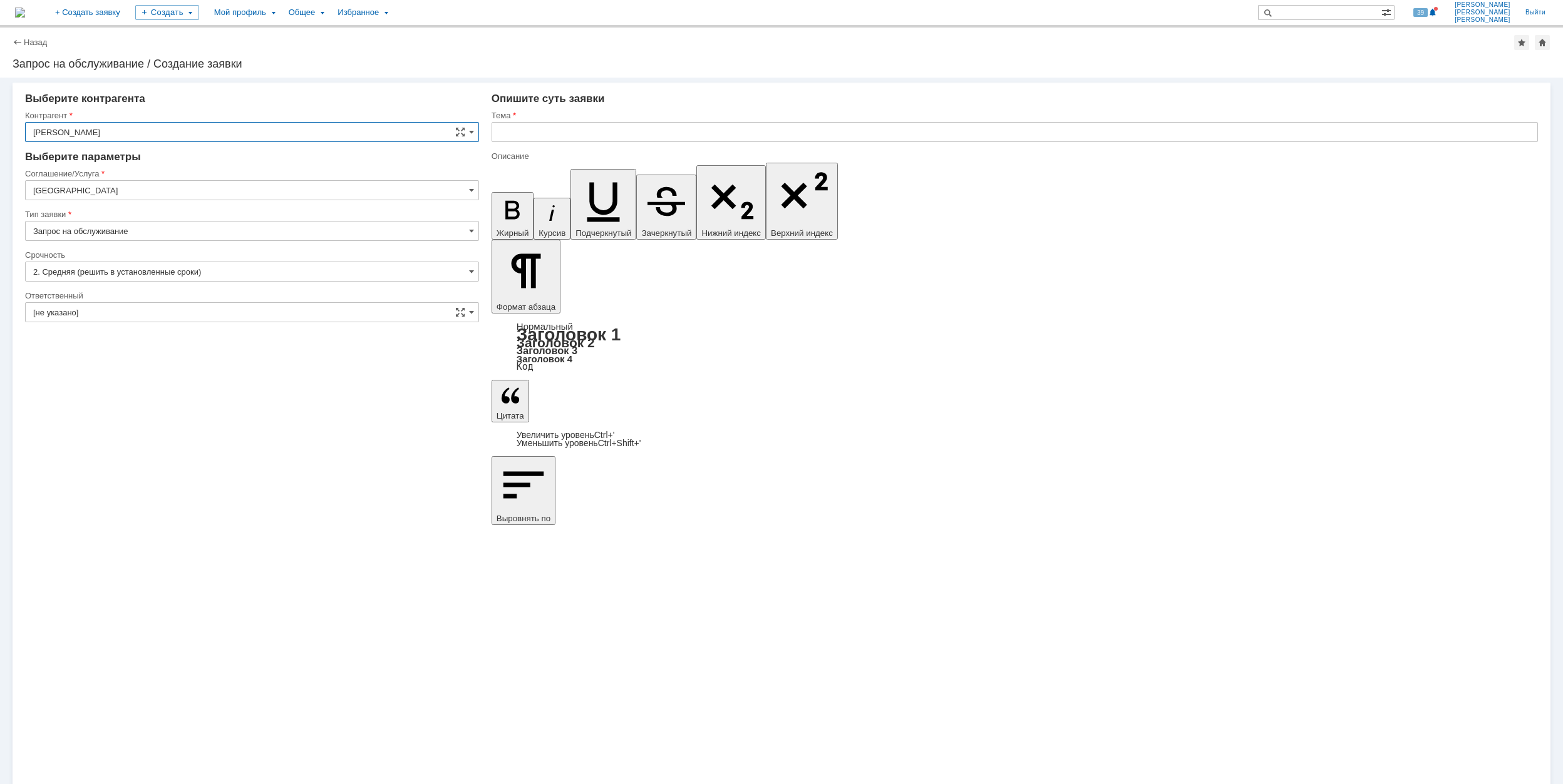
click at [226, 189] on input "[GEOGRAPHIC_DATA]" at bounding box center [252, 190] width 454 height 20
click at [216, 278] on span "Переговорные/Видеоконференции" at bounding box center [251, 273] width 438 height 10
type input "Переговорные/Видеоконференции"
click at [157, 274] on input "[не указано]" at bounding box center [252, 271] width 454 height 20
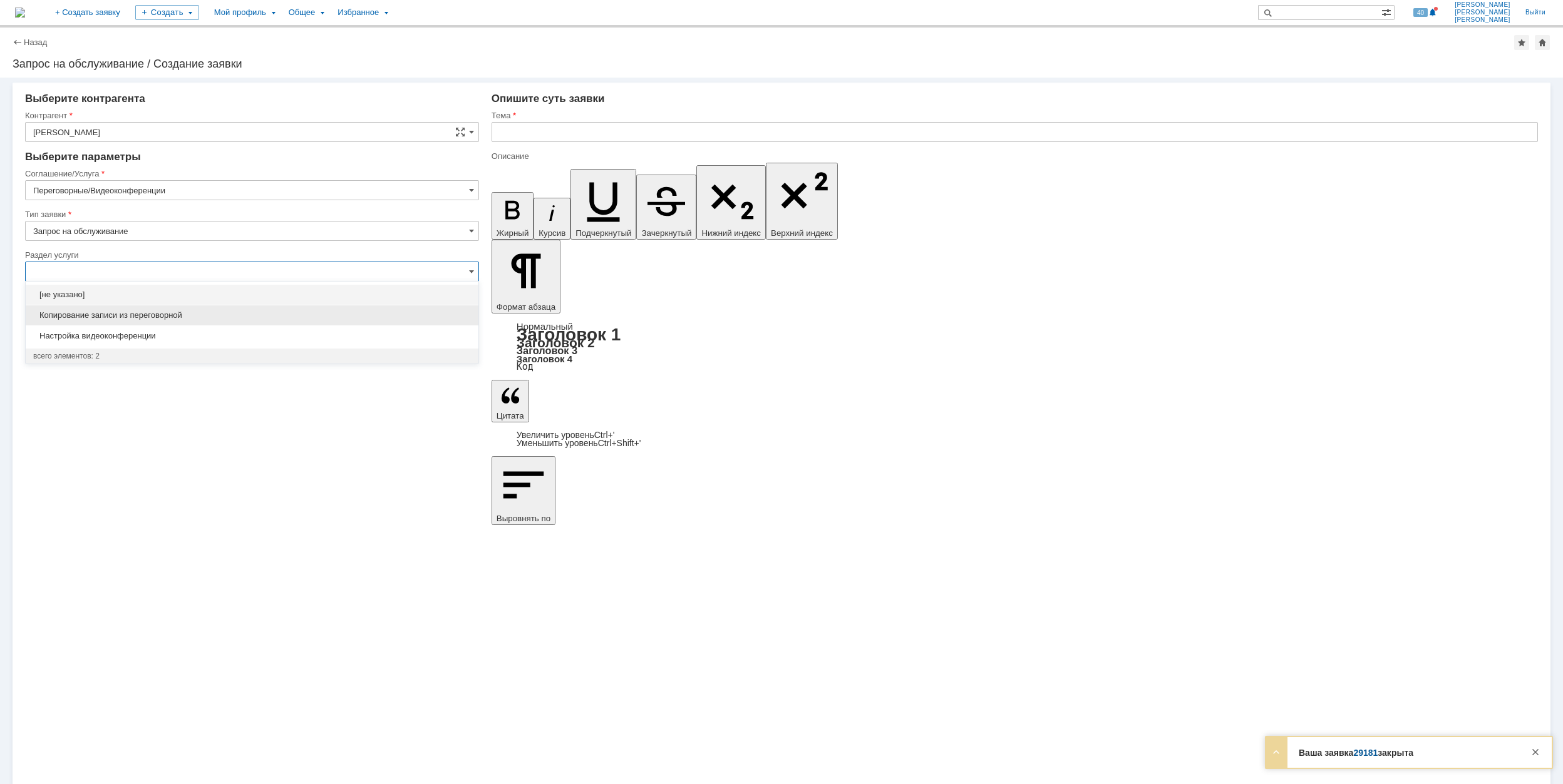
click at [210, 320] on span "Копирование записи из переговорной" at bounding box center [251, 315] width 438 height 10
type input "Копирование записи из переговорной"
click at [201, 351] on input "[не указано]" at bounding box center [252, 353] width 454 height 20
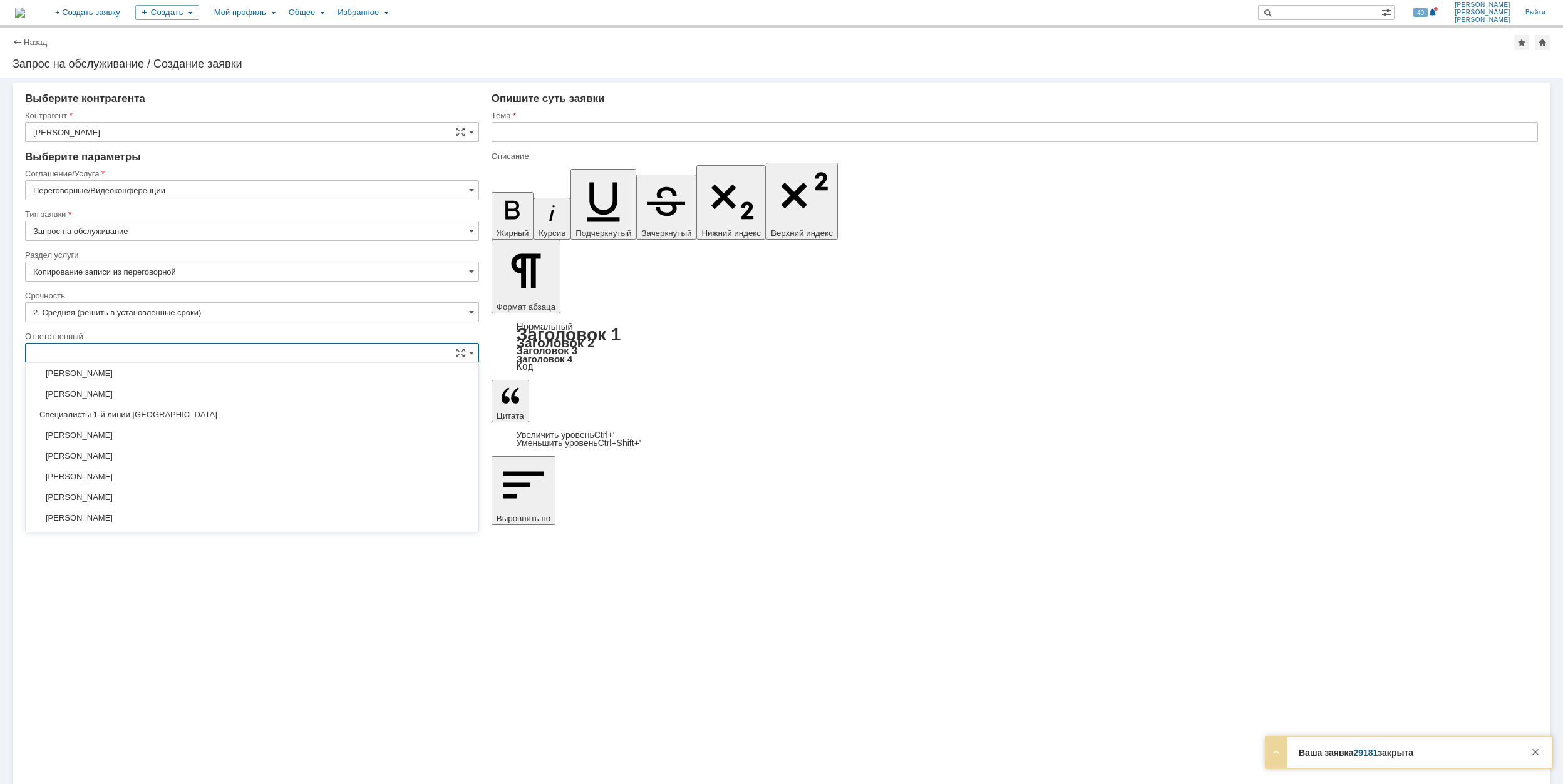
scroll to position [334, 0]
click at [218, 481] on span "[PERSON_NAME]" at bounding box center [251, 476] width 438 height 10
type input "[PERSON_NAME]"
click at [804, 482] on div "Внимание! Выберите контрагента Контрагент [PERSON_NAME] Контрагент не найден Ко…" at bounding box center [781, 431] width 1563 height 707
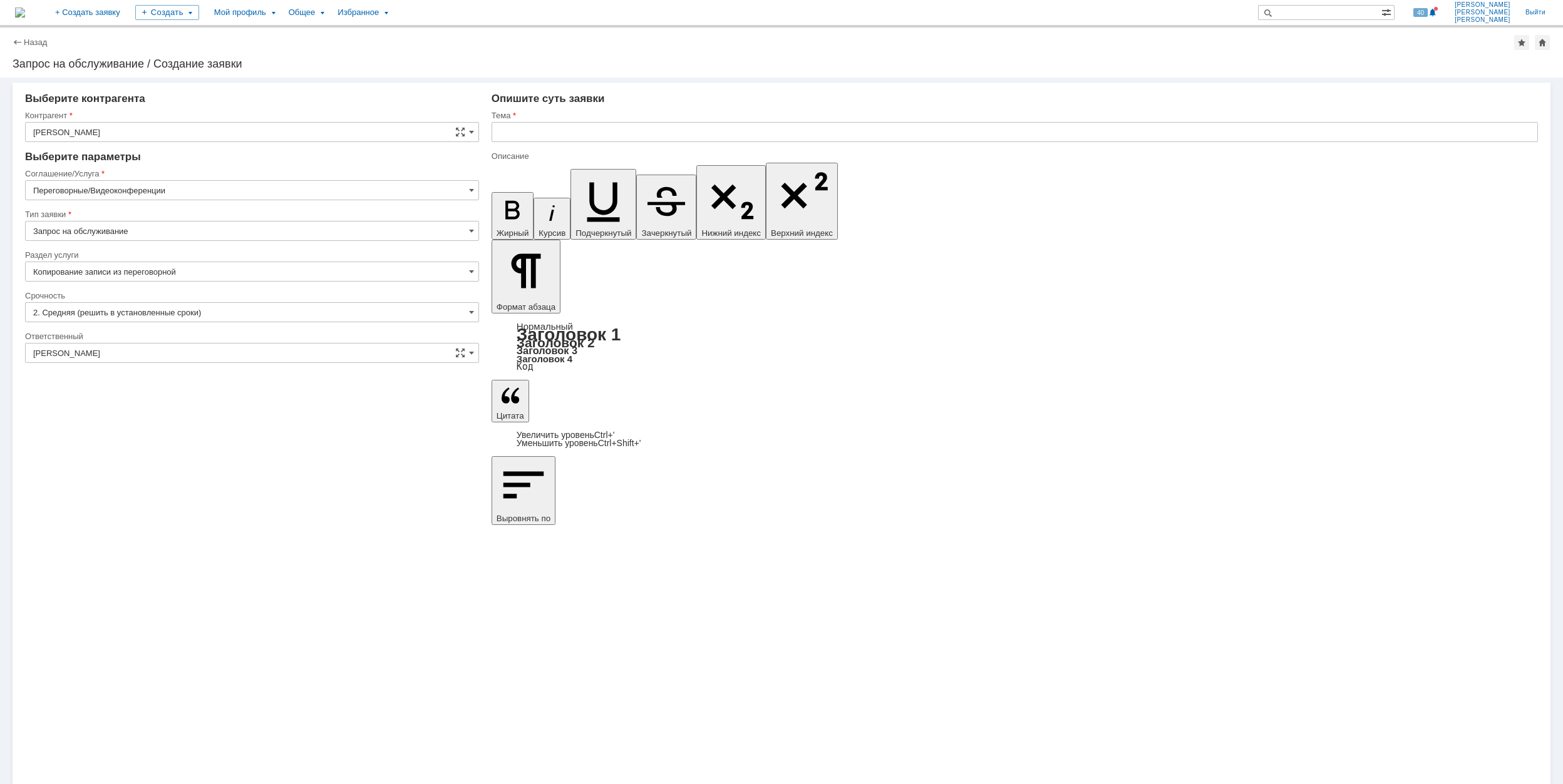
drag, startPoint x: 612, startPoint y: 5579, endPoint x: 879, endPoint y: 5577, distance: 267.0
copy div "предоставления записи совещания по проекту 1971/П-69"
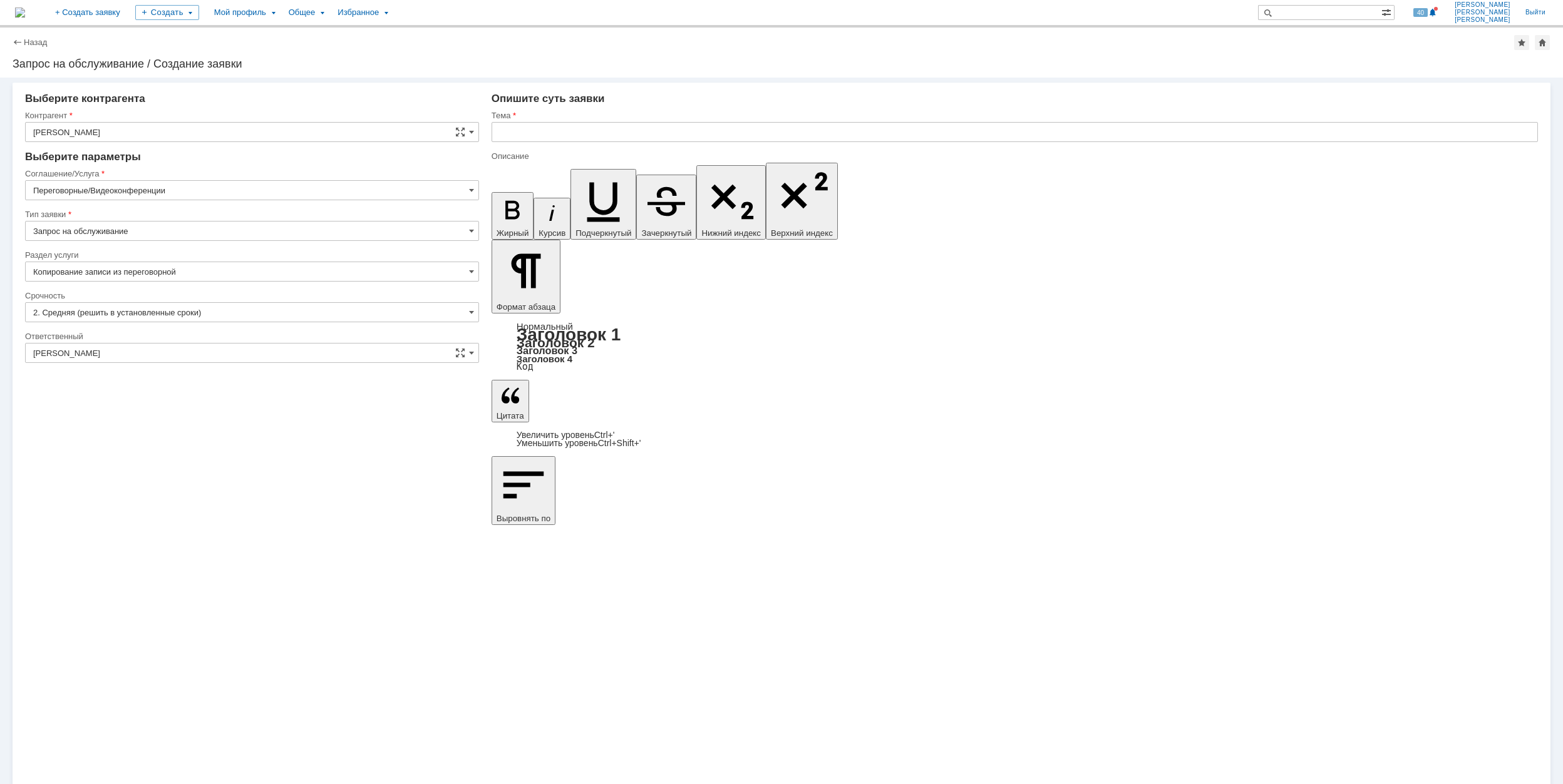
click at [566, 132] on input "text" at bounding box center [1015, 132] width 1047 height 20
type input "предоставления записи совещания по проекту 1971/П-69"
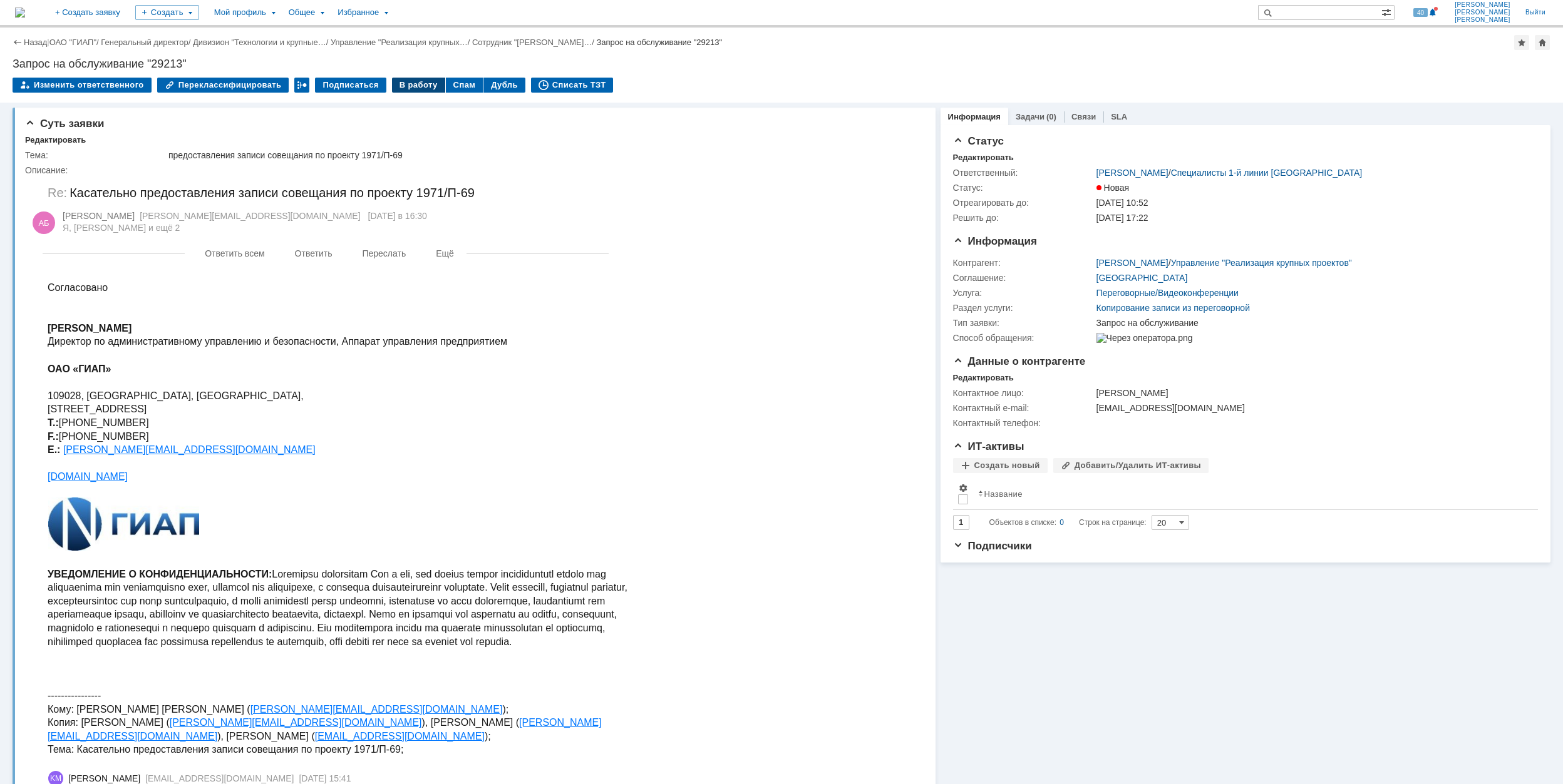
click at [402, 81] on div "В работу" at bounding box center [418, 85] width 53 height 15
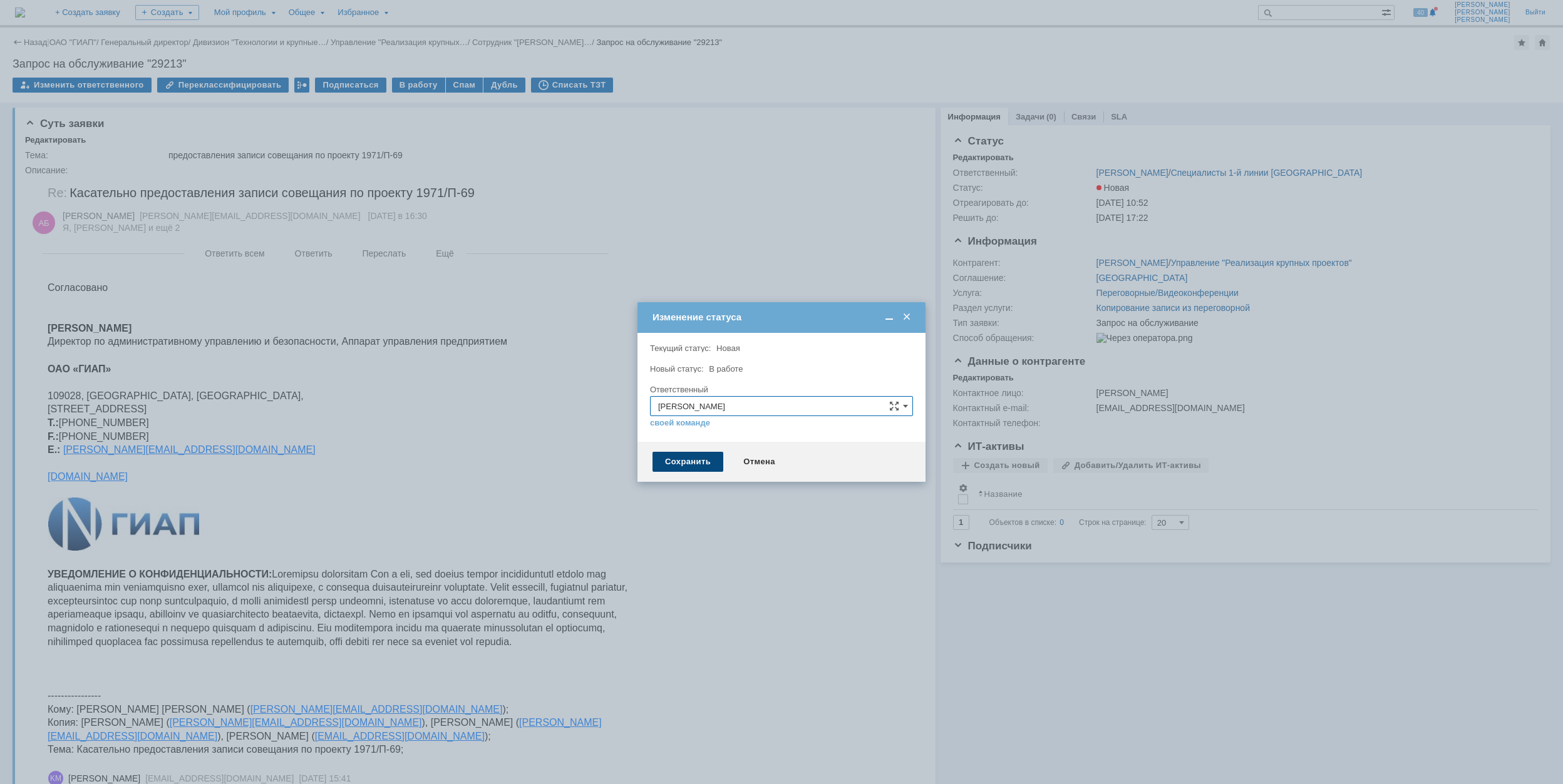
click at [693, 464] on div "Сохранить" at bounding box center [688, 461] width 71 height 20
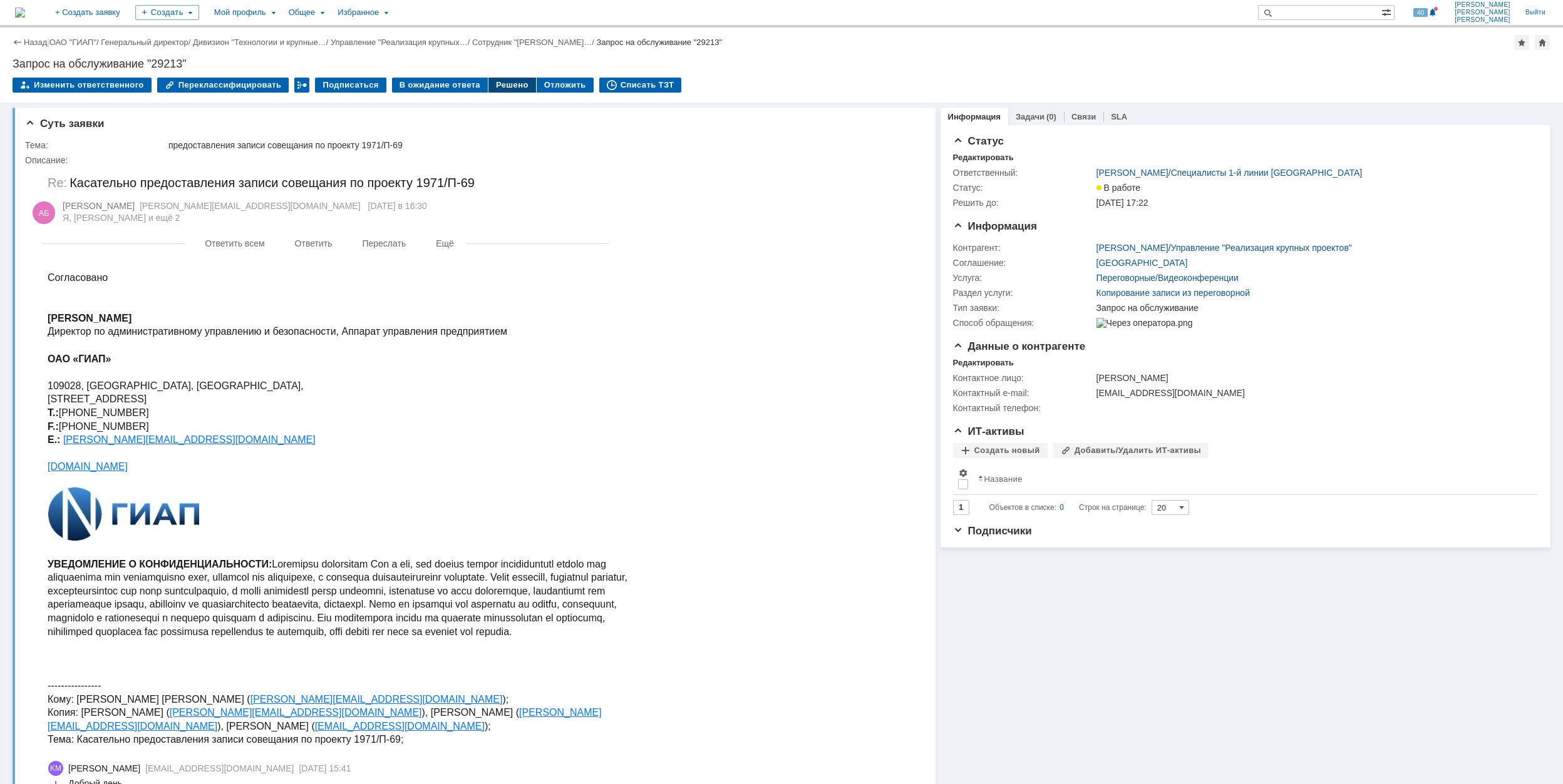
click at [499, 83] on div "Решено" at bounding box center [511, 85] width 47 height 15
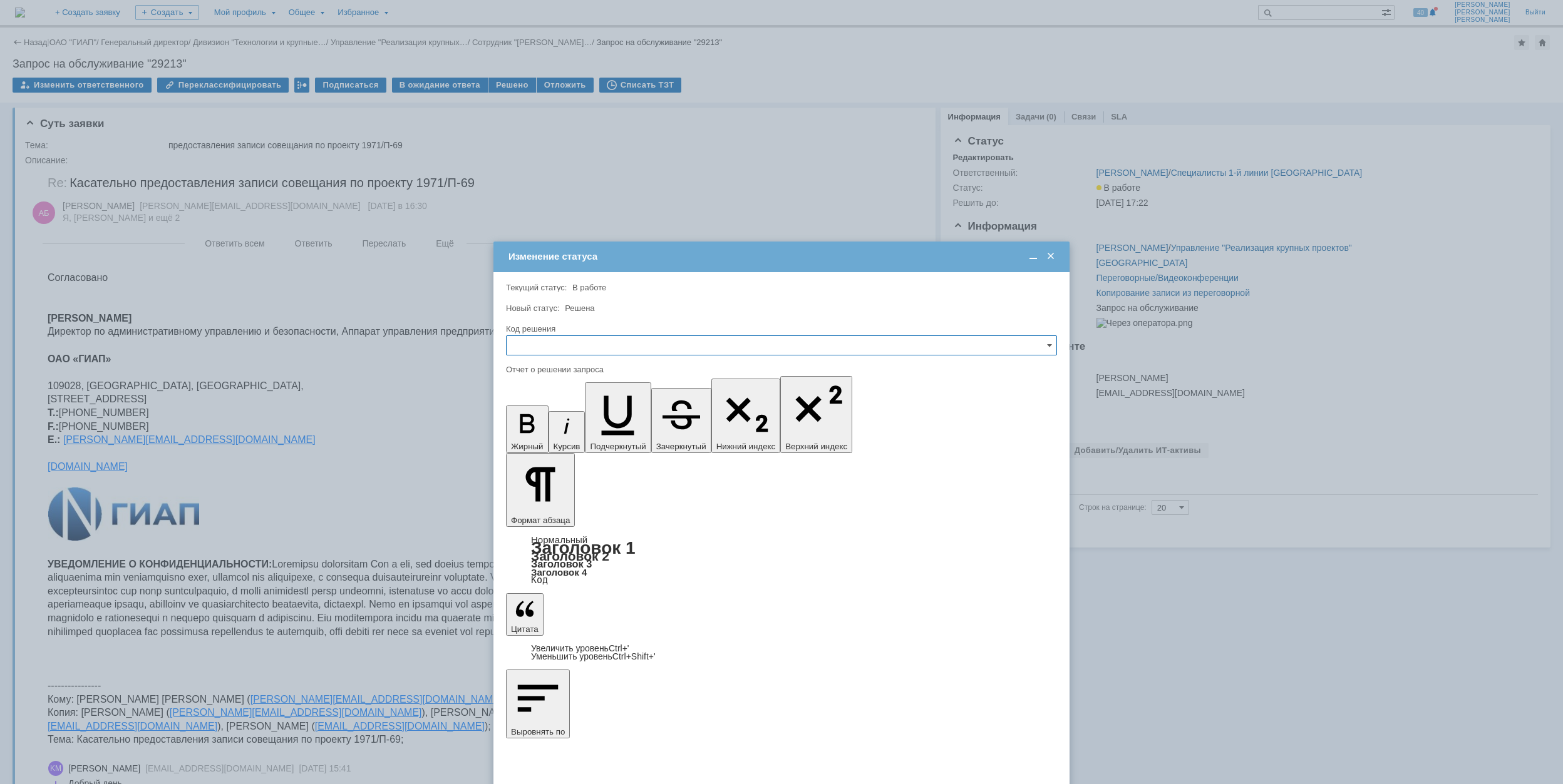
click at [682, 339] on input "text" at bounding box center [781, 345] width 551 height 20
click at [583, 427] on span "Решено" at bounding box center [781, 430] width 535 height 10
type input "Решено"
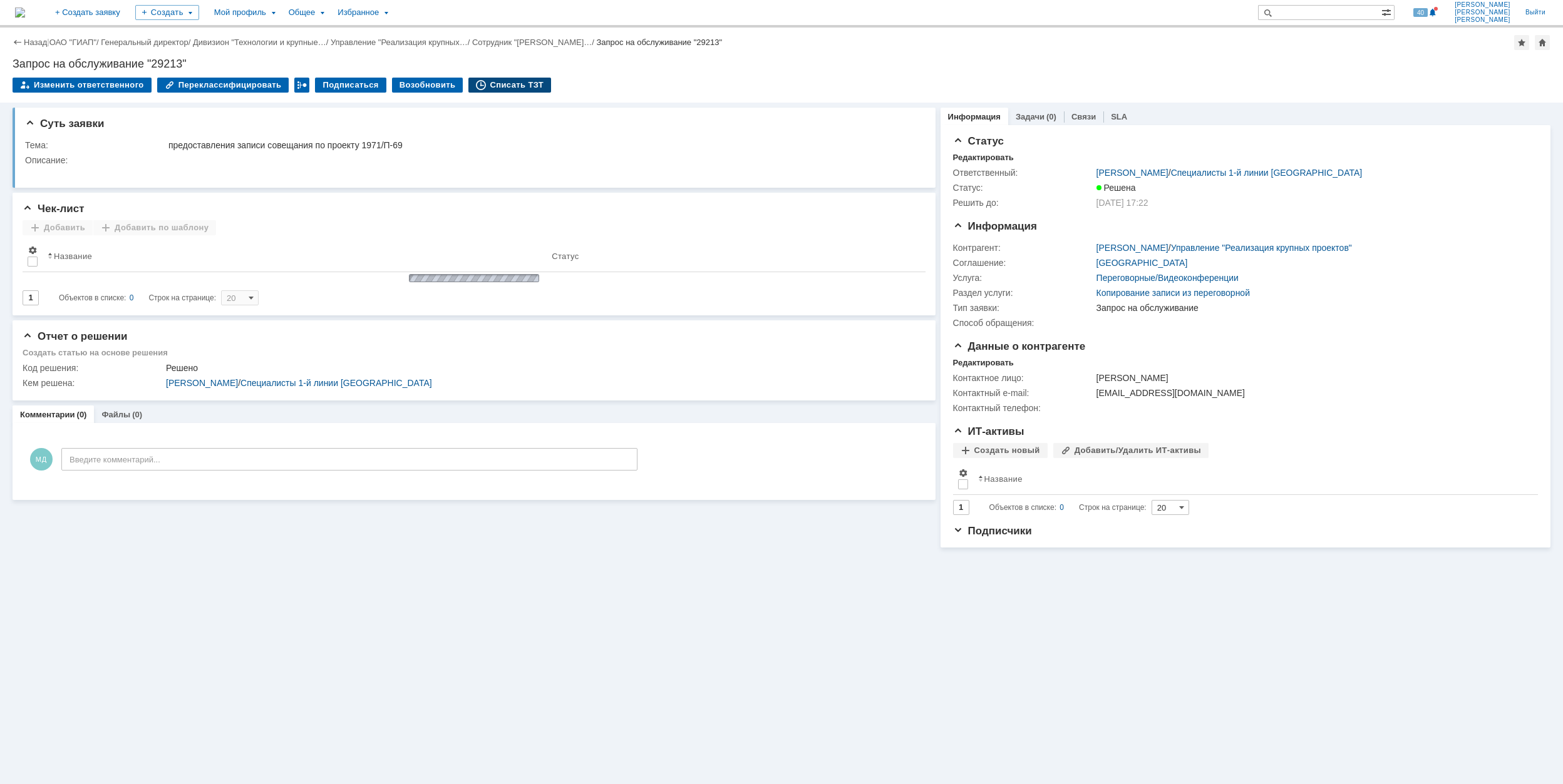
click at [499, 83] on div "Списать ТЗТ" at bounding box center [510, 85] width 83 height 15
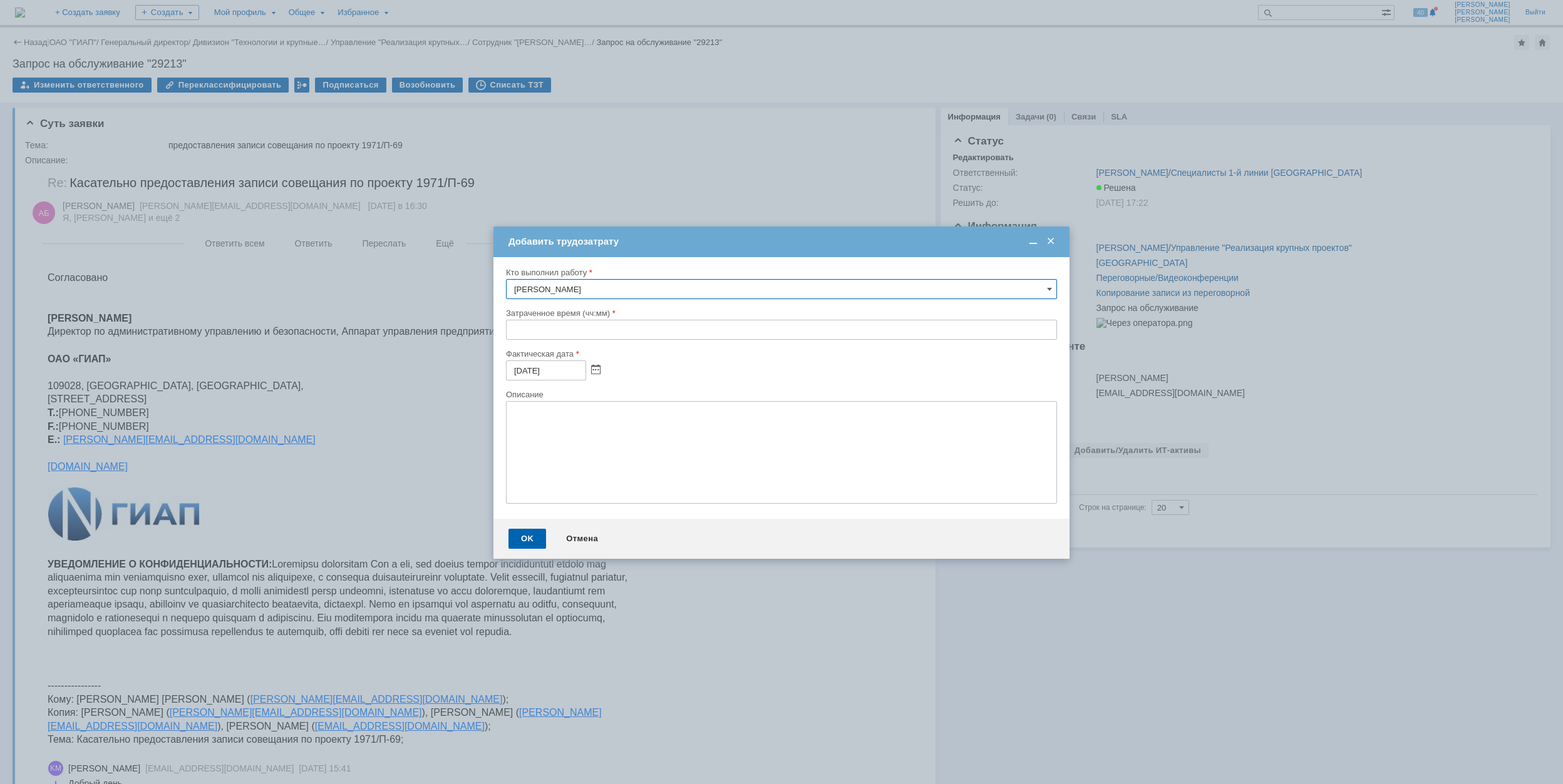
click at [510, 329] on input "text" at bounding box center [781, 330] width 551 height 20
type input "00:30"
click at [531, 534] on div "OK" at bounding box center [527, 538] width 38 height 20
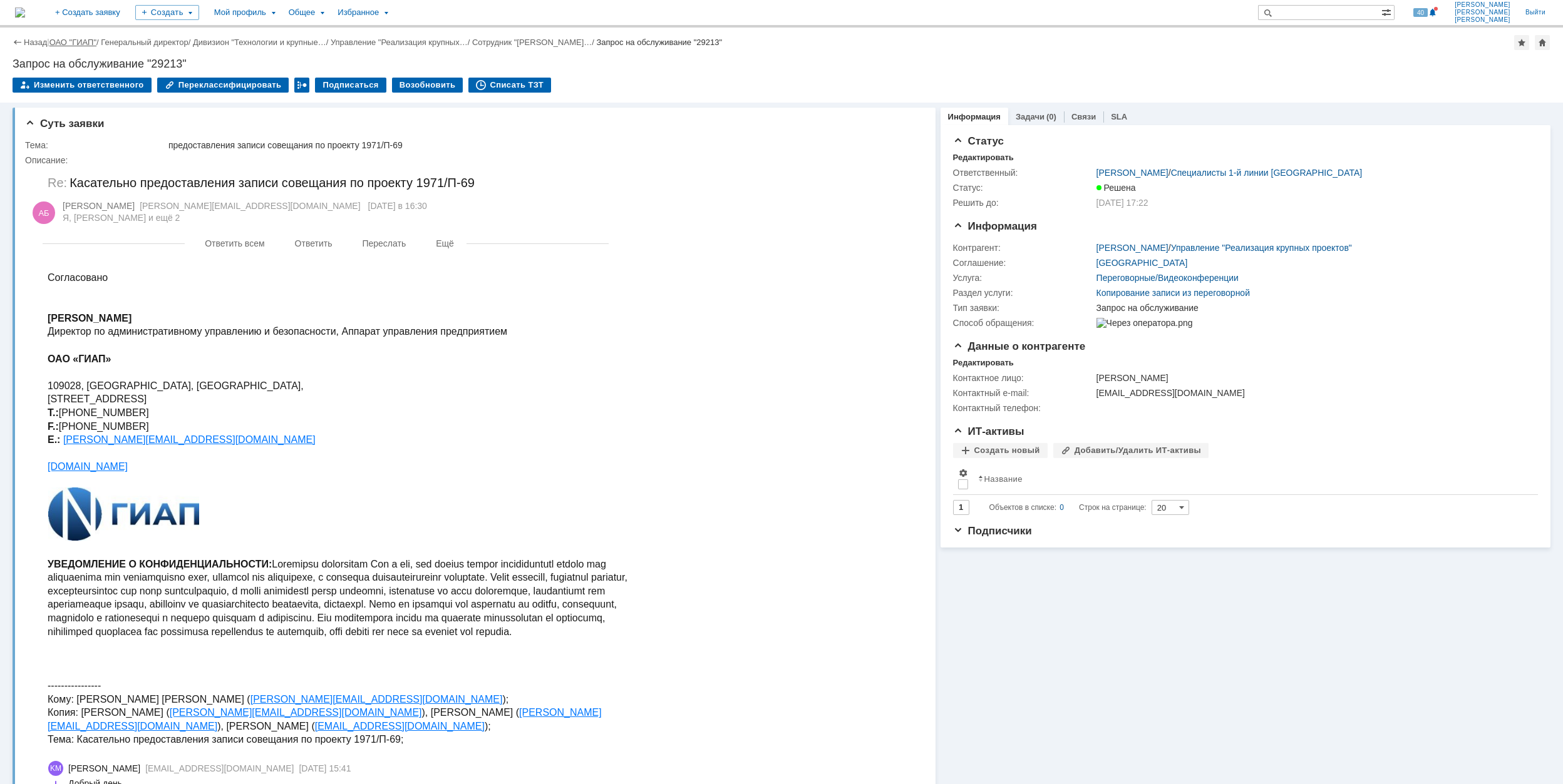
click at [84, 39] on link "ОАО "ГИАП"" at bounding box center [73, 43] width 47 height 10
